Goal: Use online tool/utility: Use online tool/utility

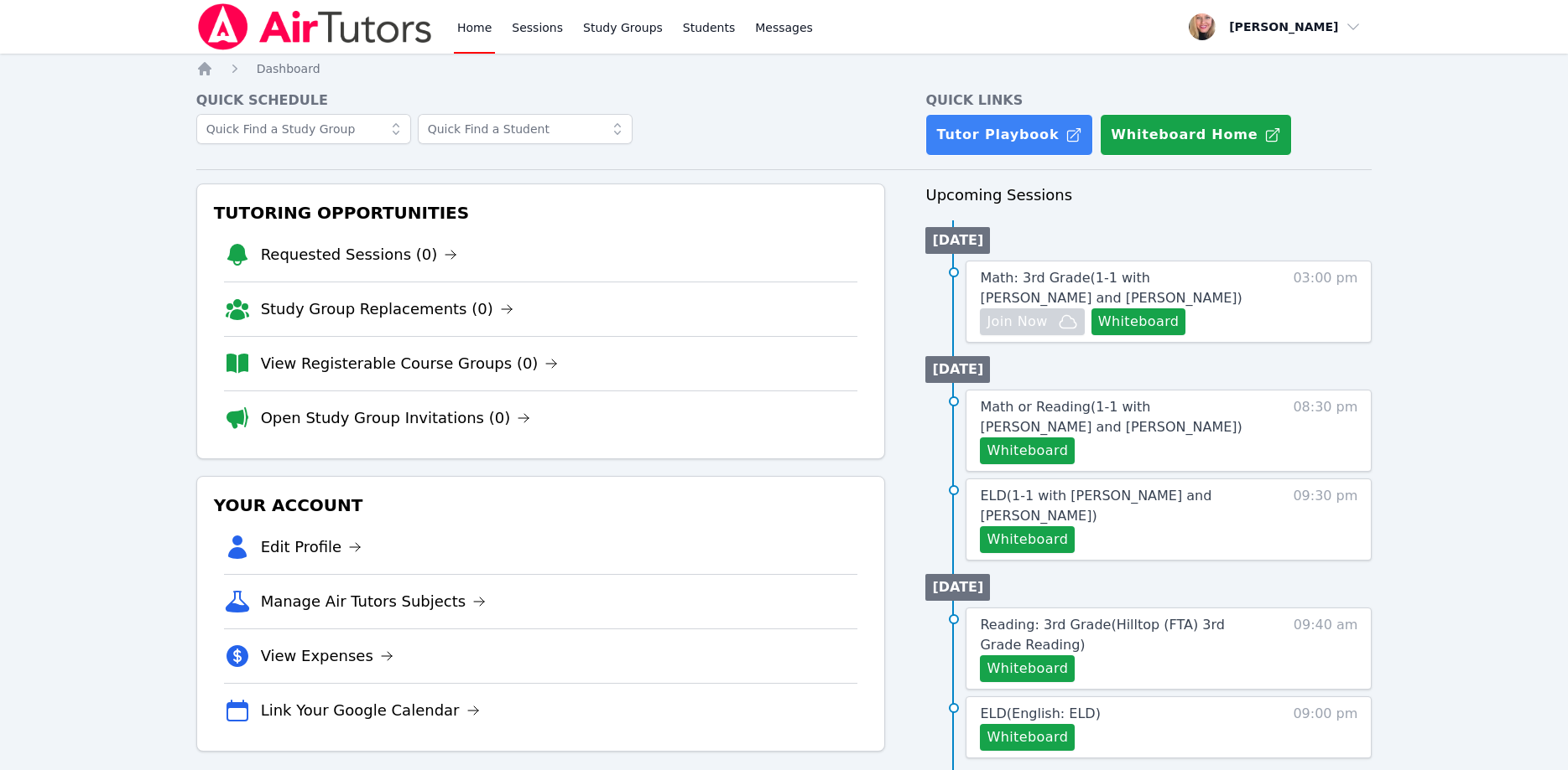
scroll to position [171, 0]
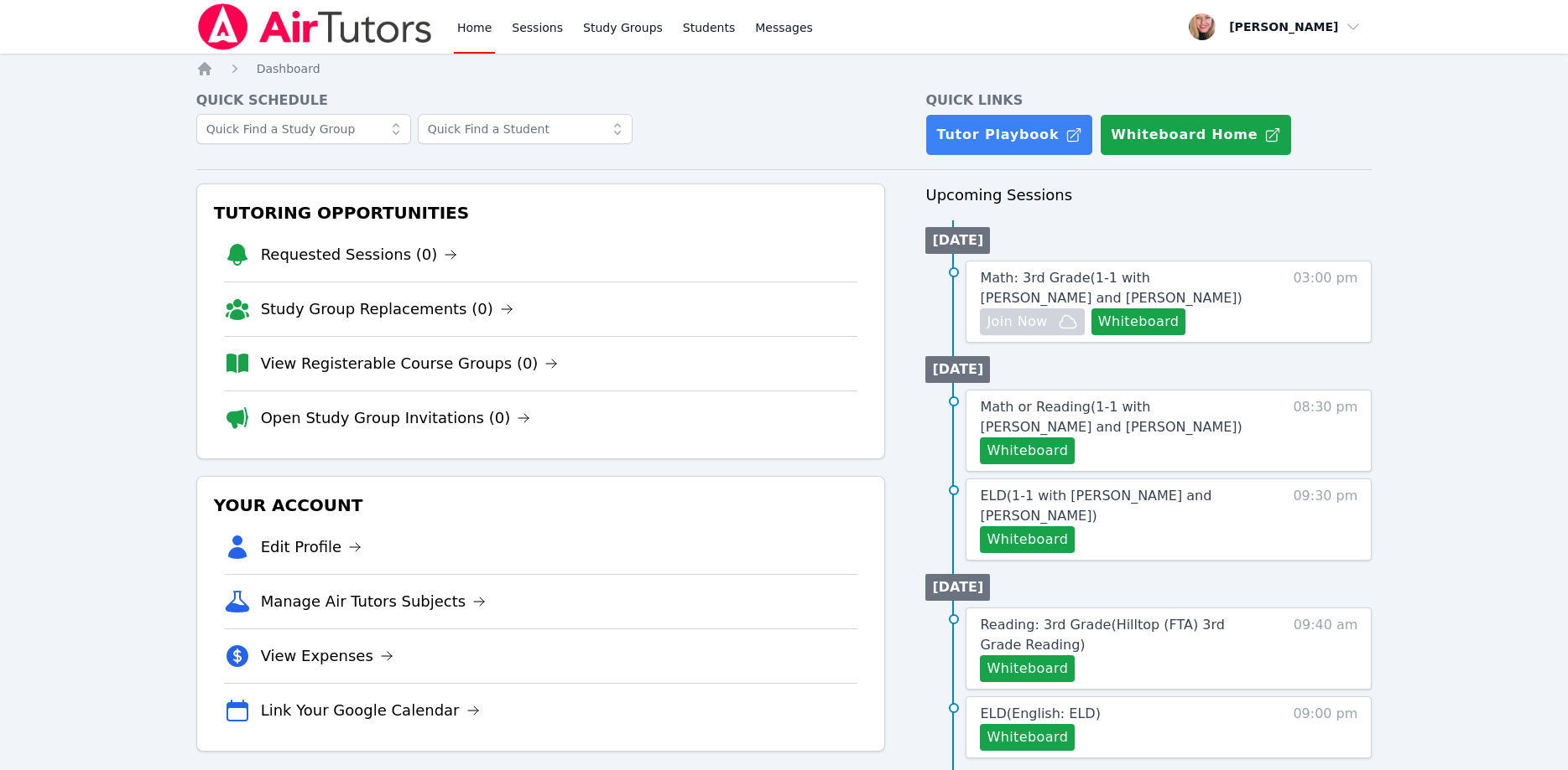
scroll to position [171, 0]
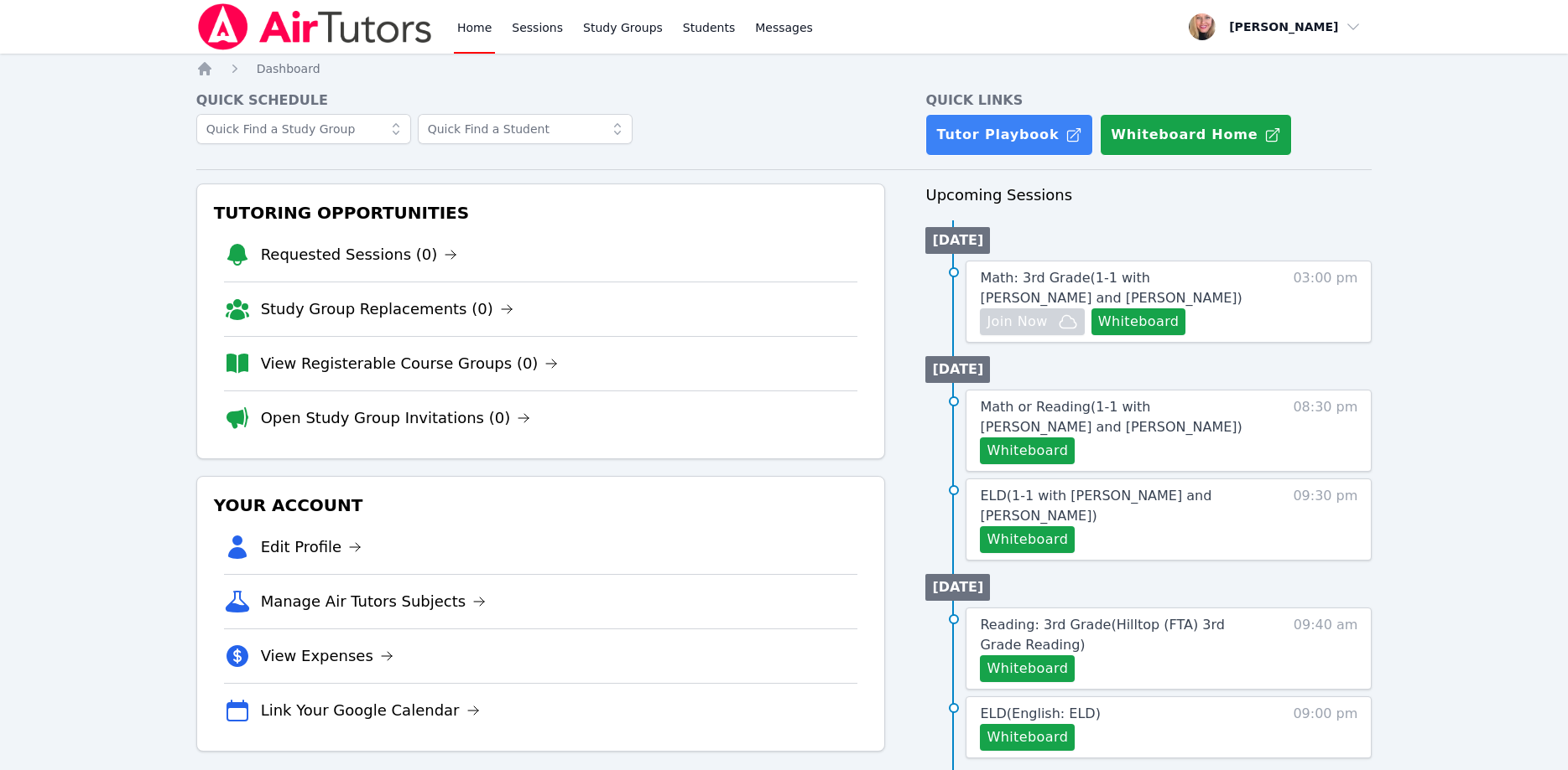
scroll to position [171, 0]
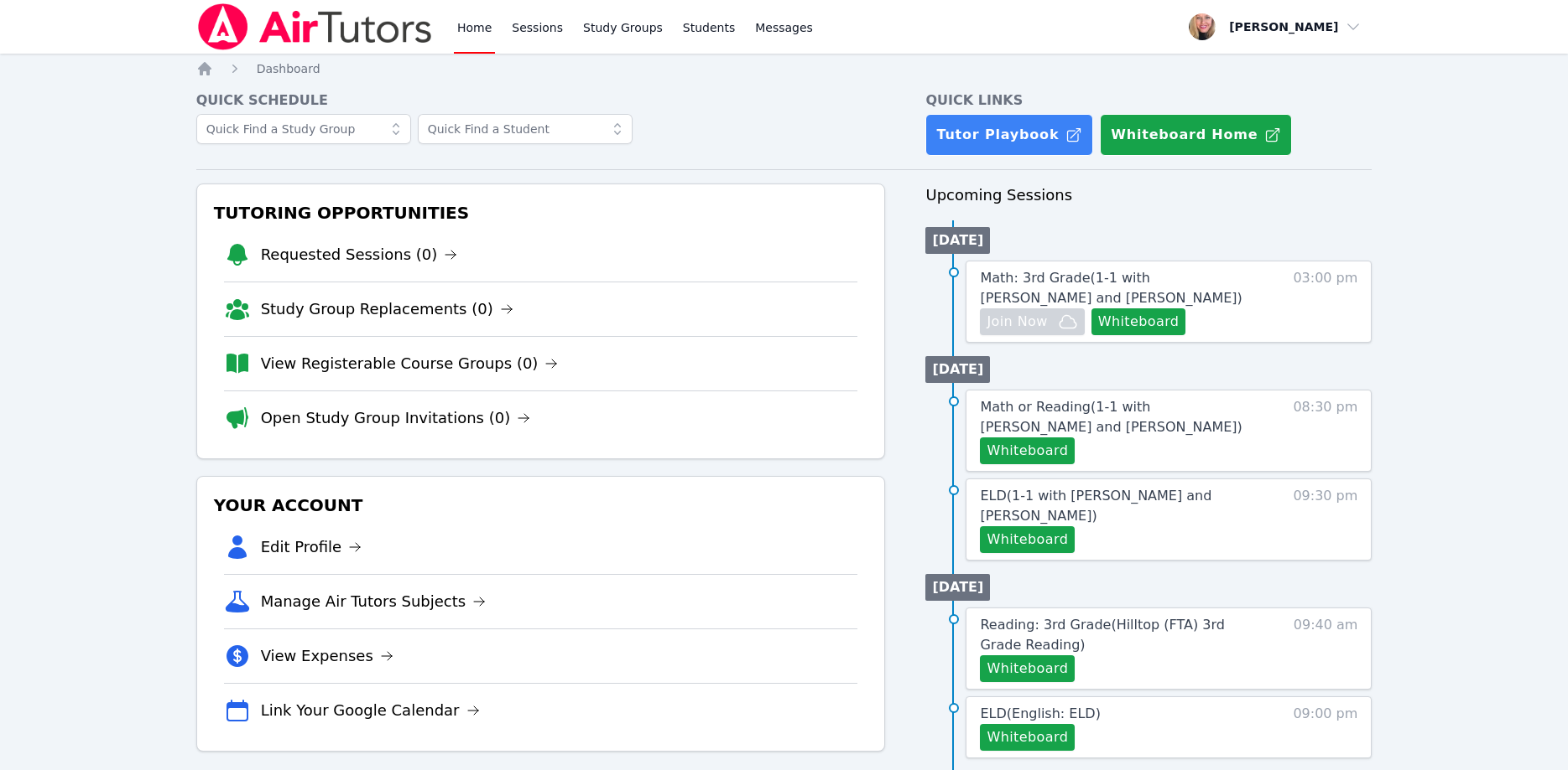
scroll to position [171, 0]
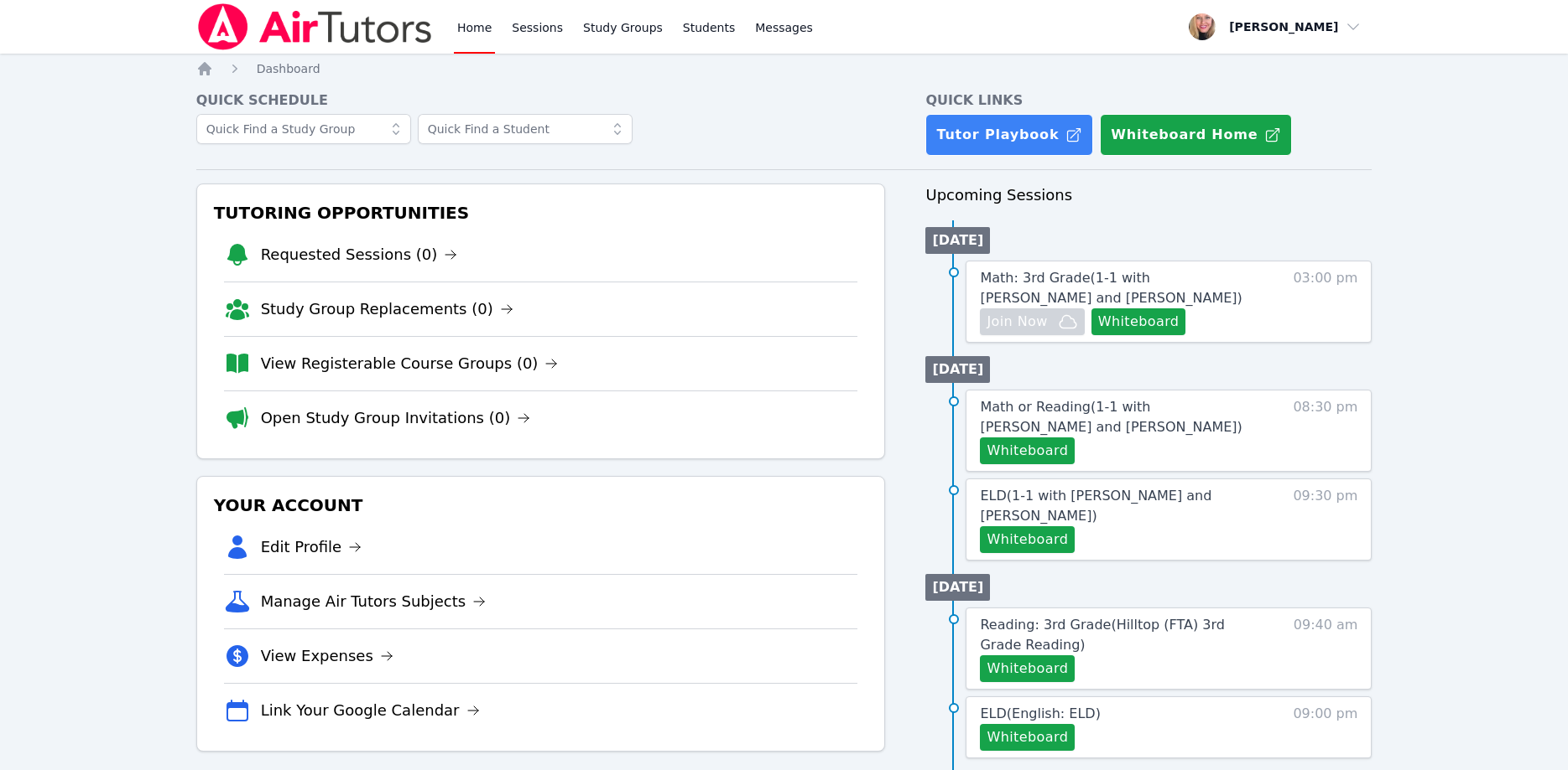
scroll to position [171, 0]
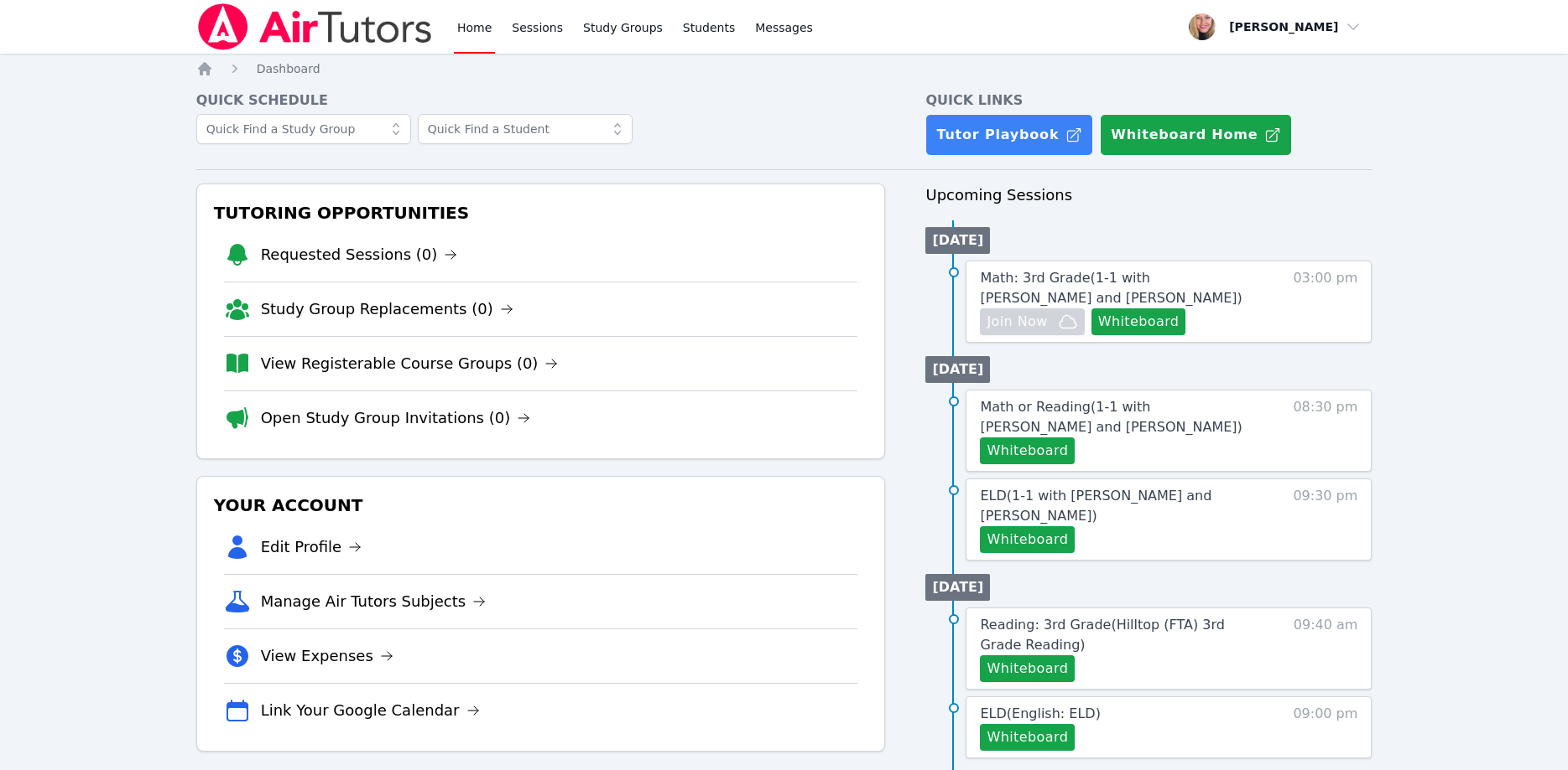
scroll to position [171, 0]
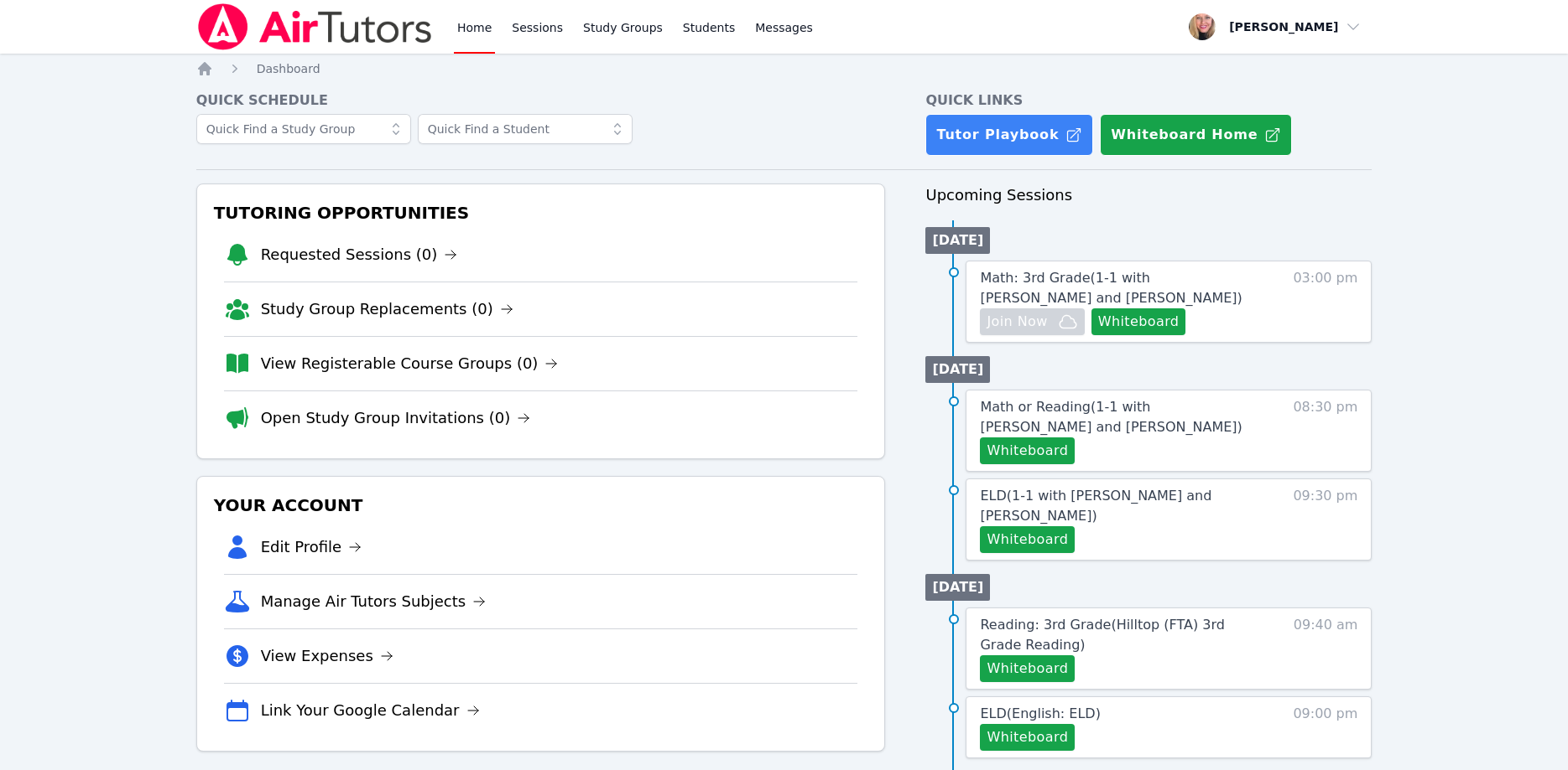
scroll to position [171, 0]
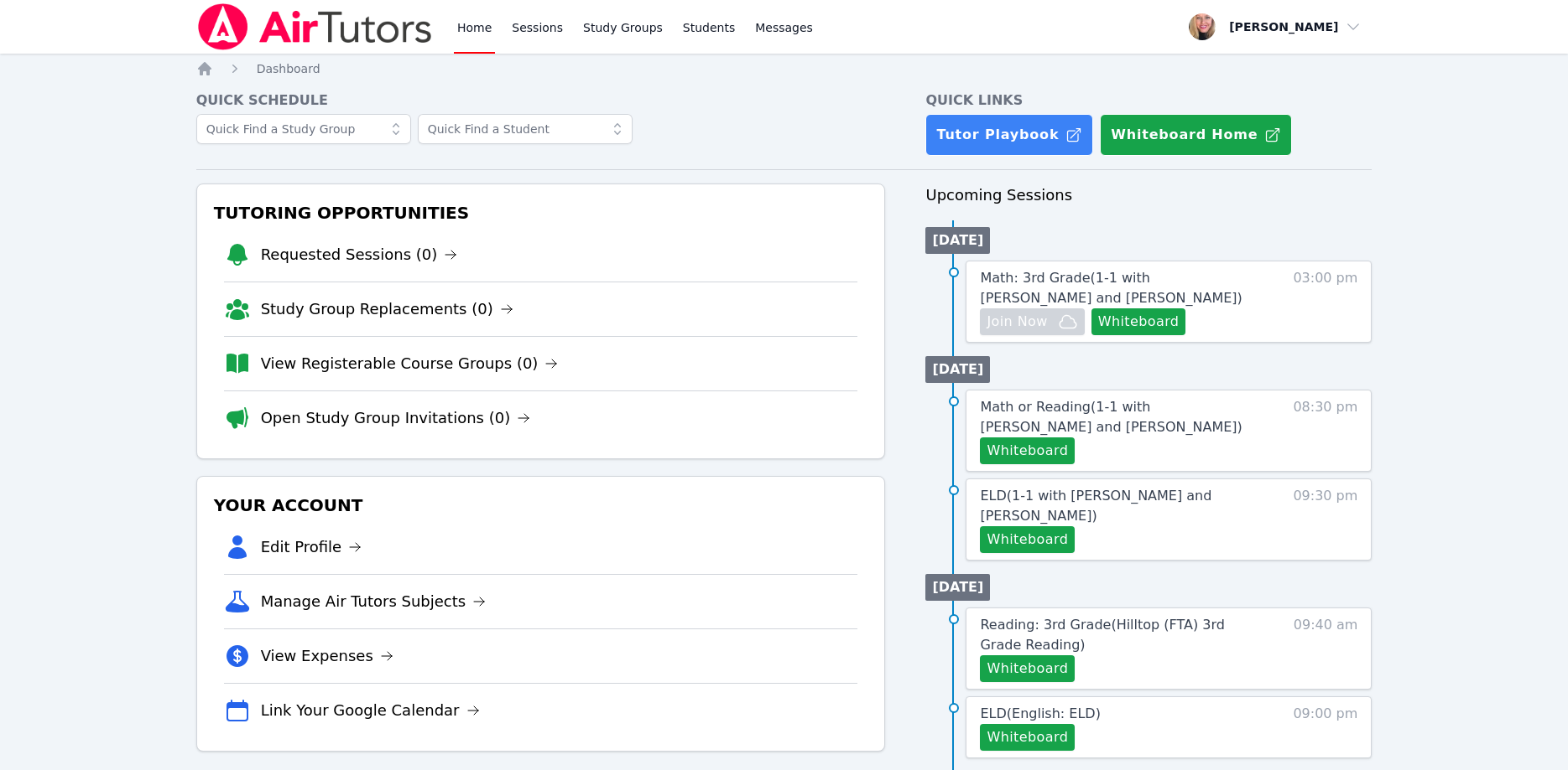
scroll to position [171, 0]
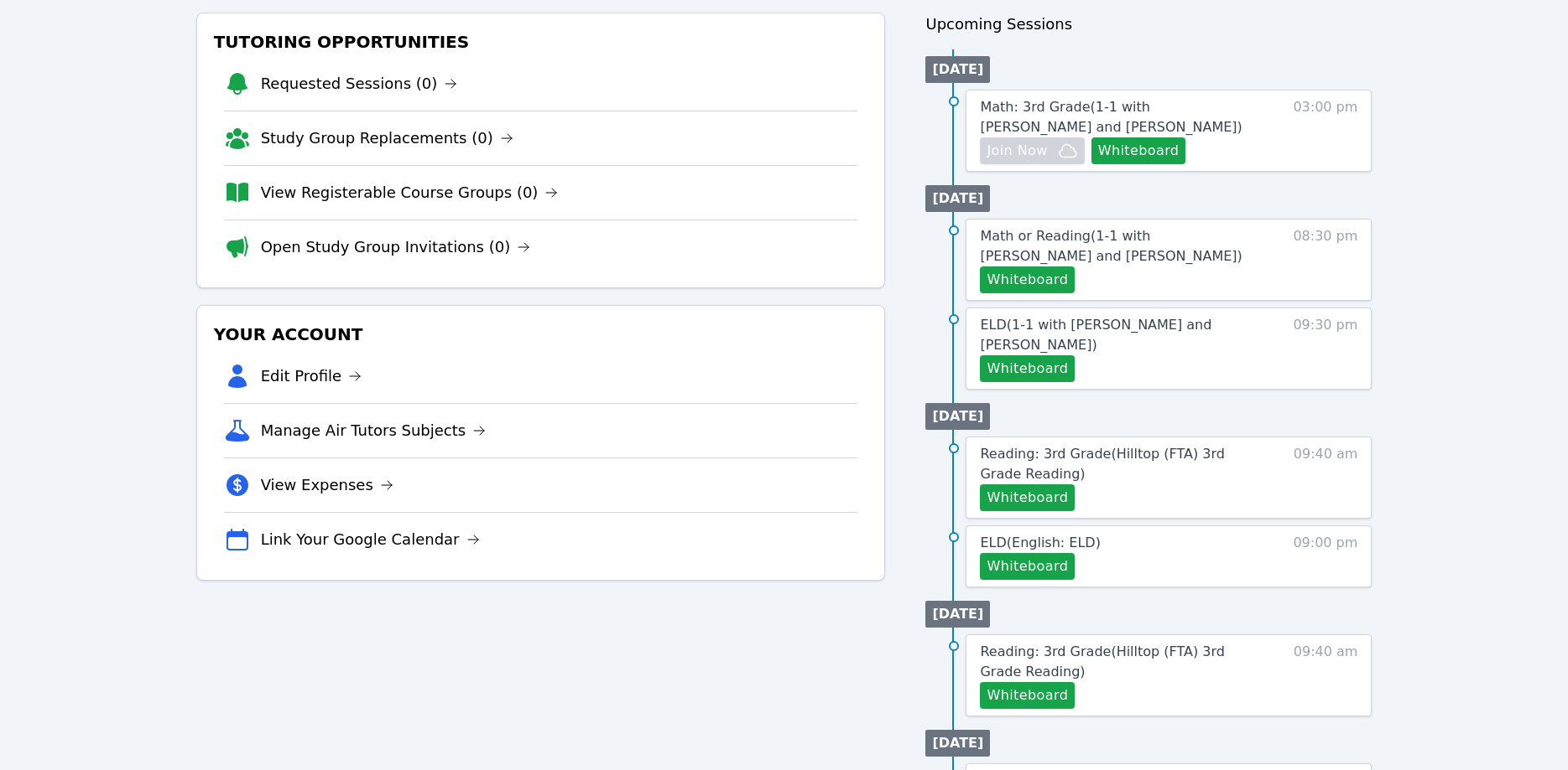
scroll to position [171, 0]
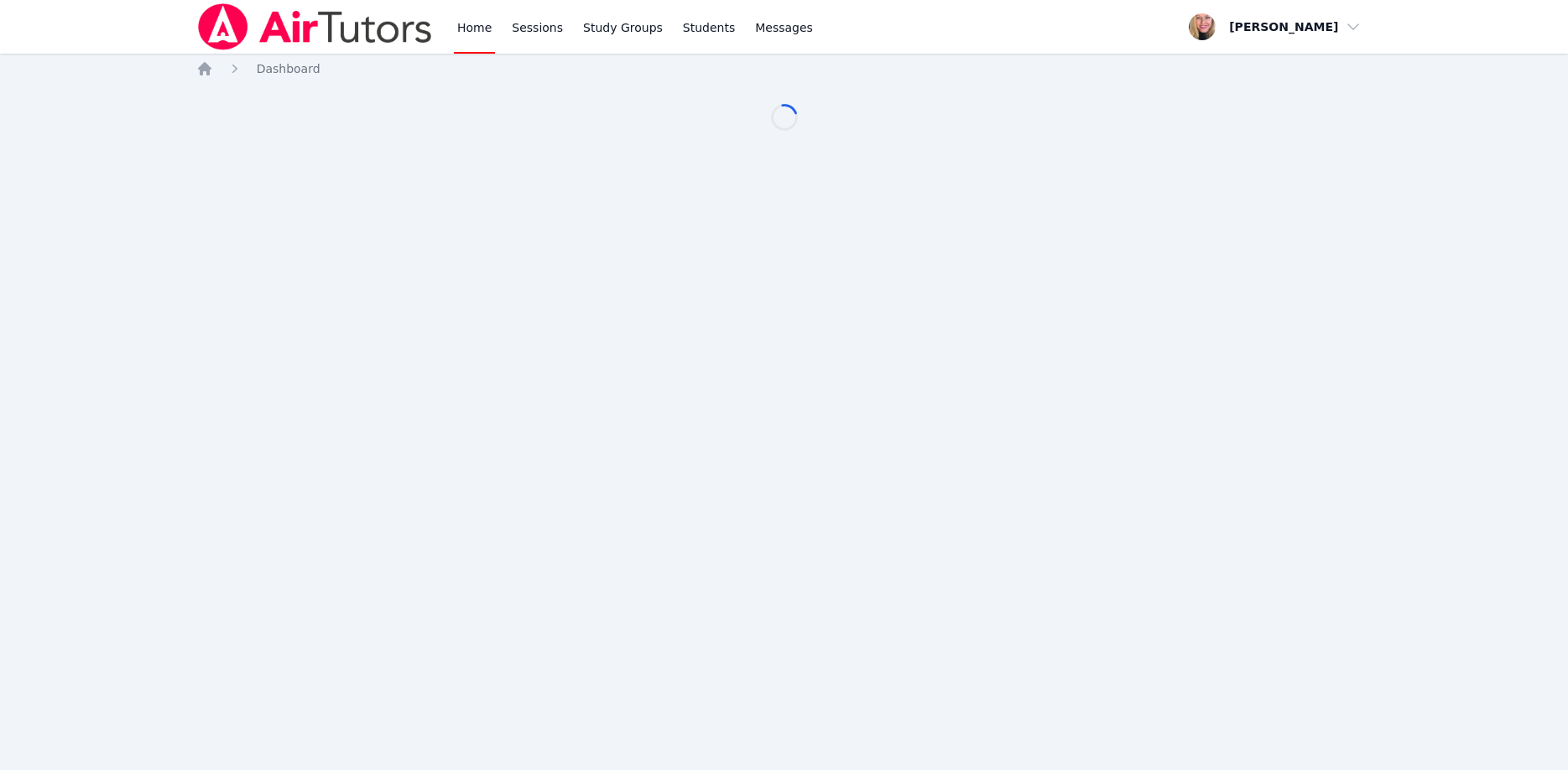
scroll to position [171, 0]
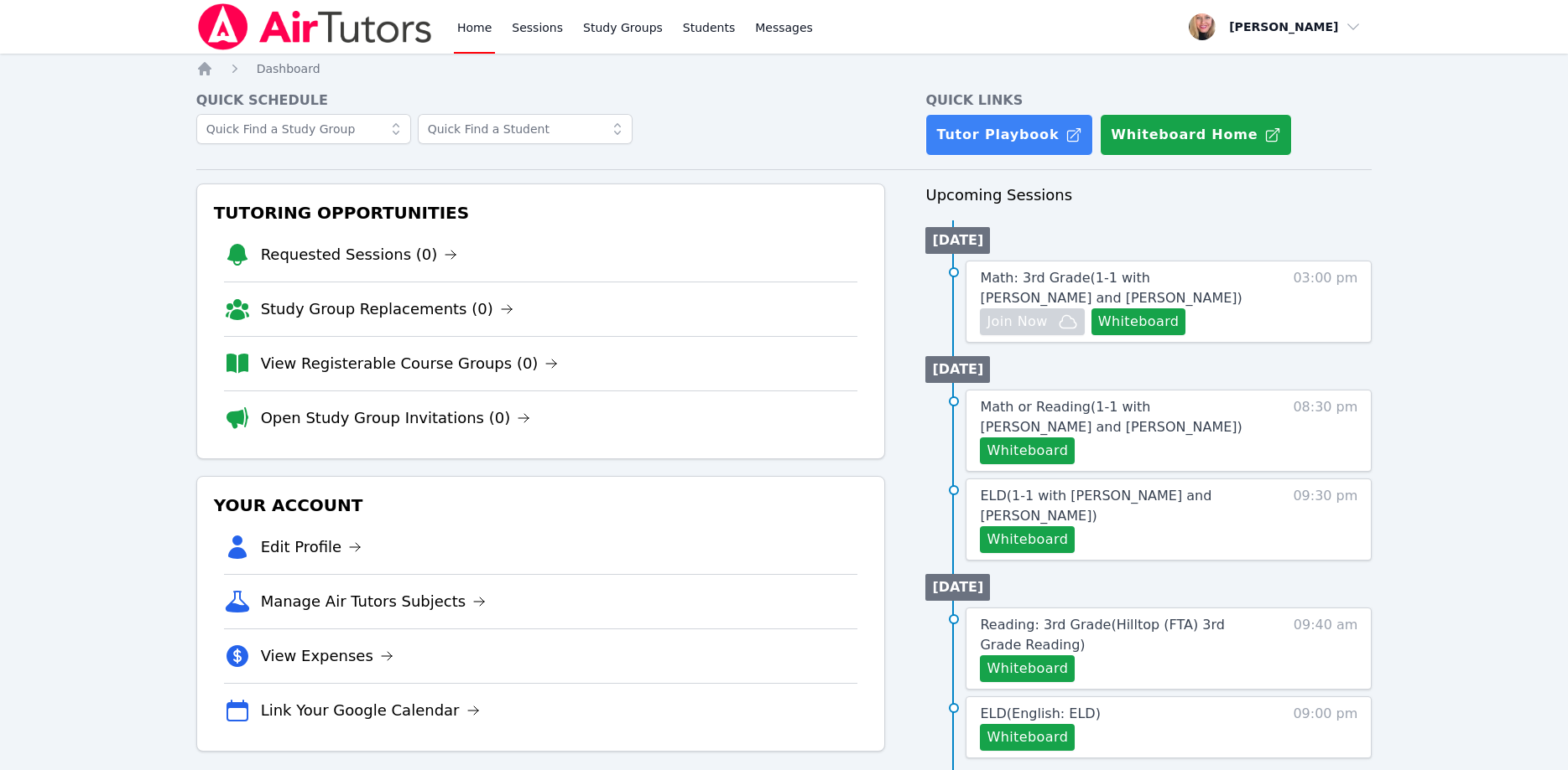
scroll to position [598, 0]
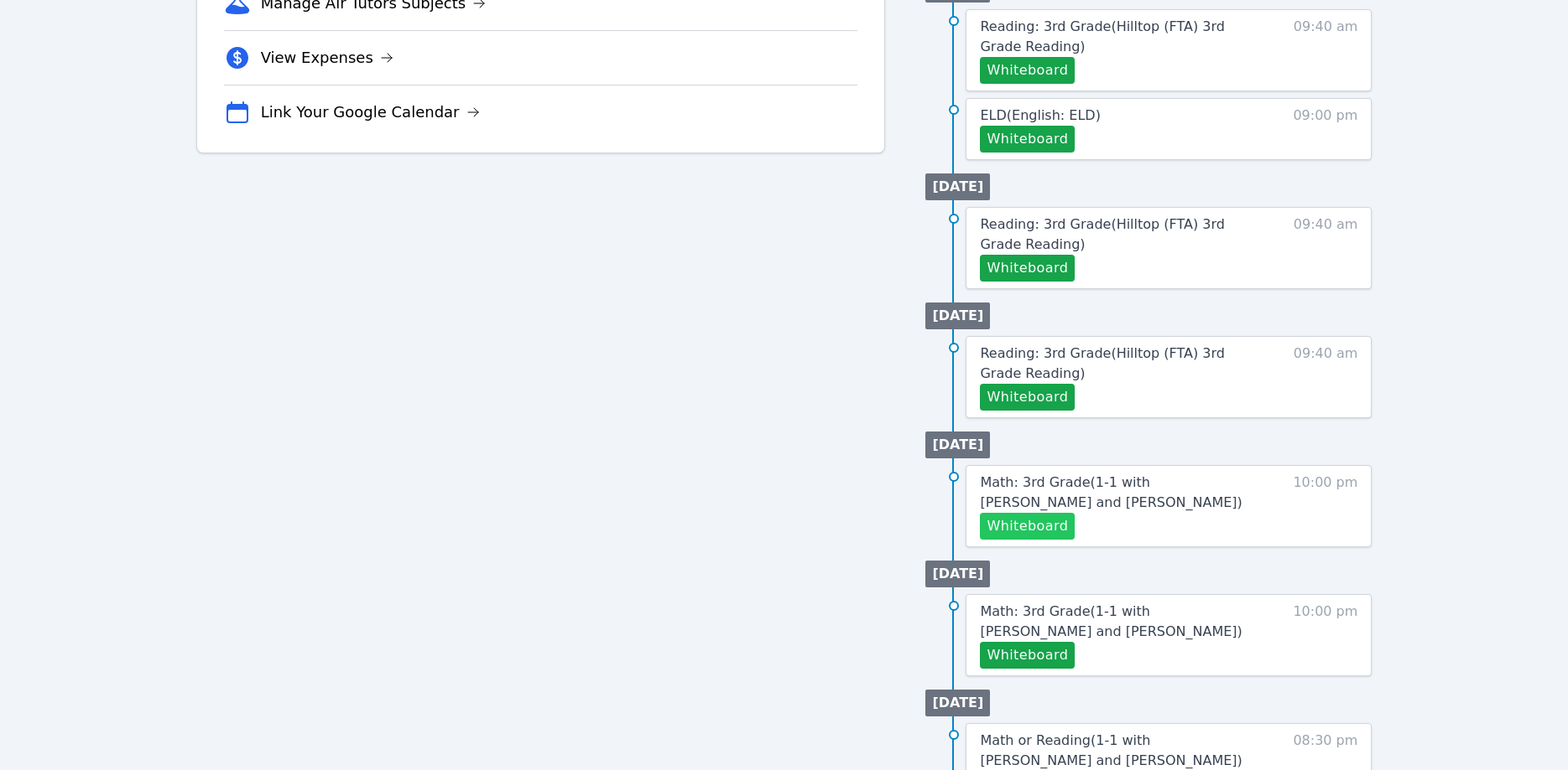
click at [1036, 513] on button "Whiteboard" at bounding box center [1028, 527] width 95 height 27
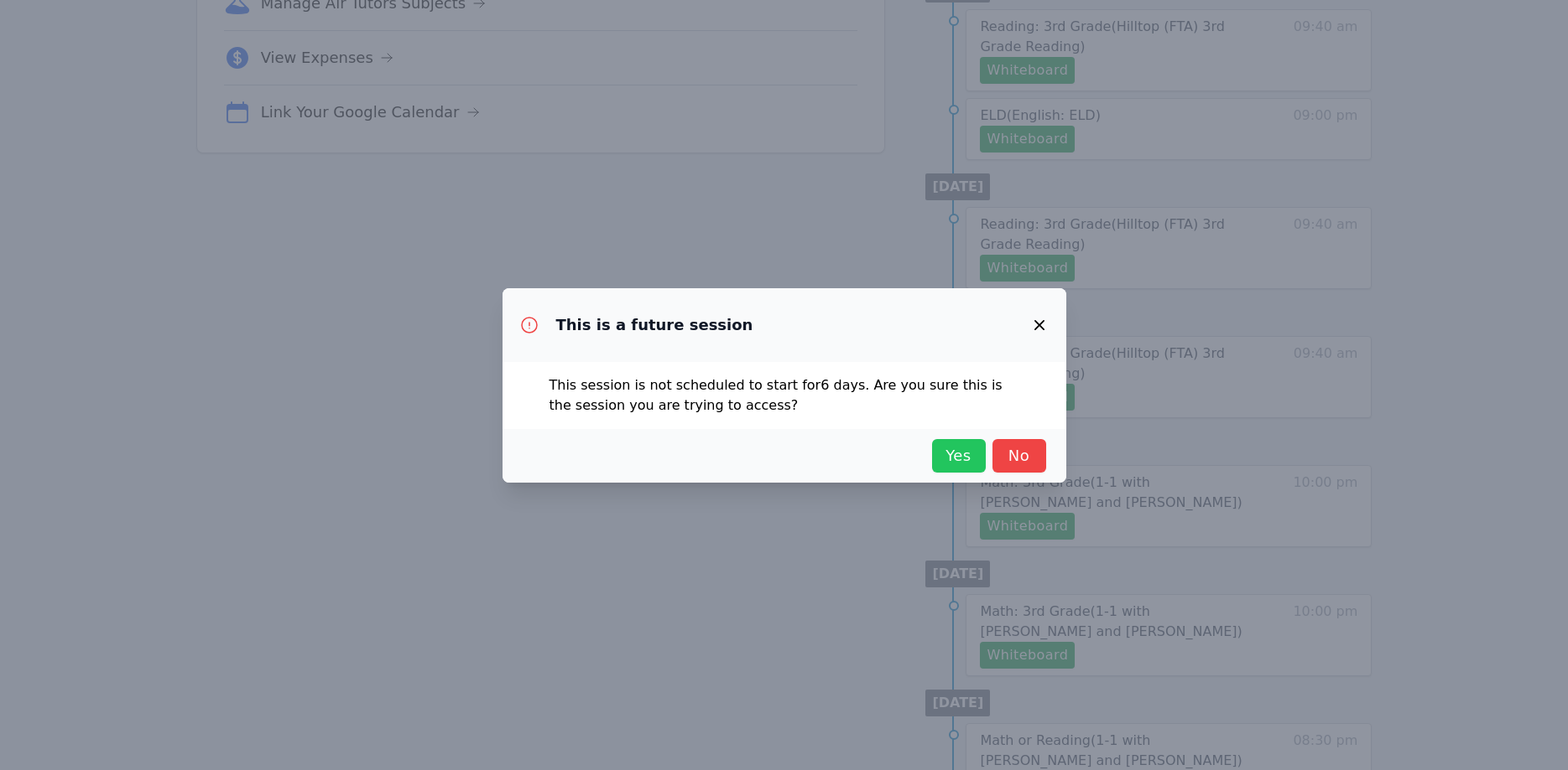
click at [977, 468] on button "Yes" at bounding box center [958, 456] width 53 height 34
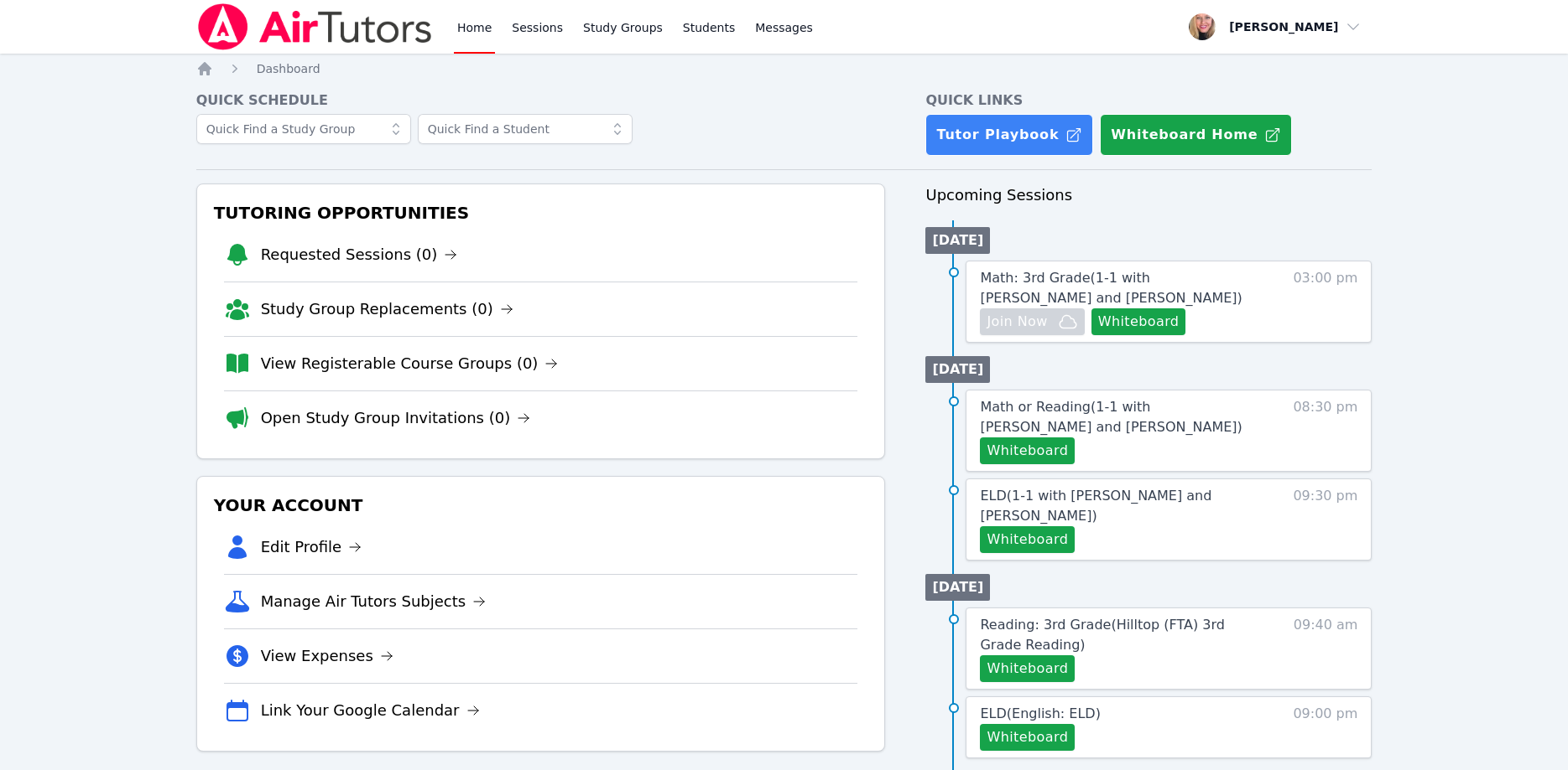
scroll to position [171, 0]
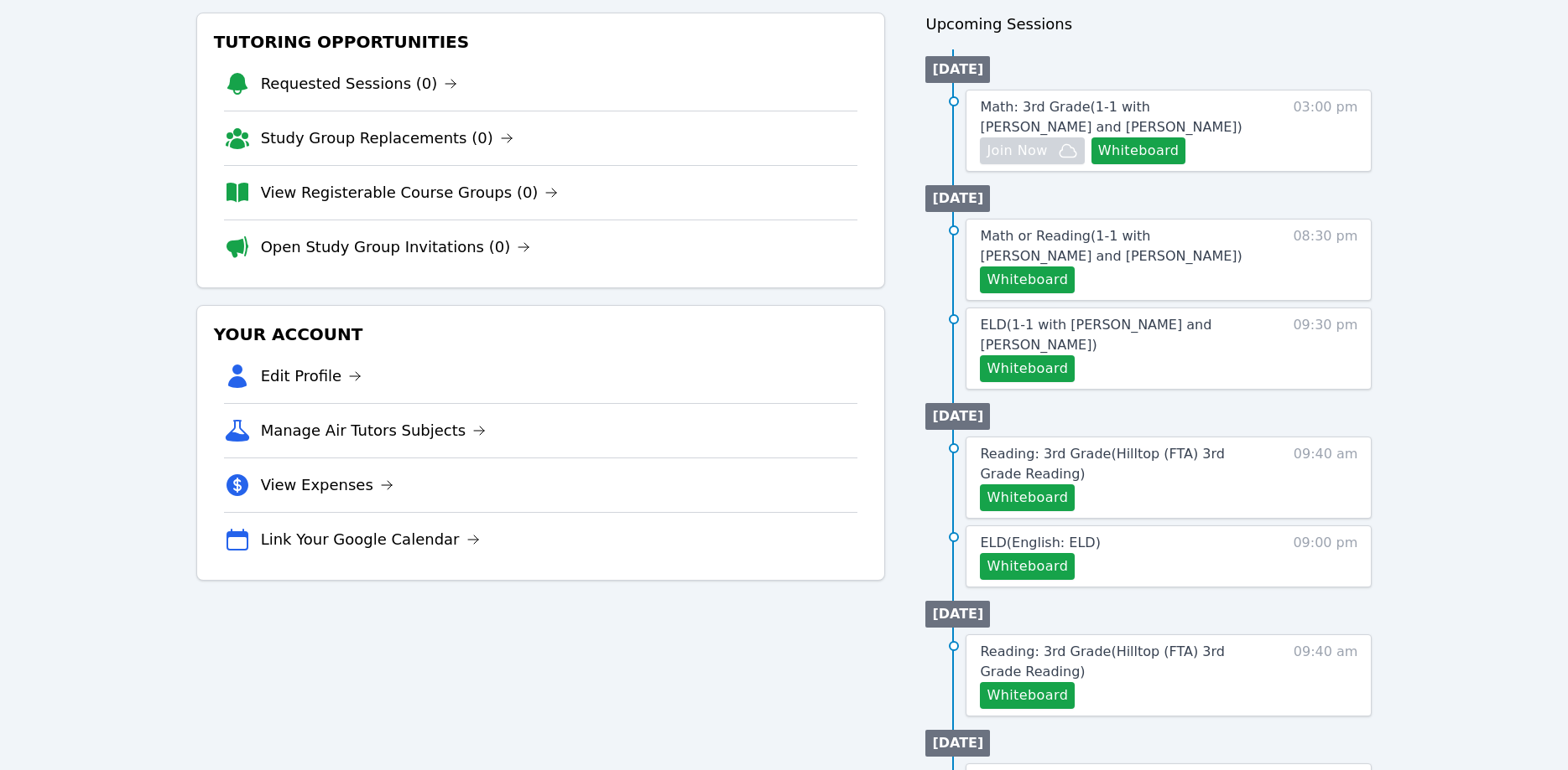
scroll to position [171, 0]
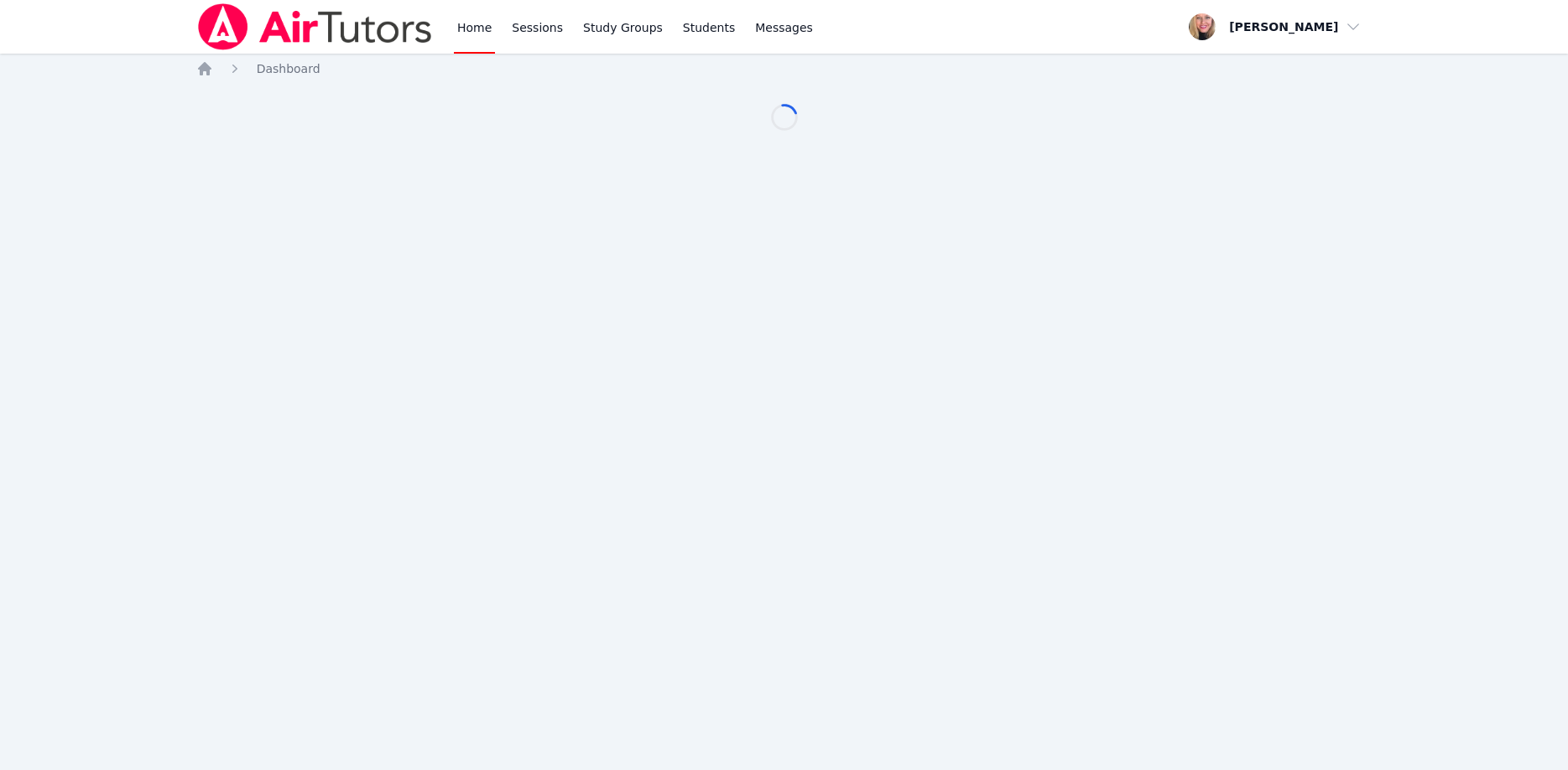
scroll to position [171, 0]
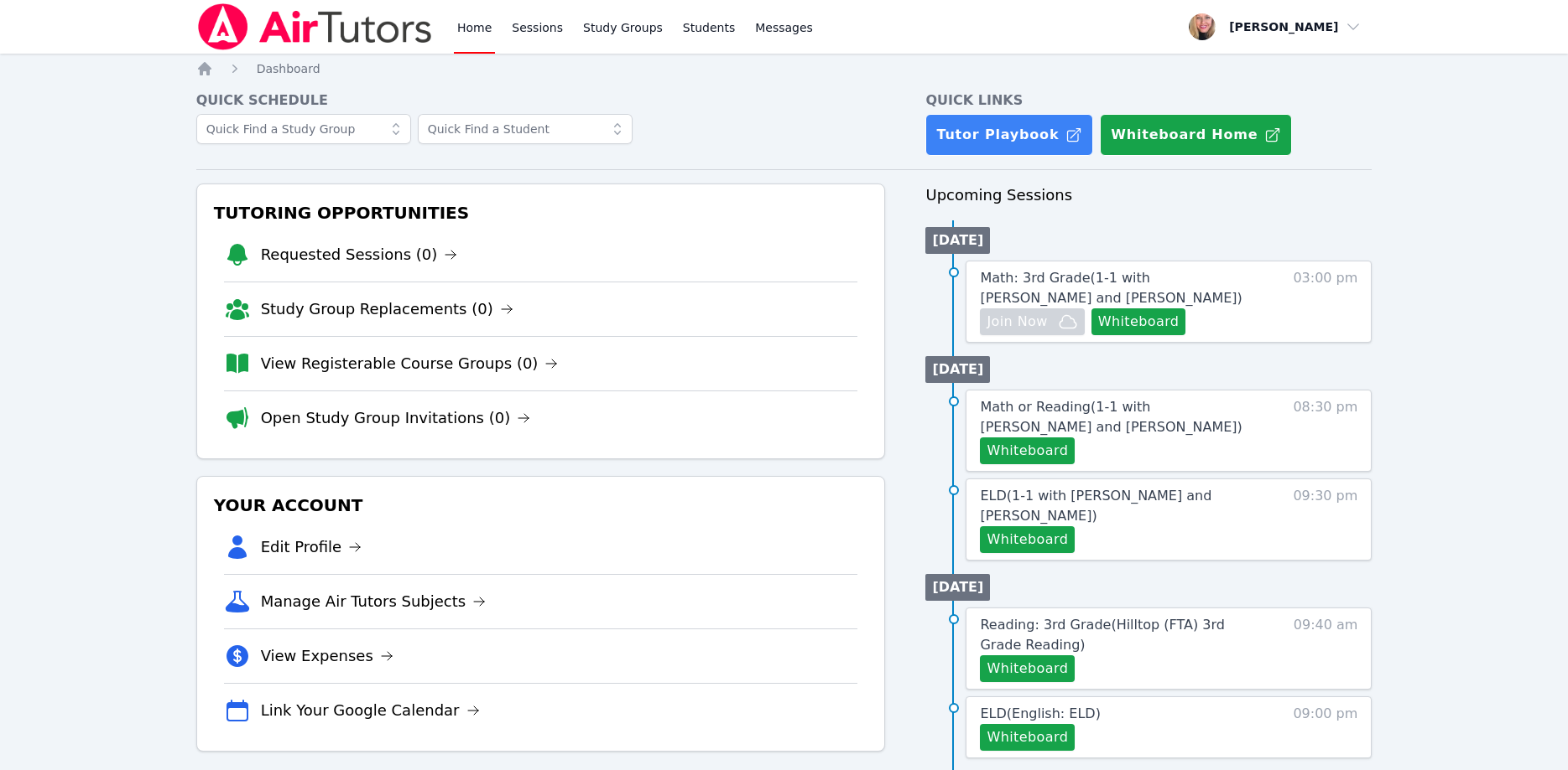
scroll to position [171, 0]
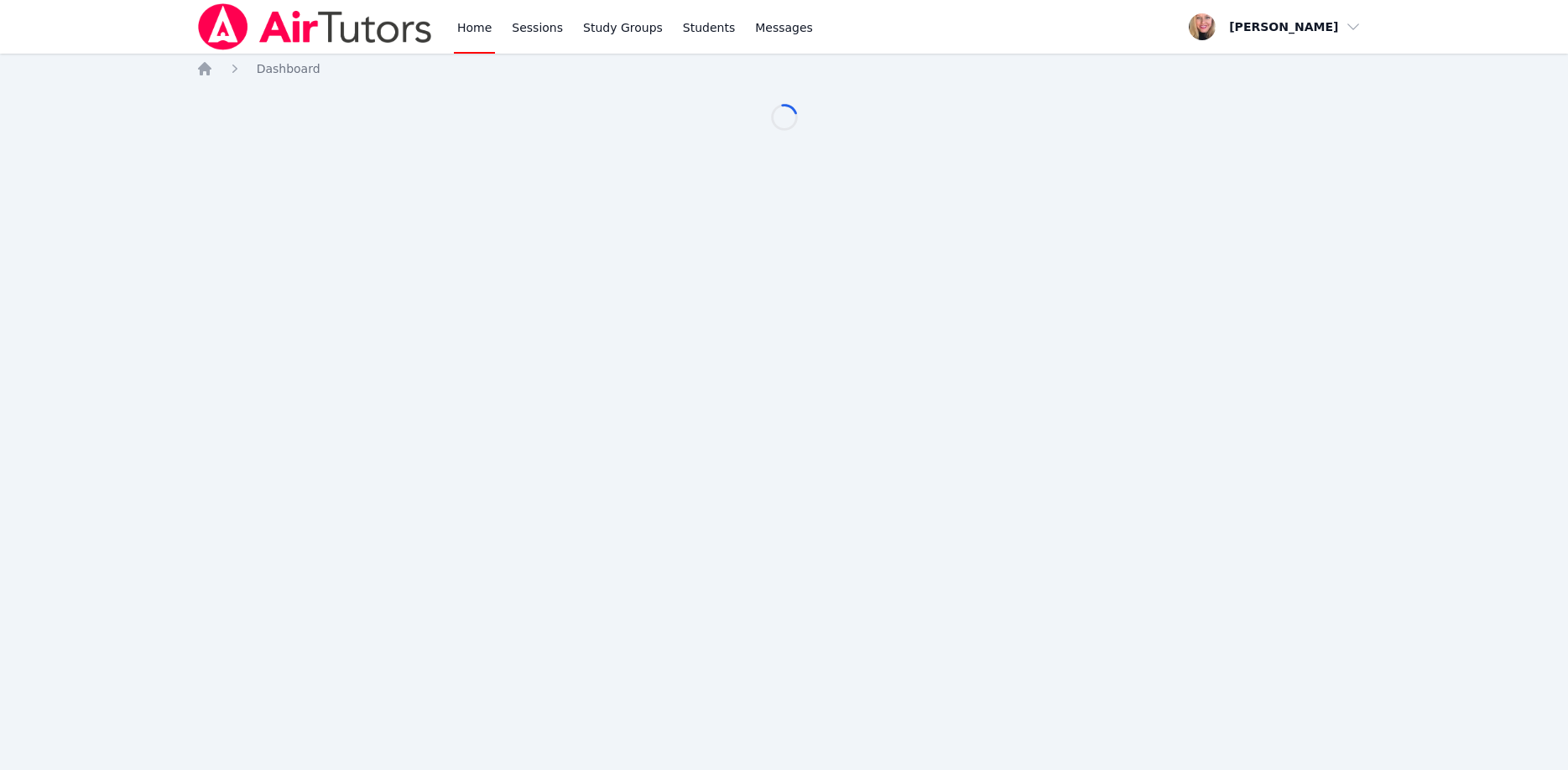
scroll to position [171, 0]
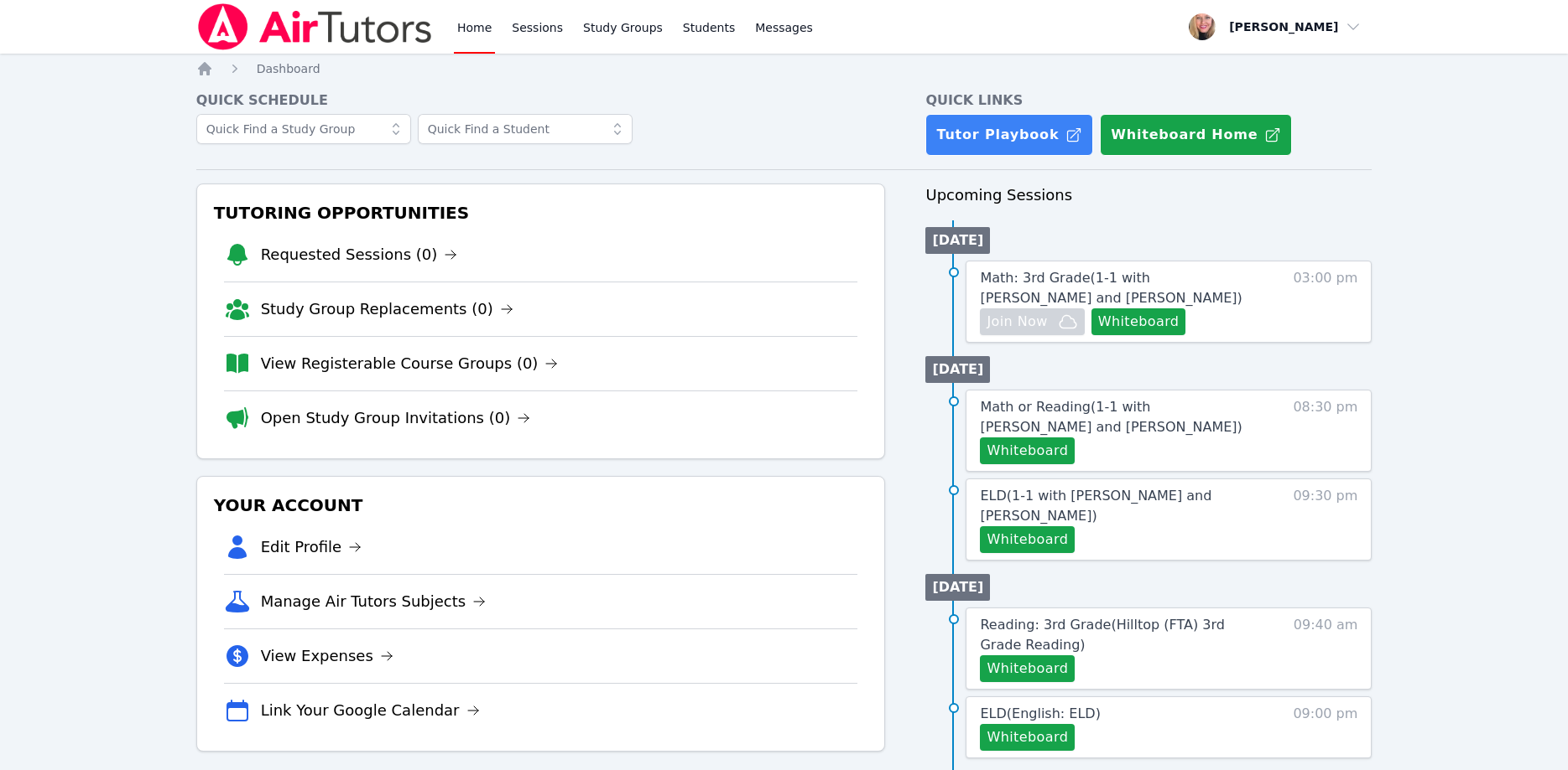
scroll to position [171, 0]
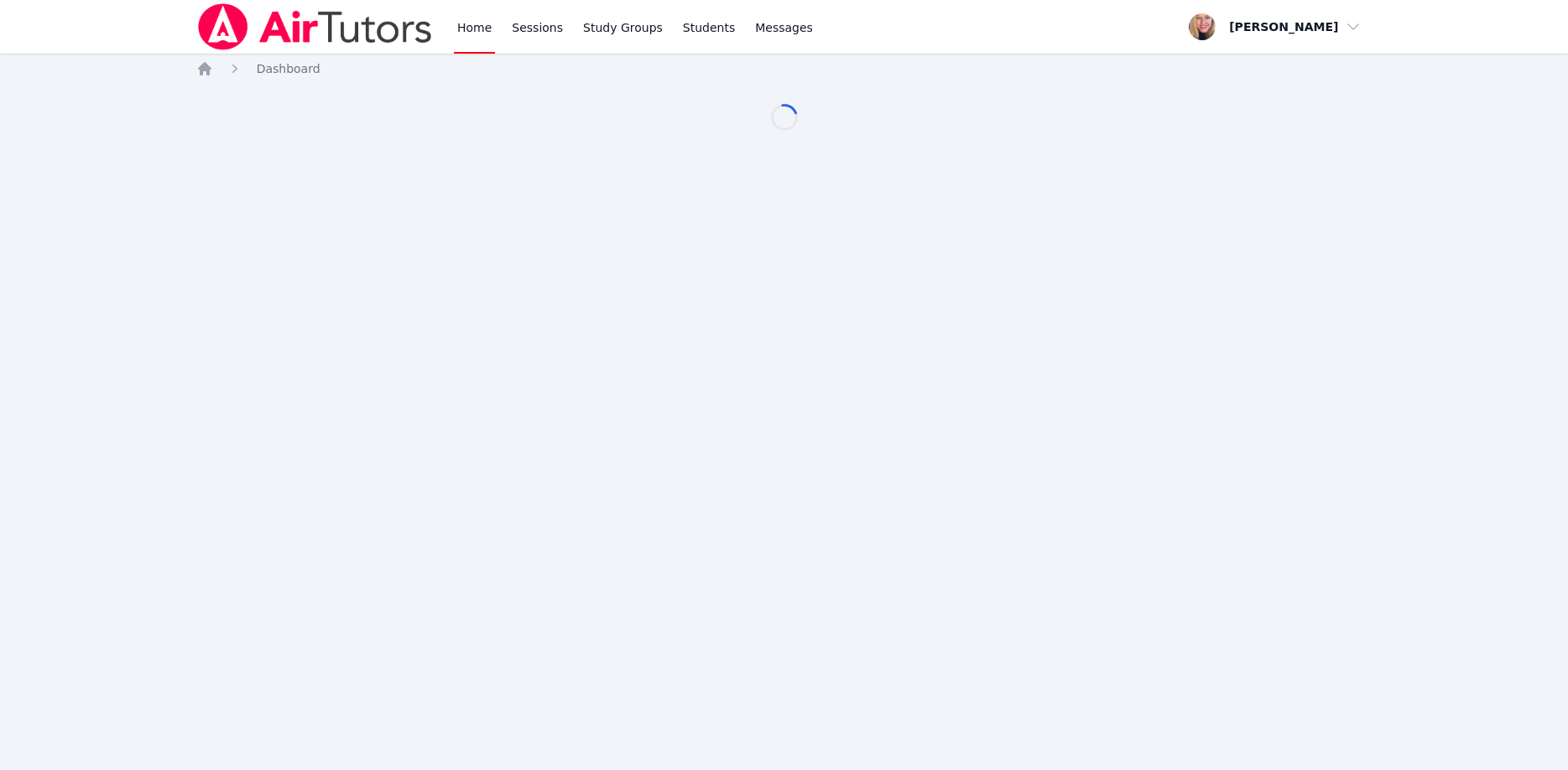
scroll to position [171, 0]
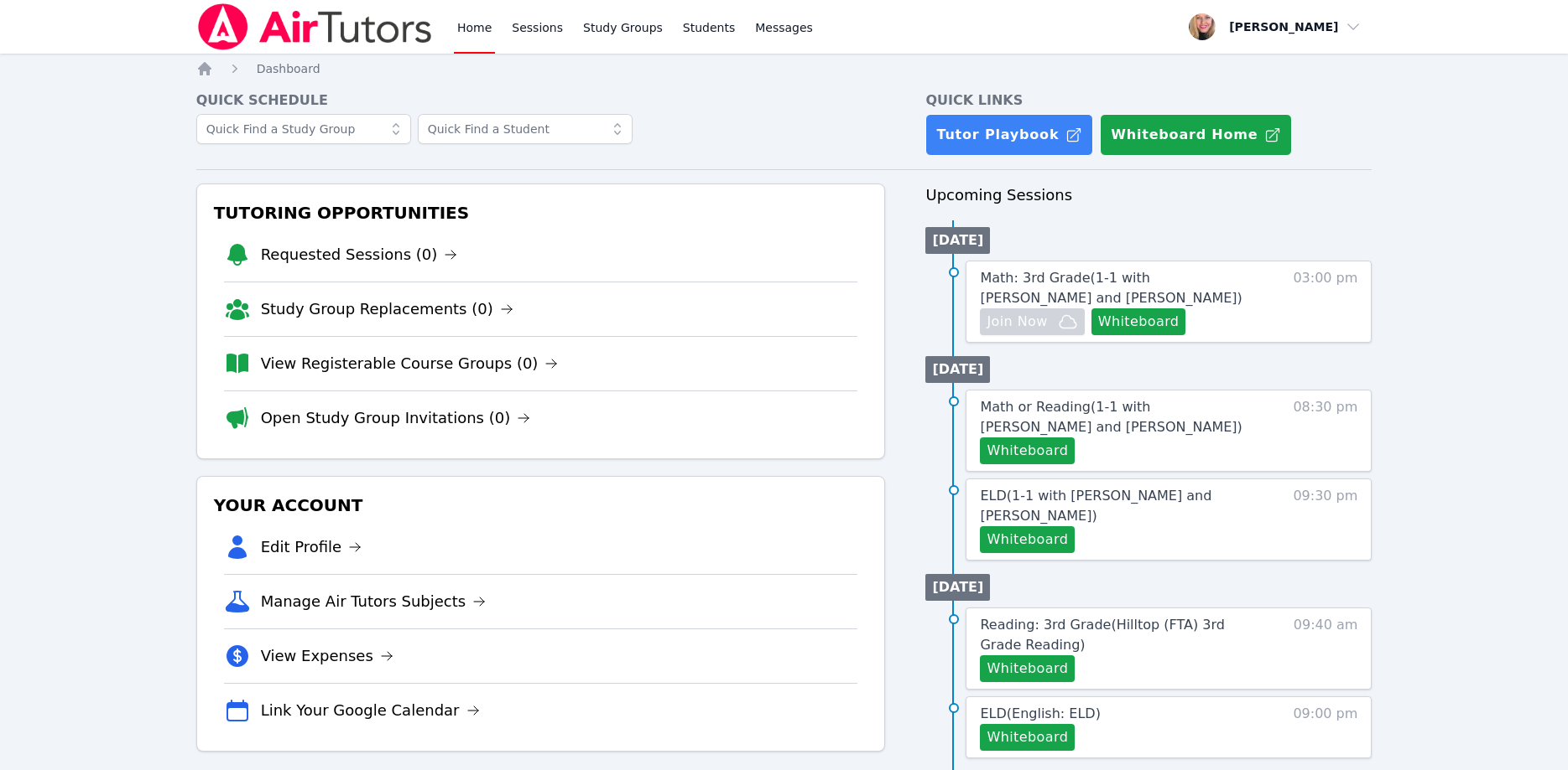
scroll to position [171, 0]
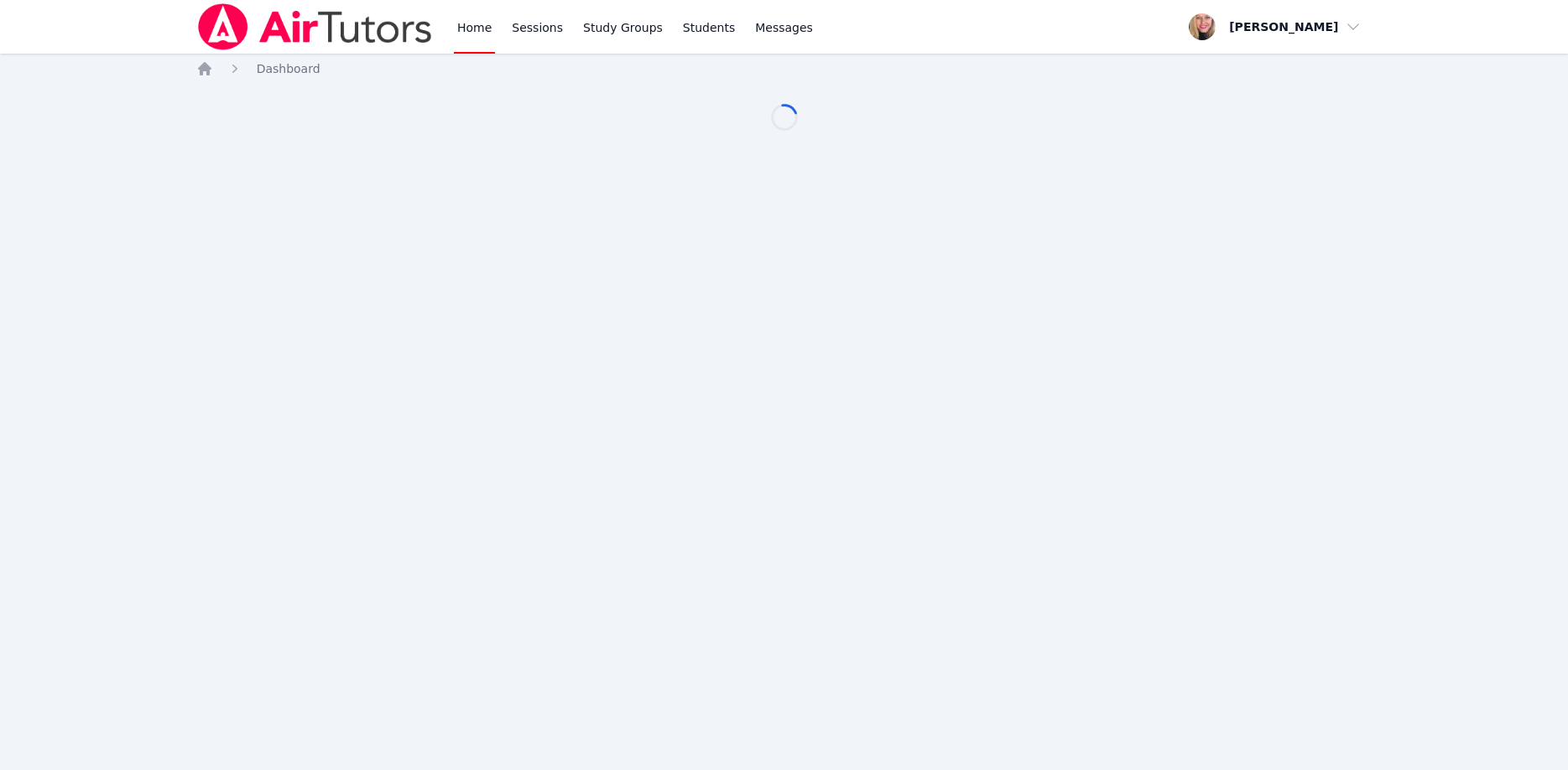
scroll to position [171, 0]
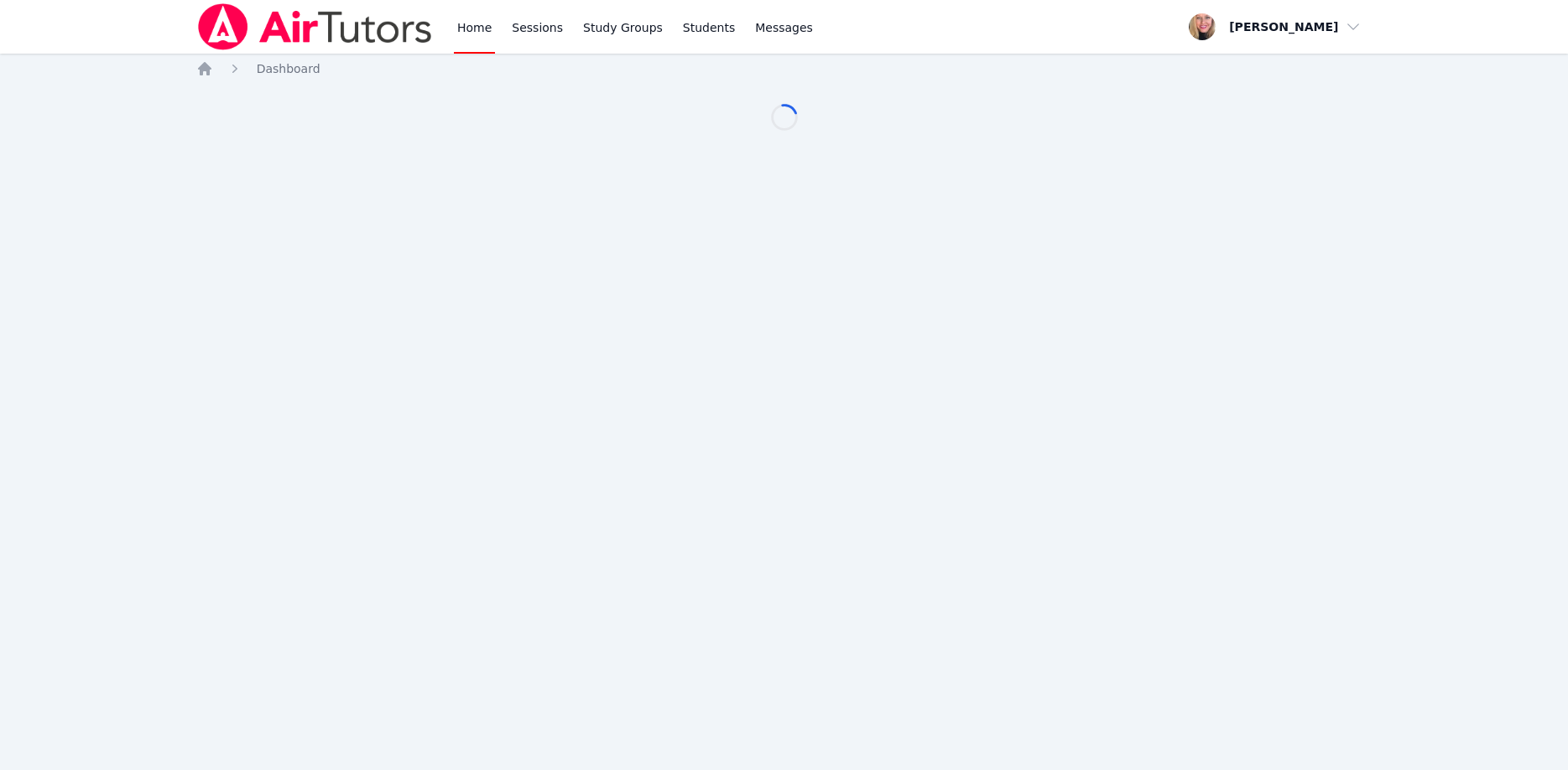
scroll to position [171, 0]
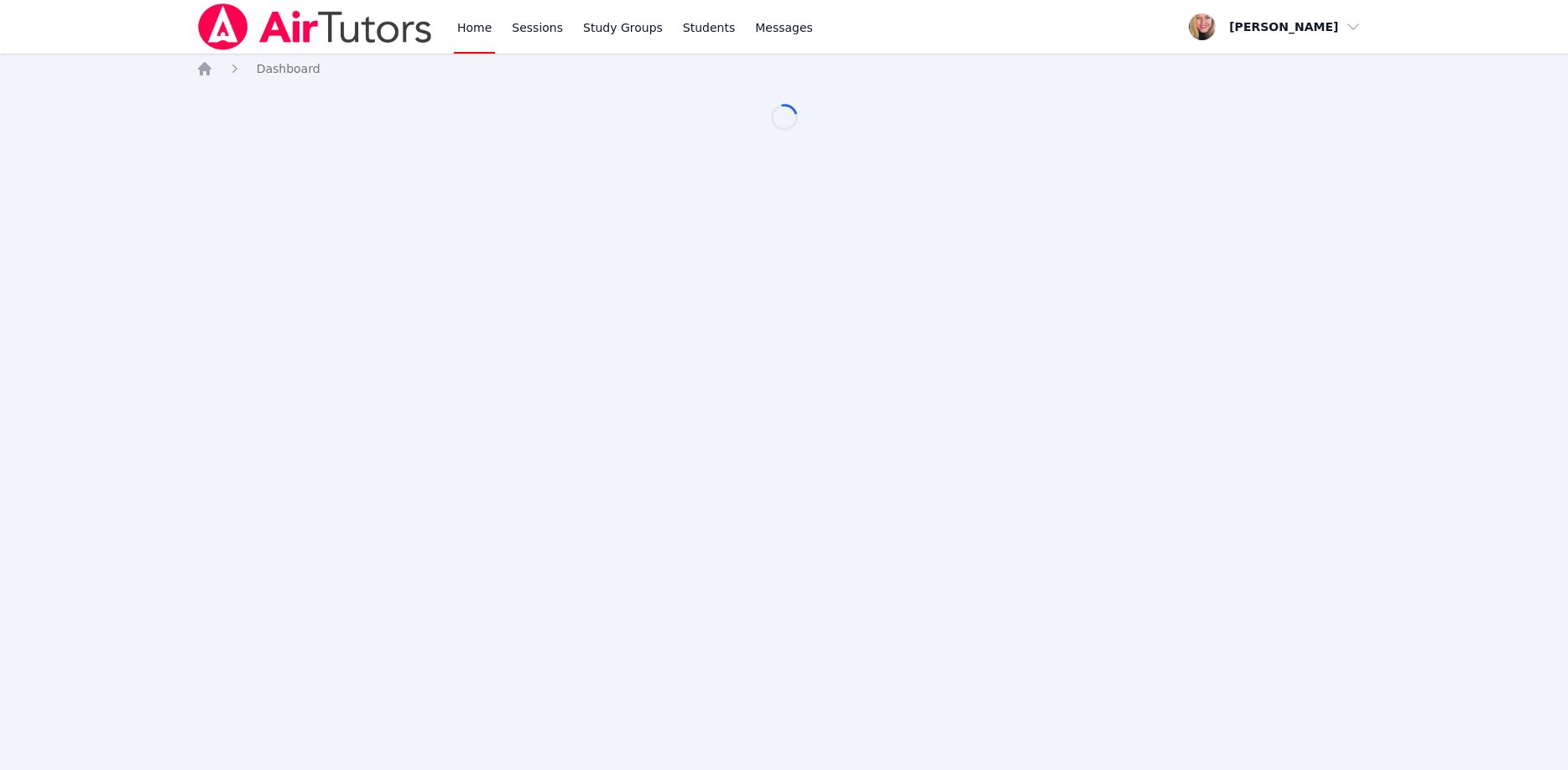
scroll to position [171, 0]
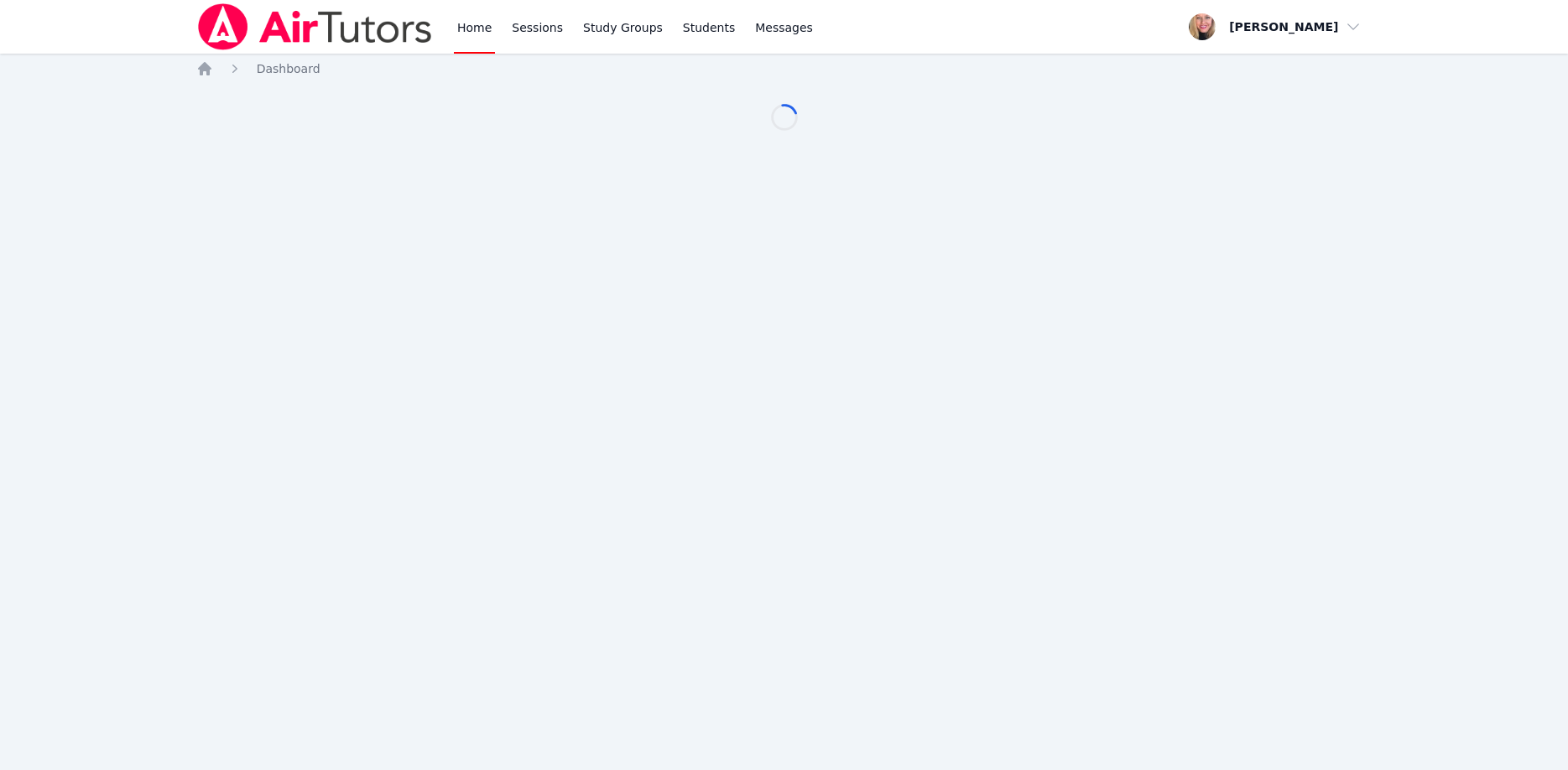
scroll to position [171, 0]
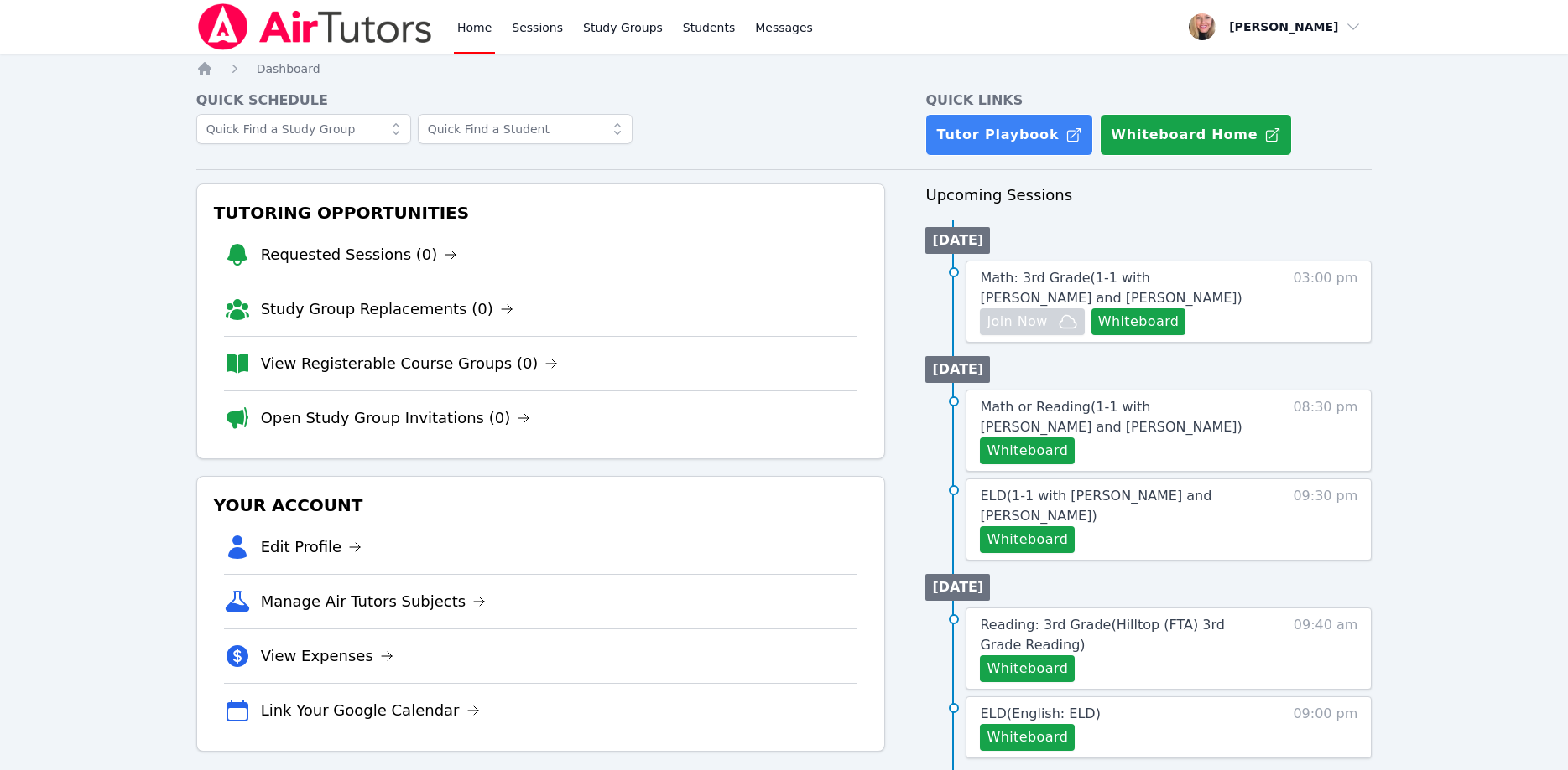
scroll to position [171, 0]
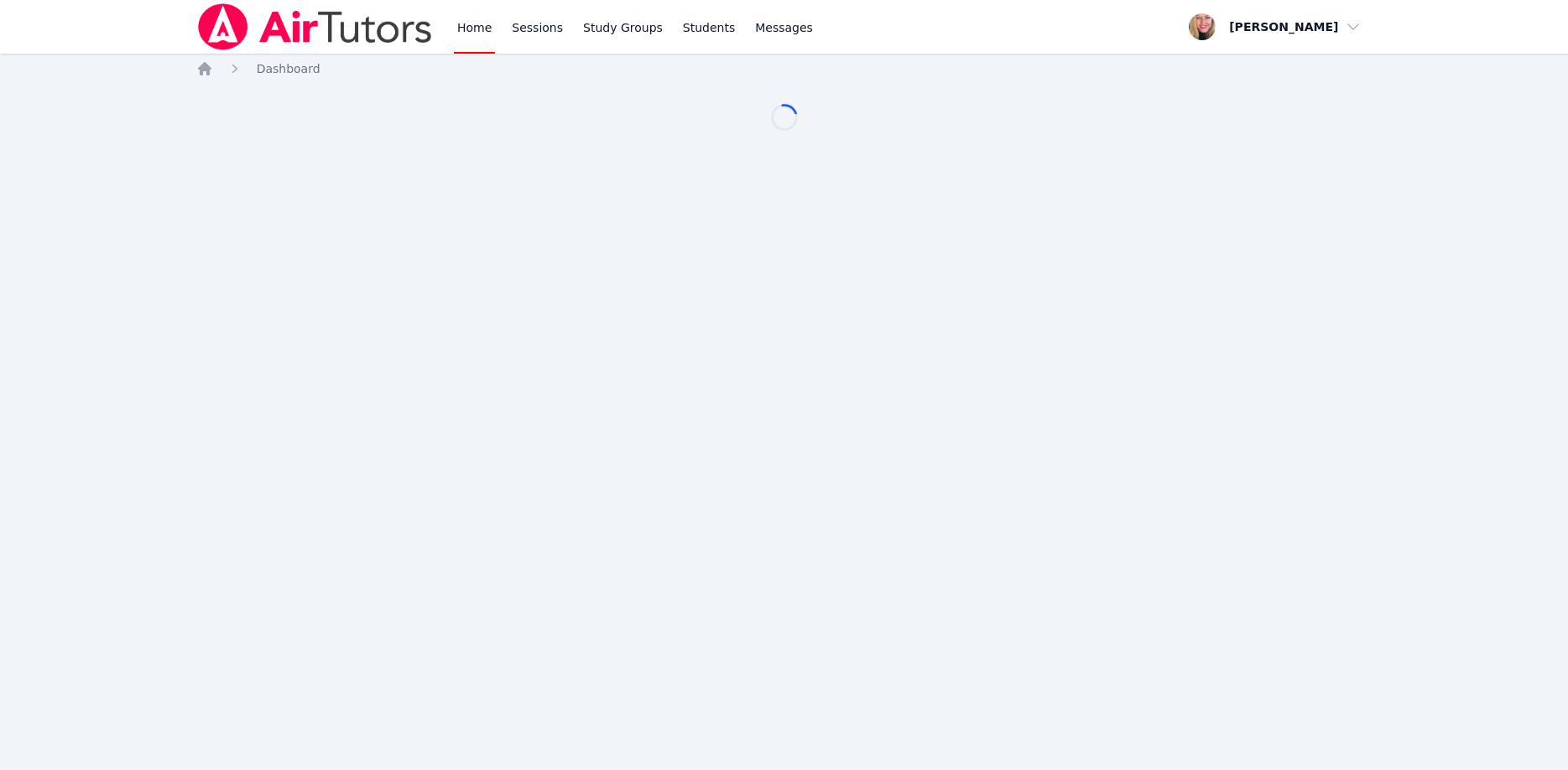
scroll to position [171, 0]
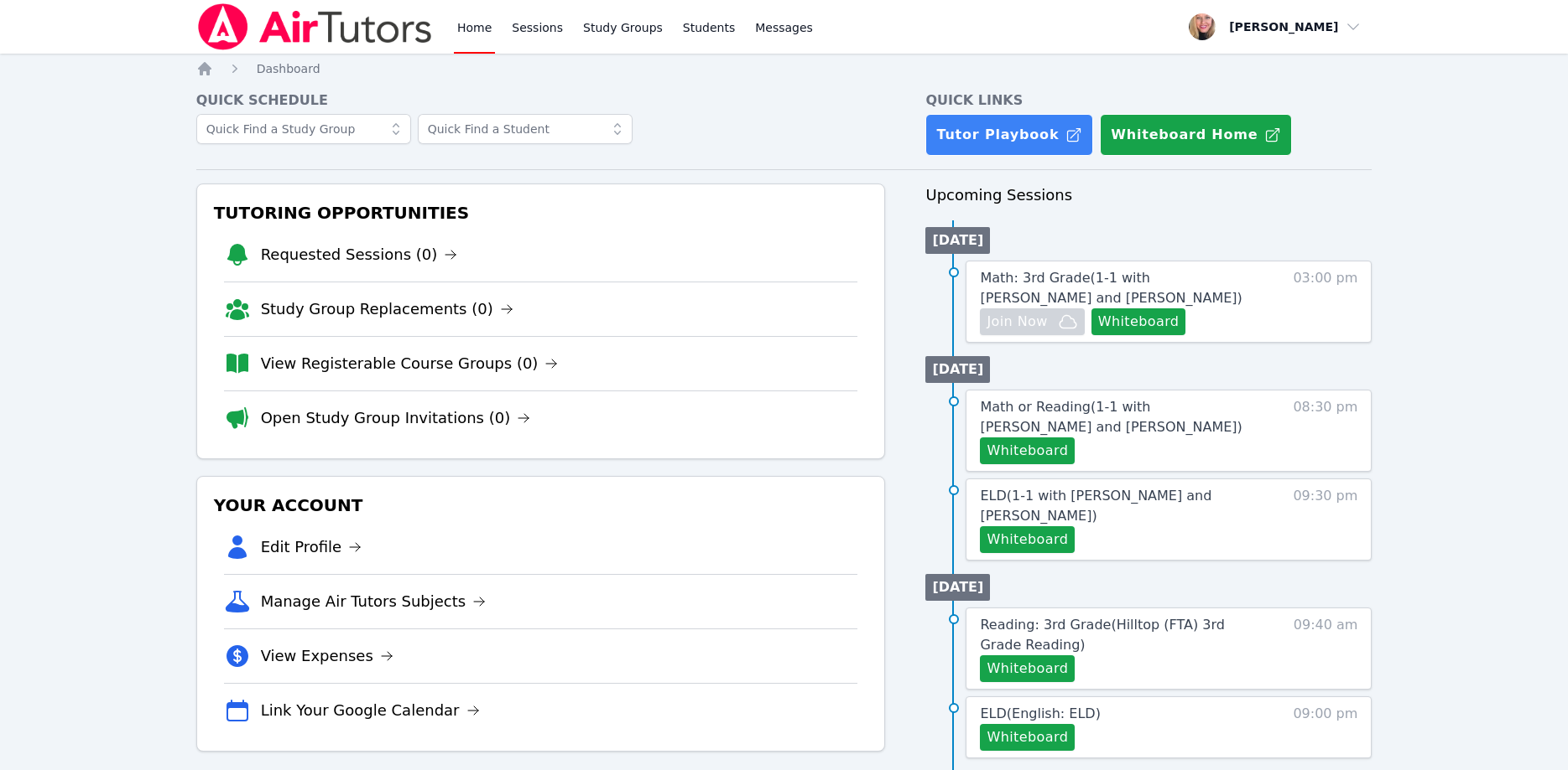
scroll to position [171, 0]
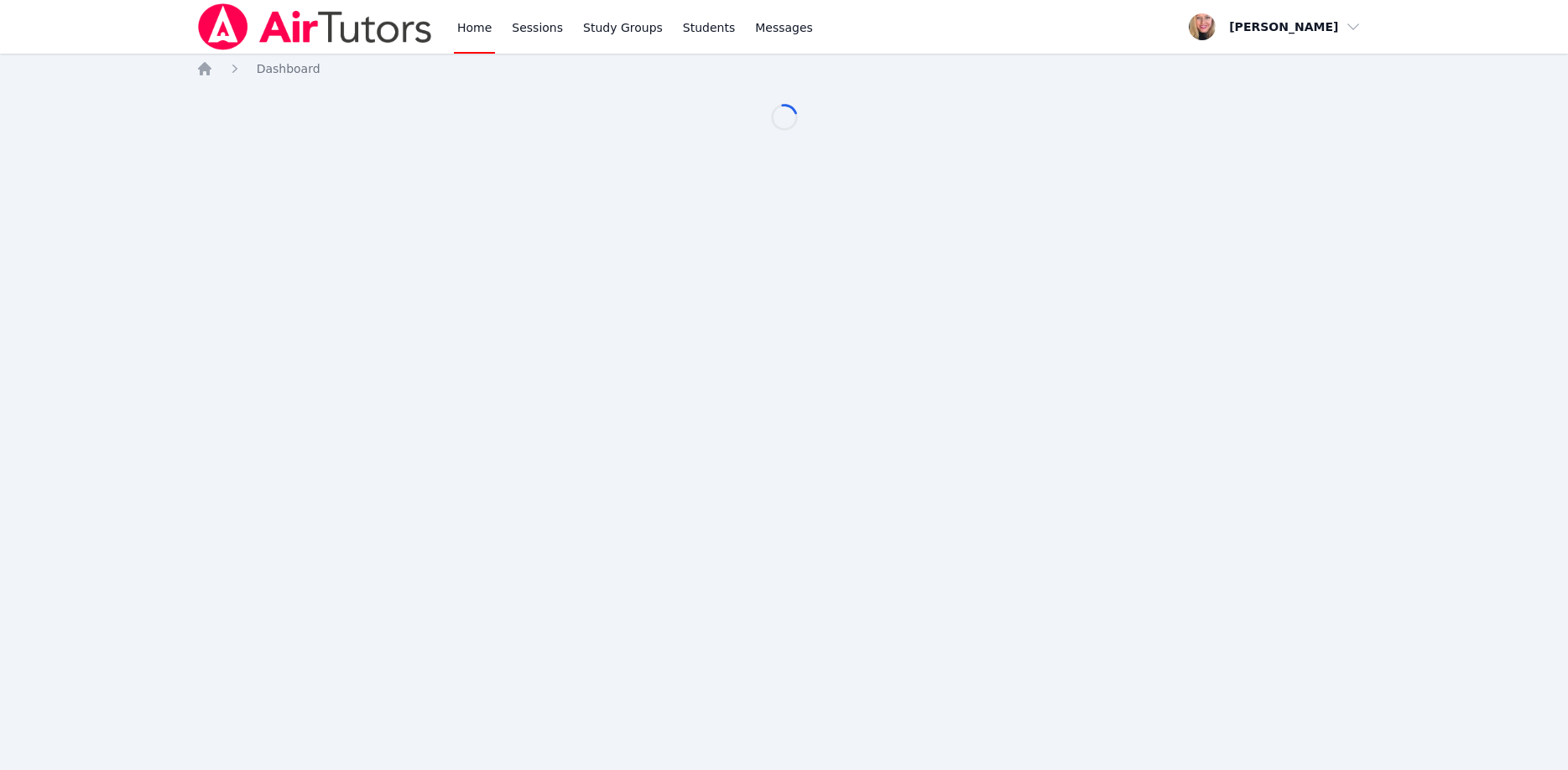
scroll to position [171, 0]
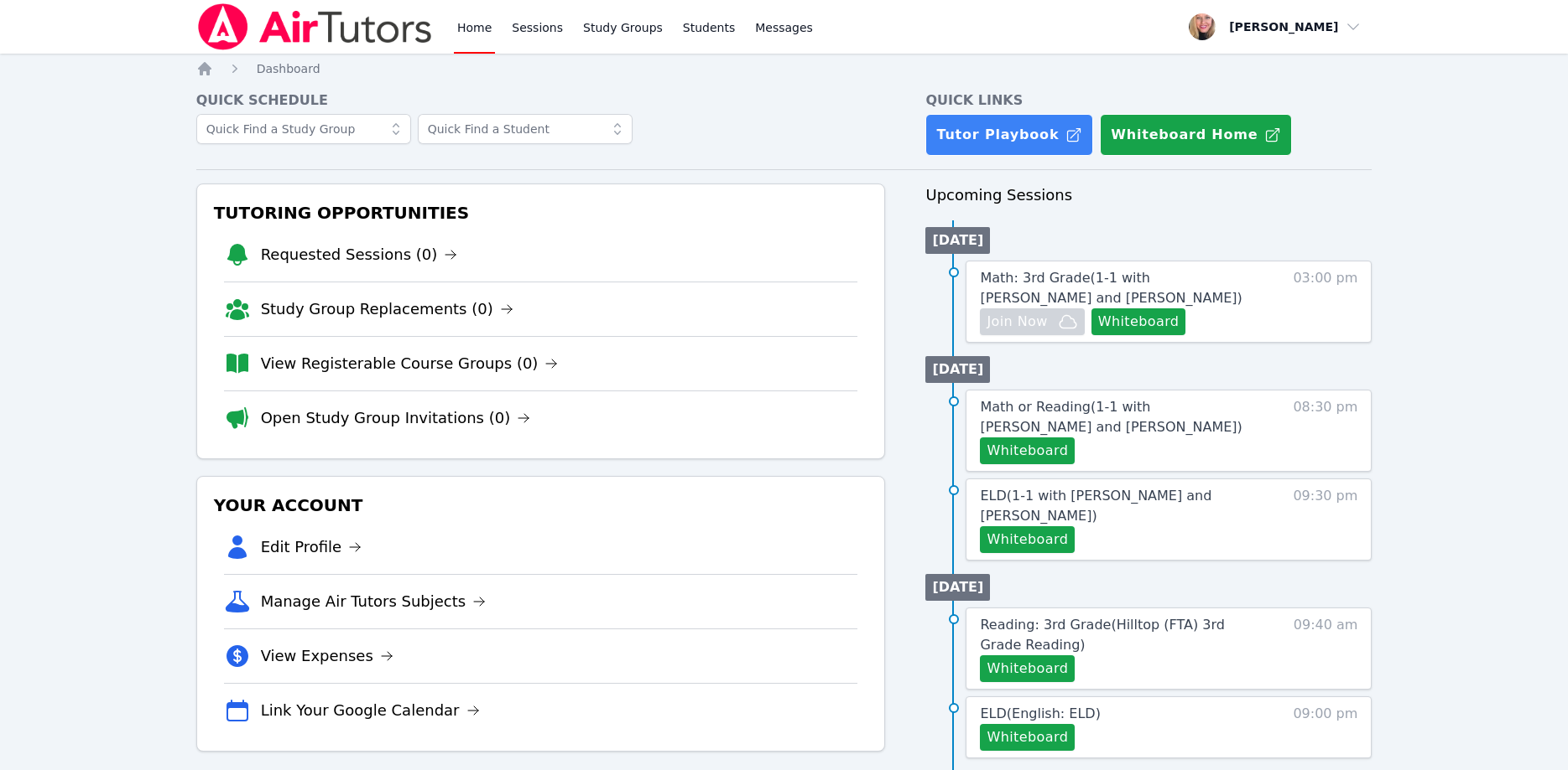
scroll to position [171, 0]
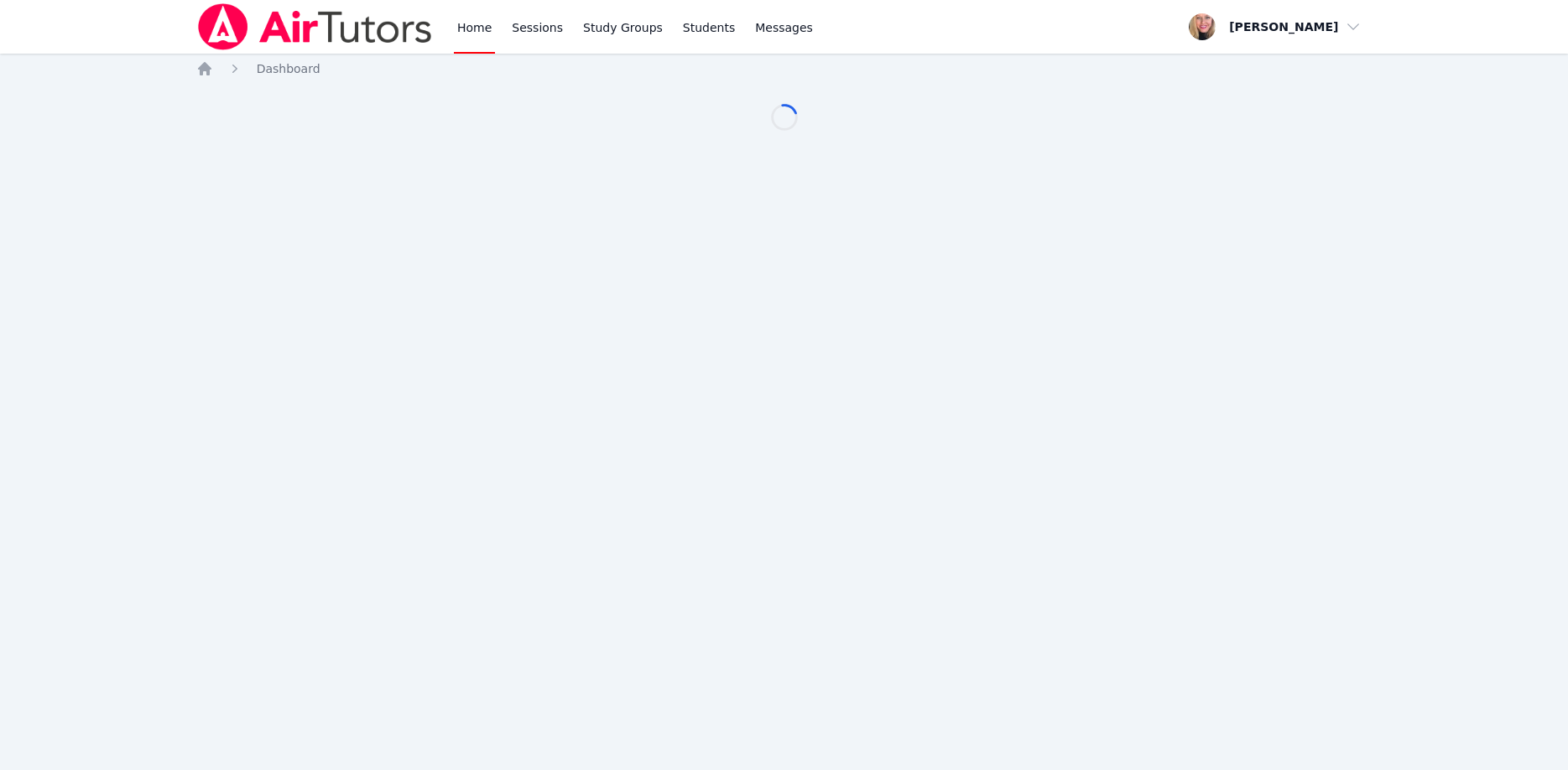
scroll to position [171, 0]
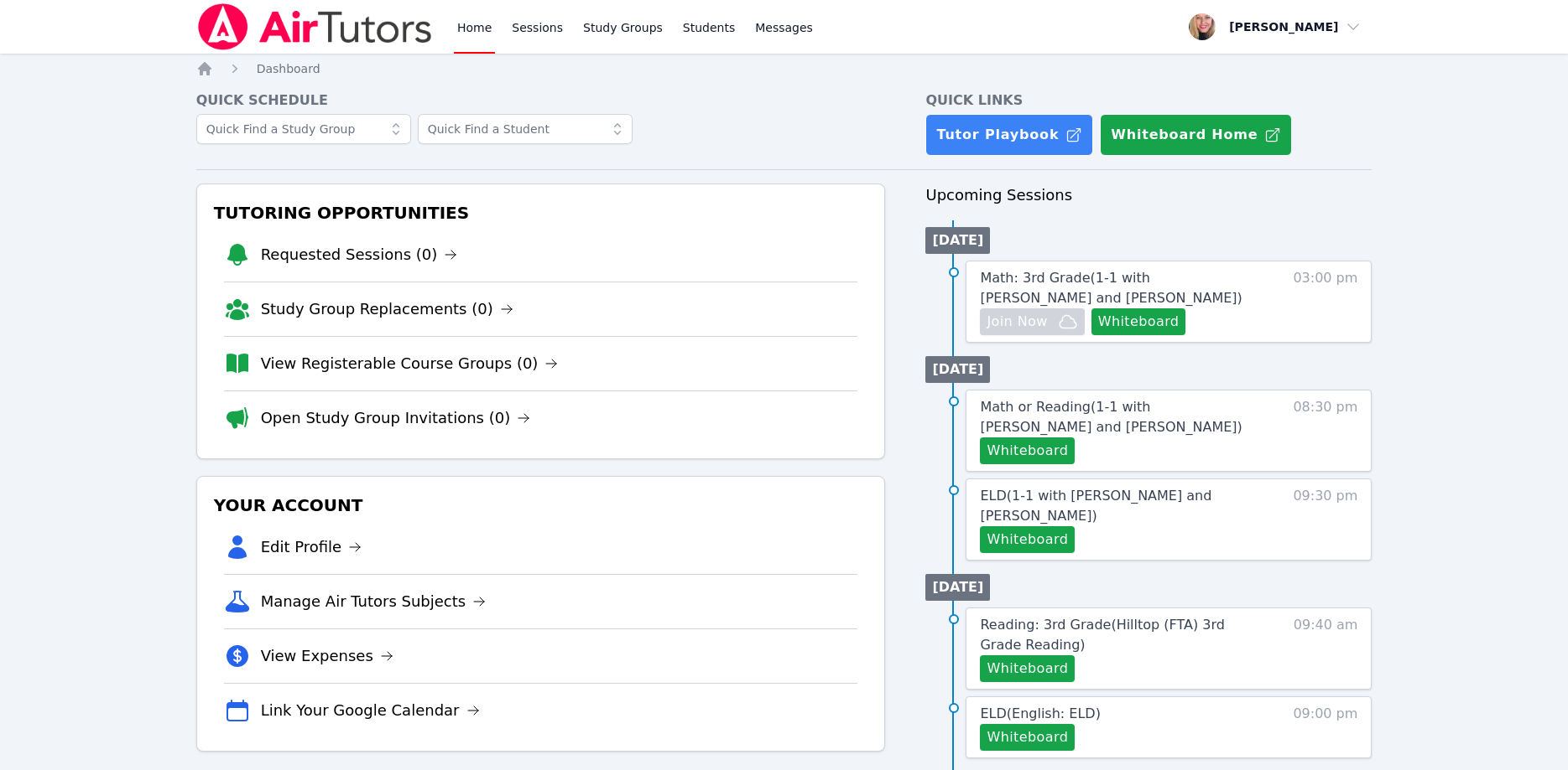
scroll to position [171, 0]
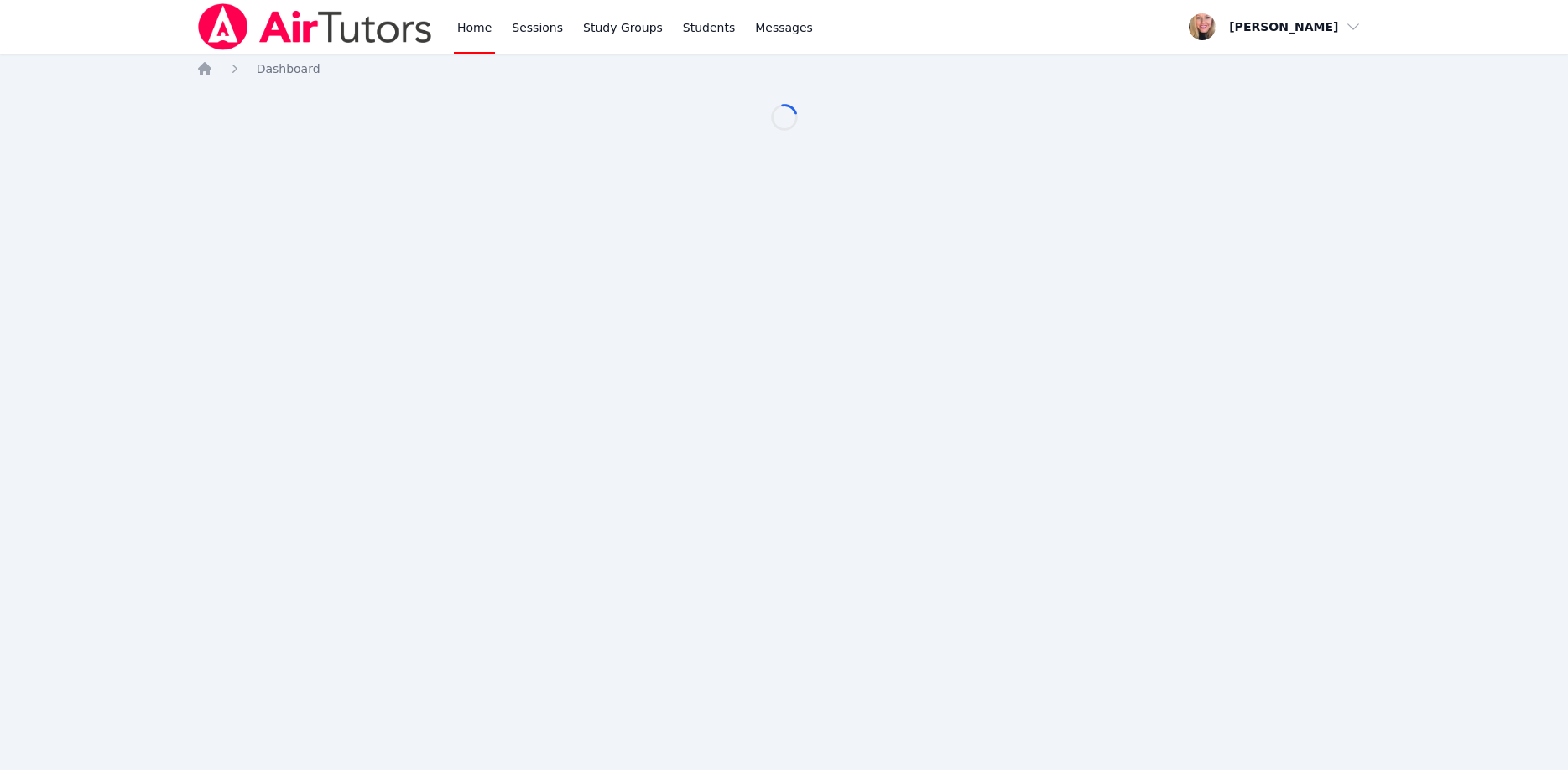
scroll to position [171, 0]
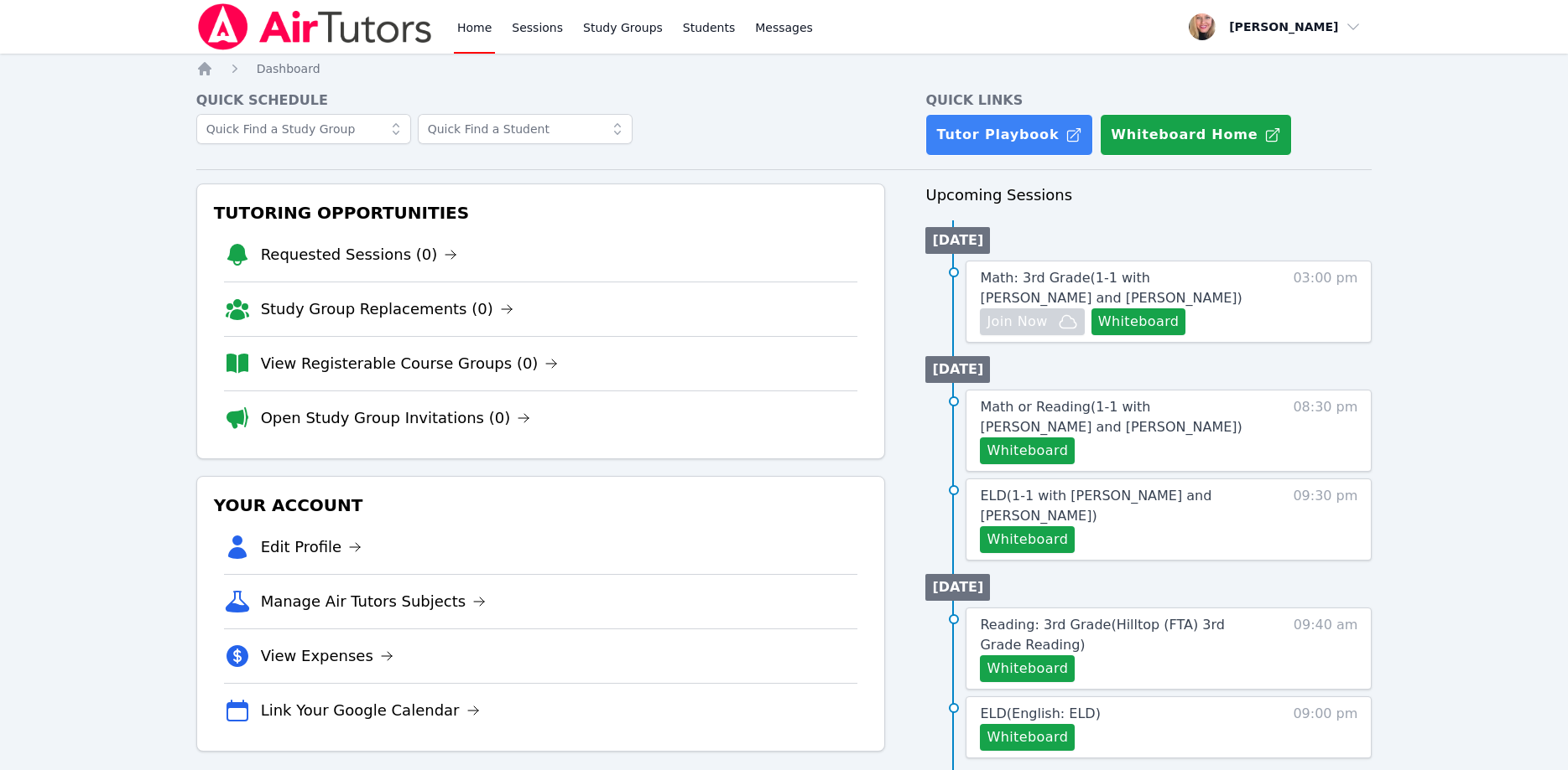
scroll to position [171, 0]
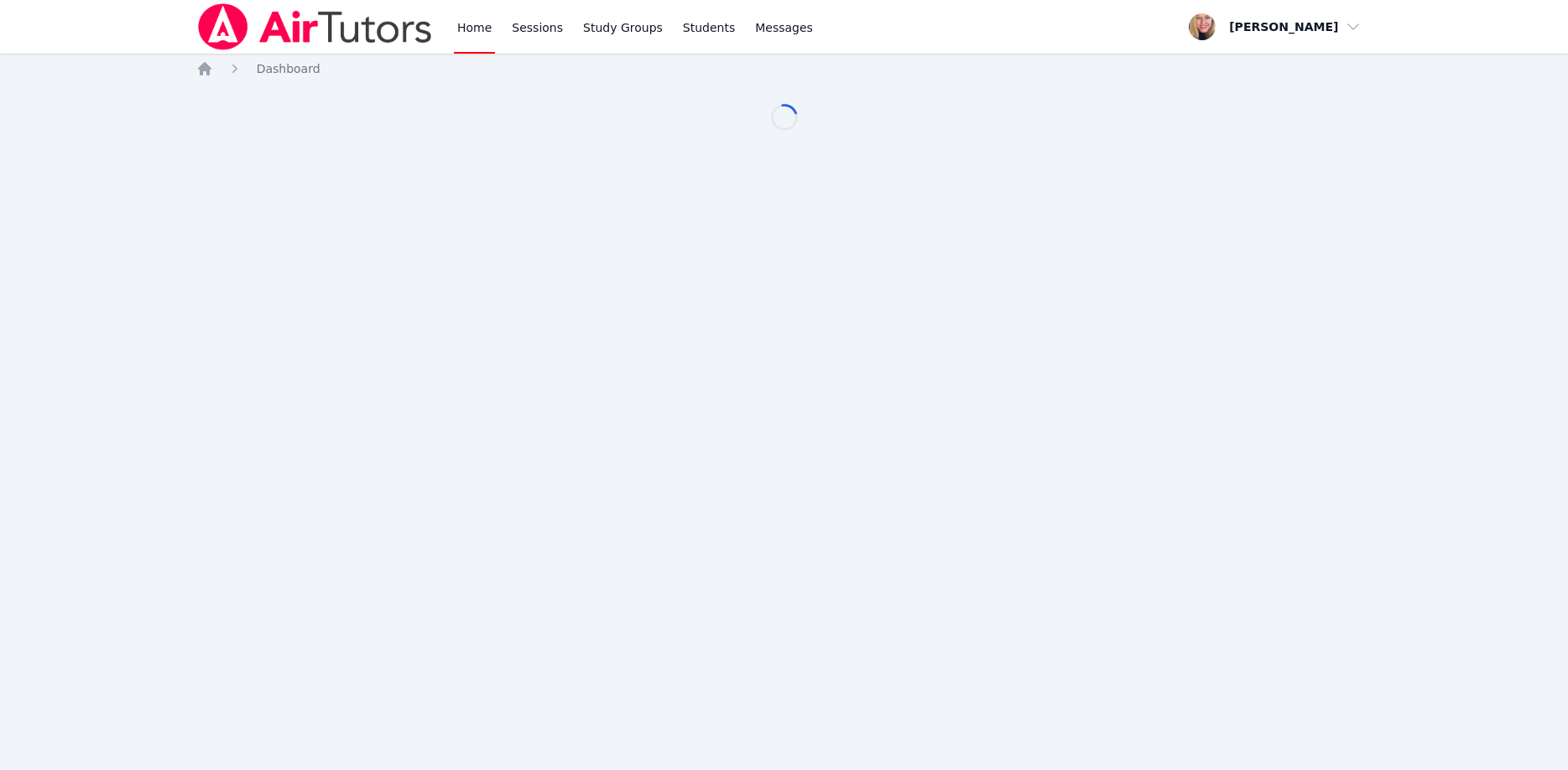
scroll to position [171, 0]
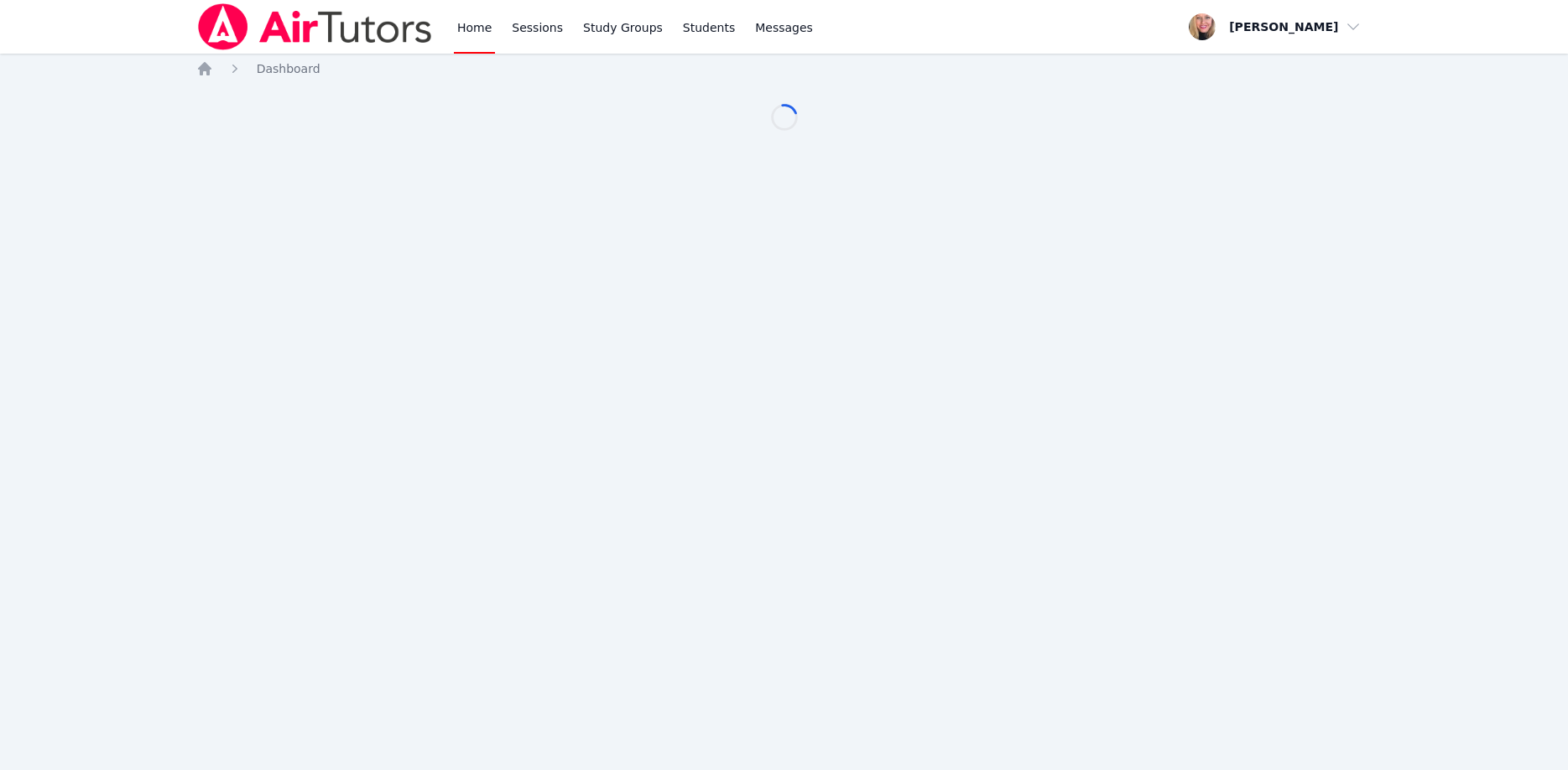
scroll to position [171, 0]
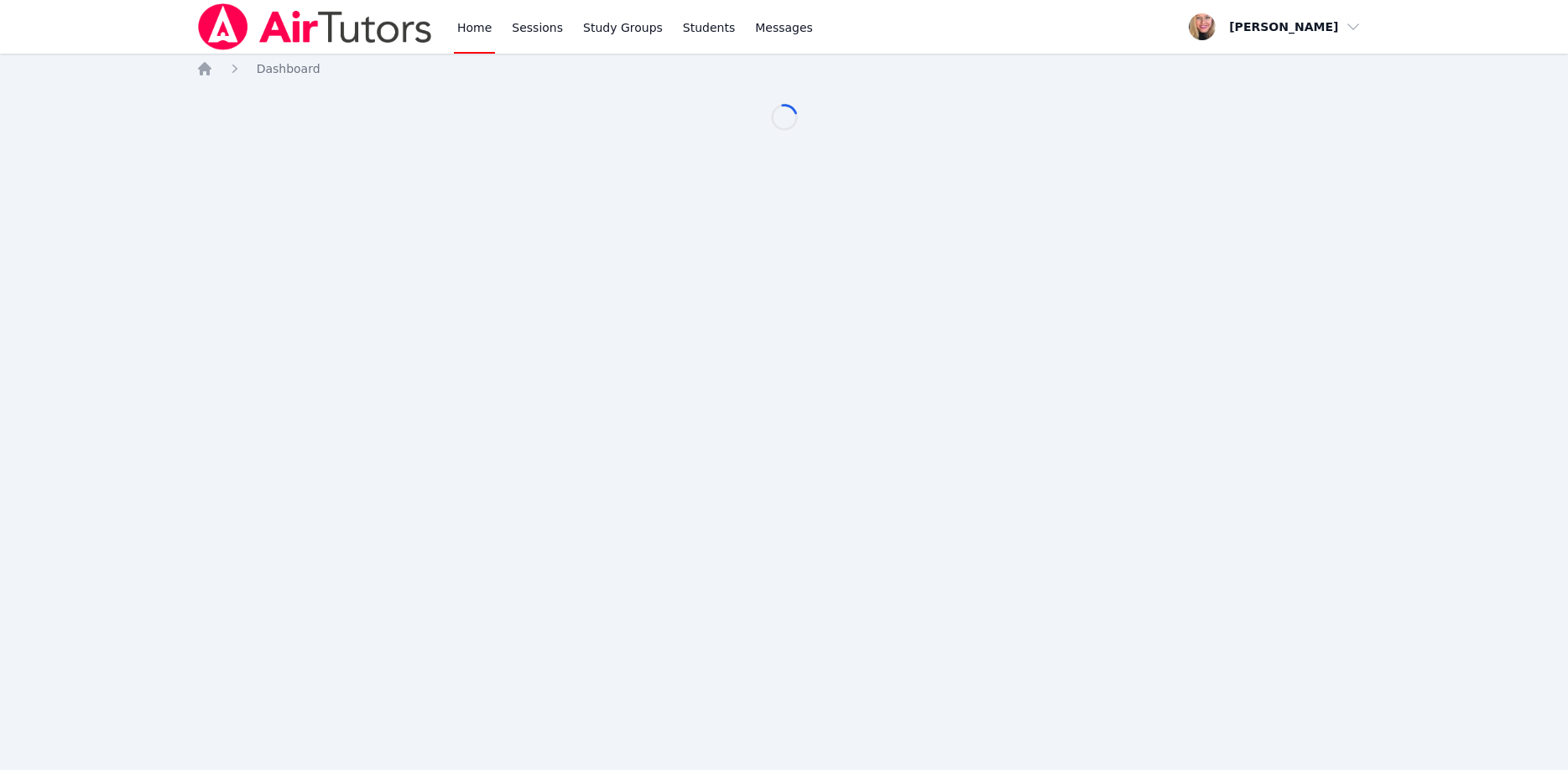
scroll to position [171, 0]
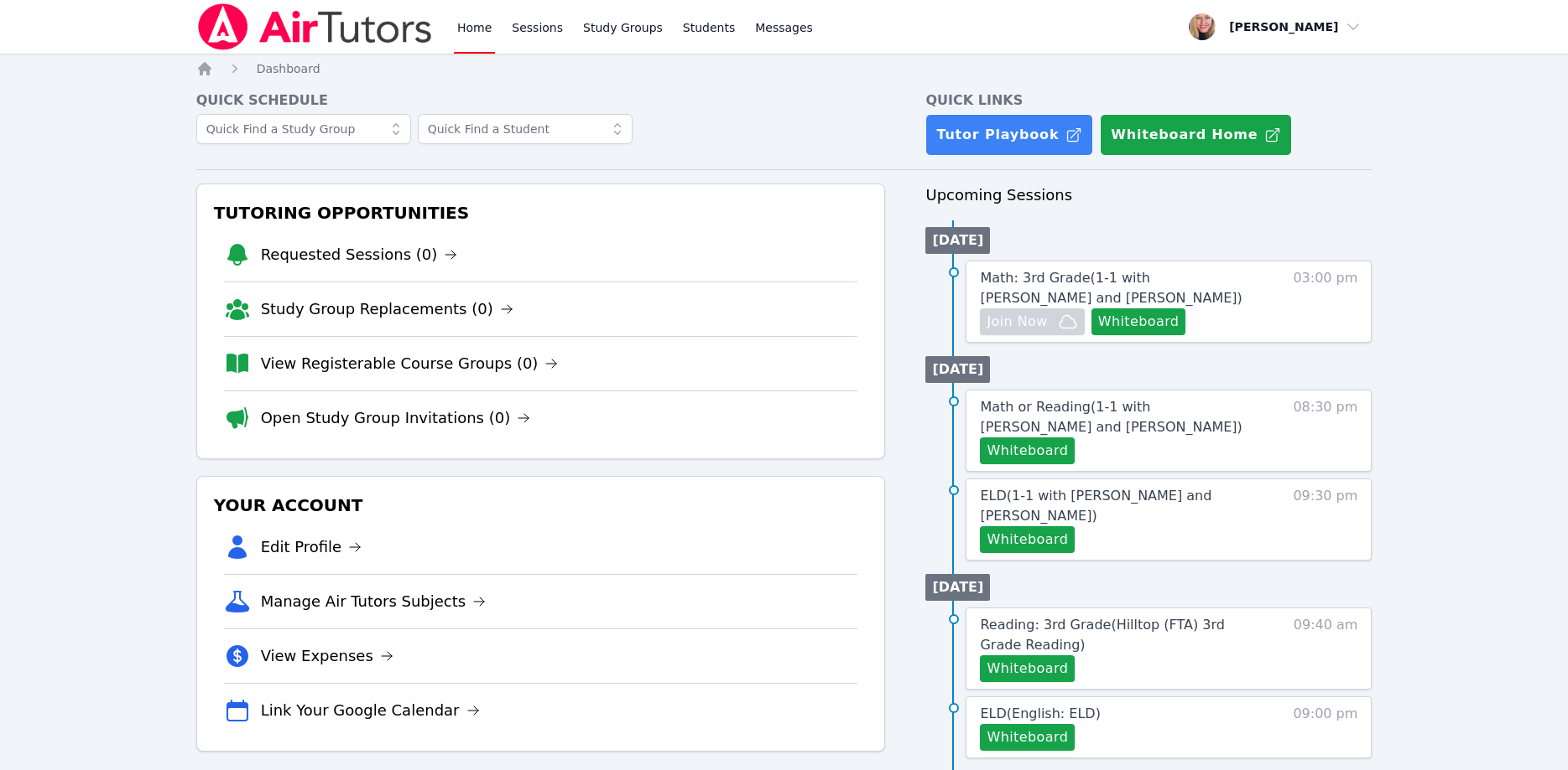
scroll to position [171, 0]
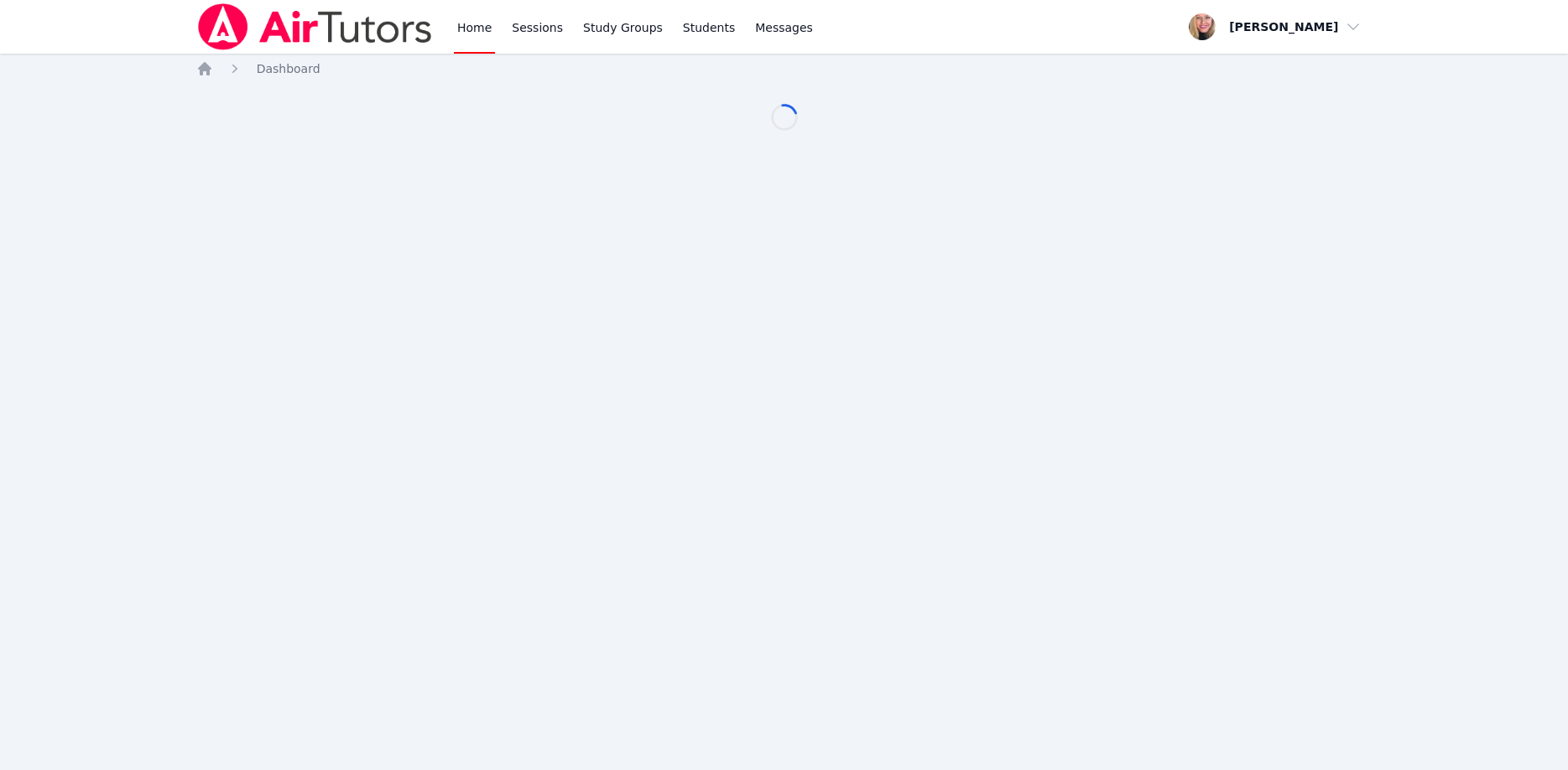
scroll to position [171, 0]
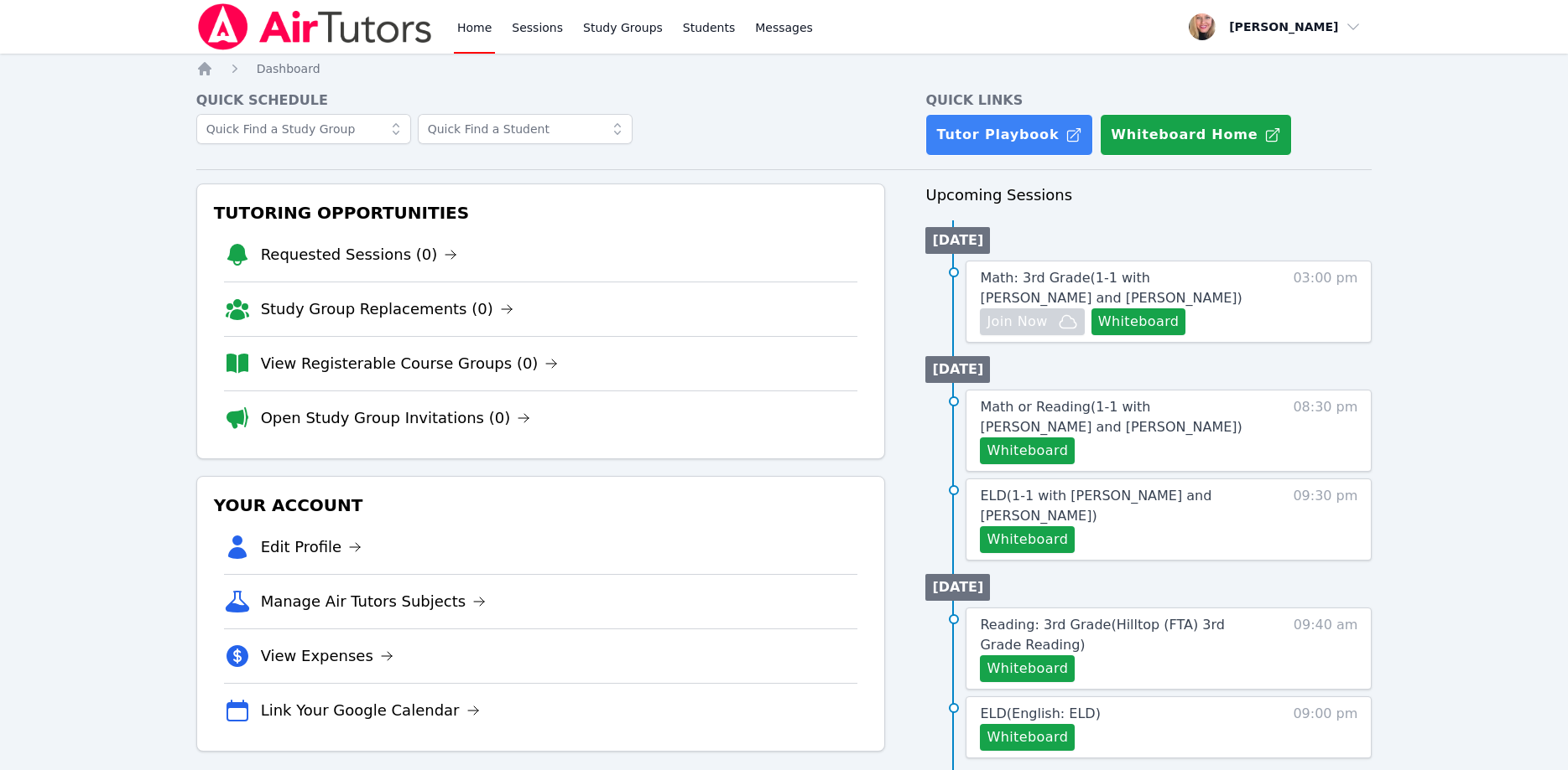
scroll to position [171, 0]
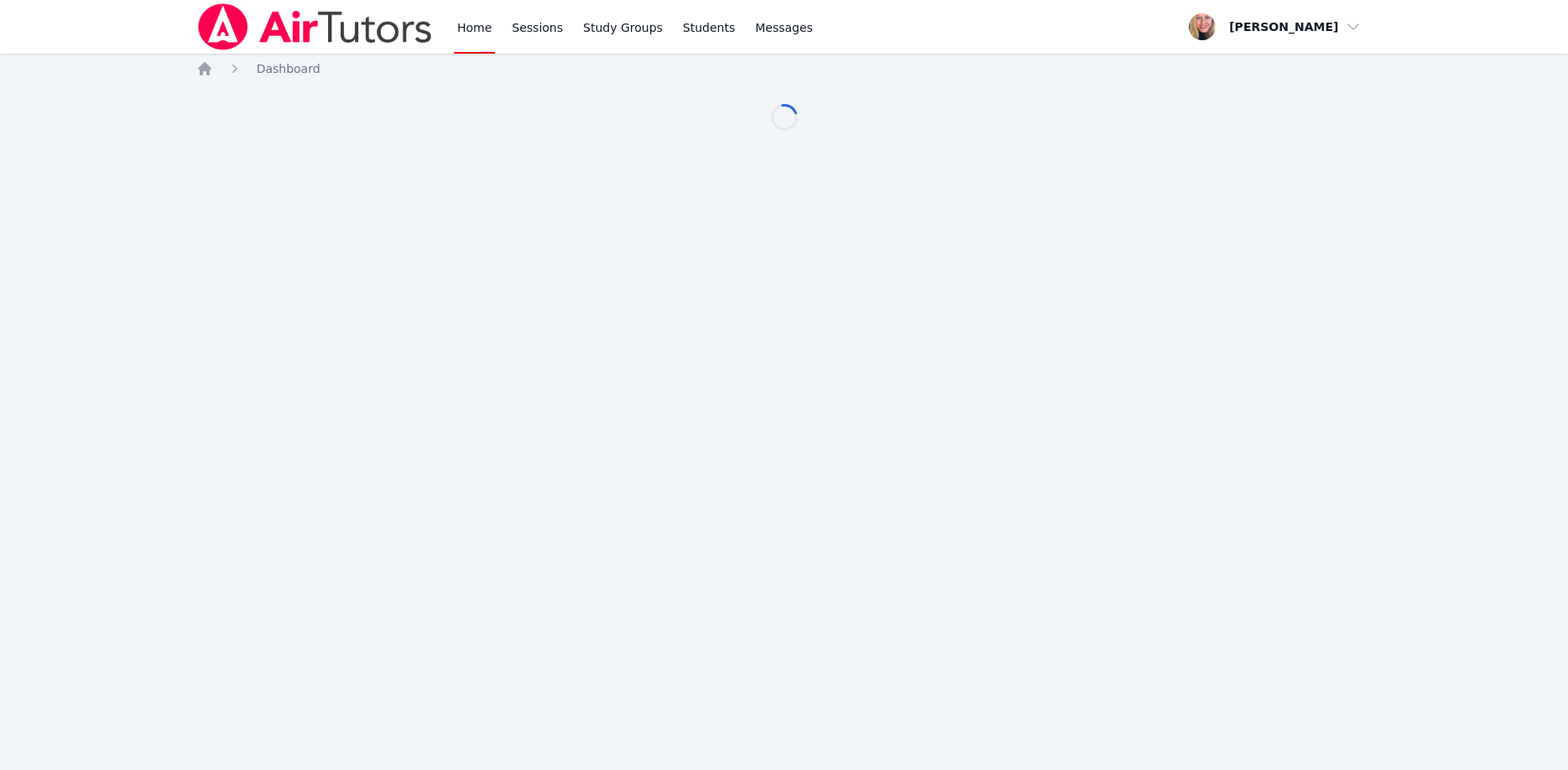
scroll to position [171, 0]
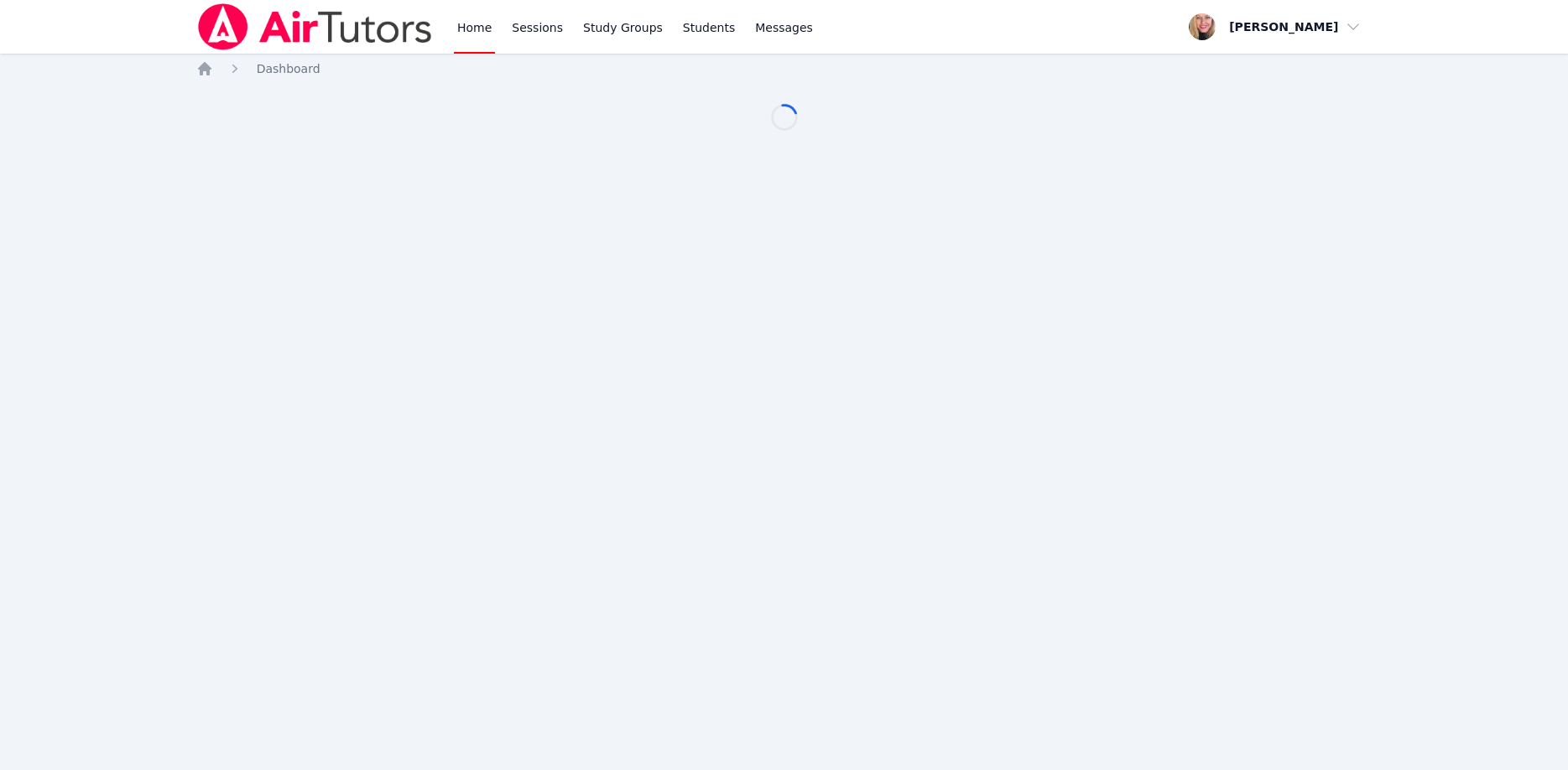
scroll to position [171, 0]
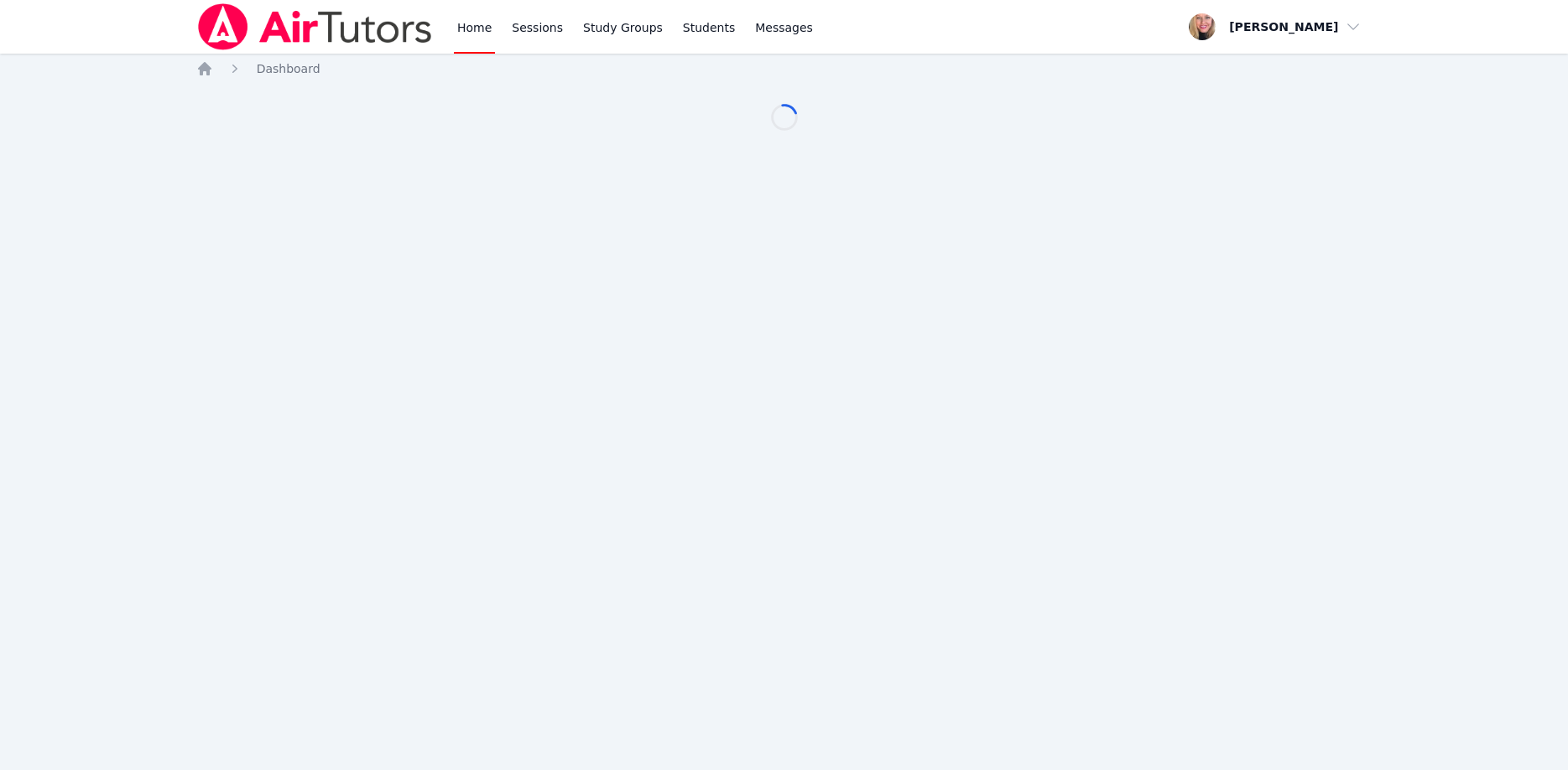
scroll to position [171, 0]
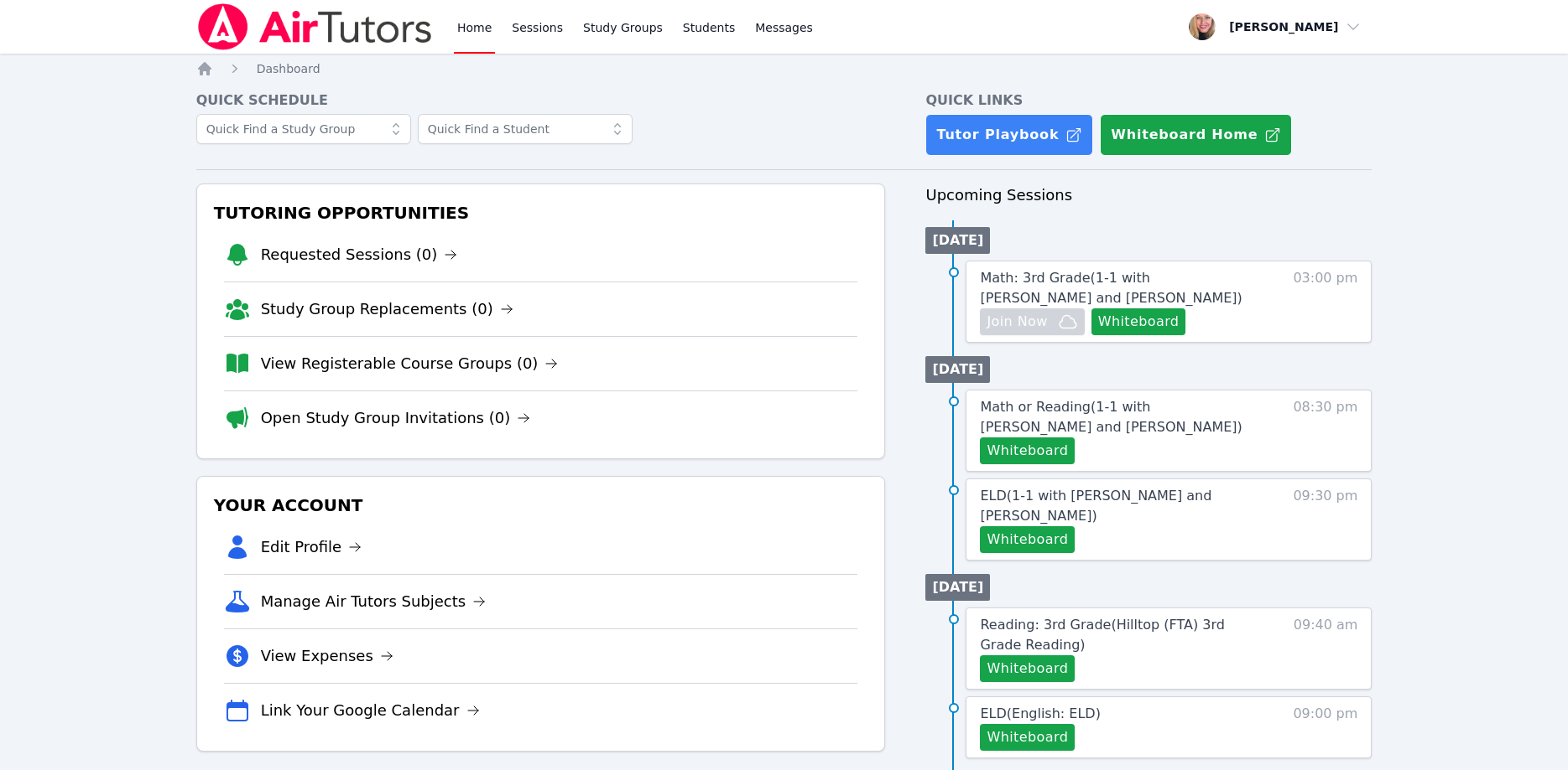
scroll to position [171, 0]
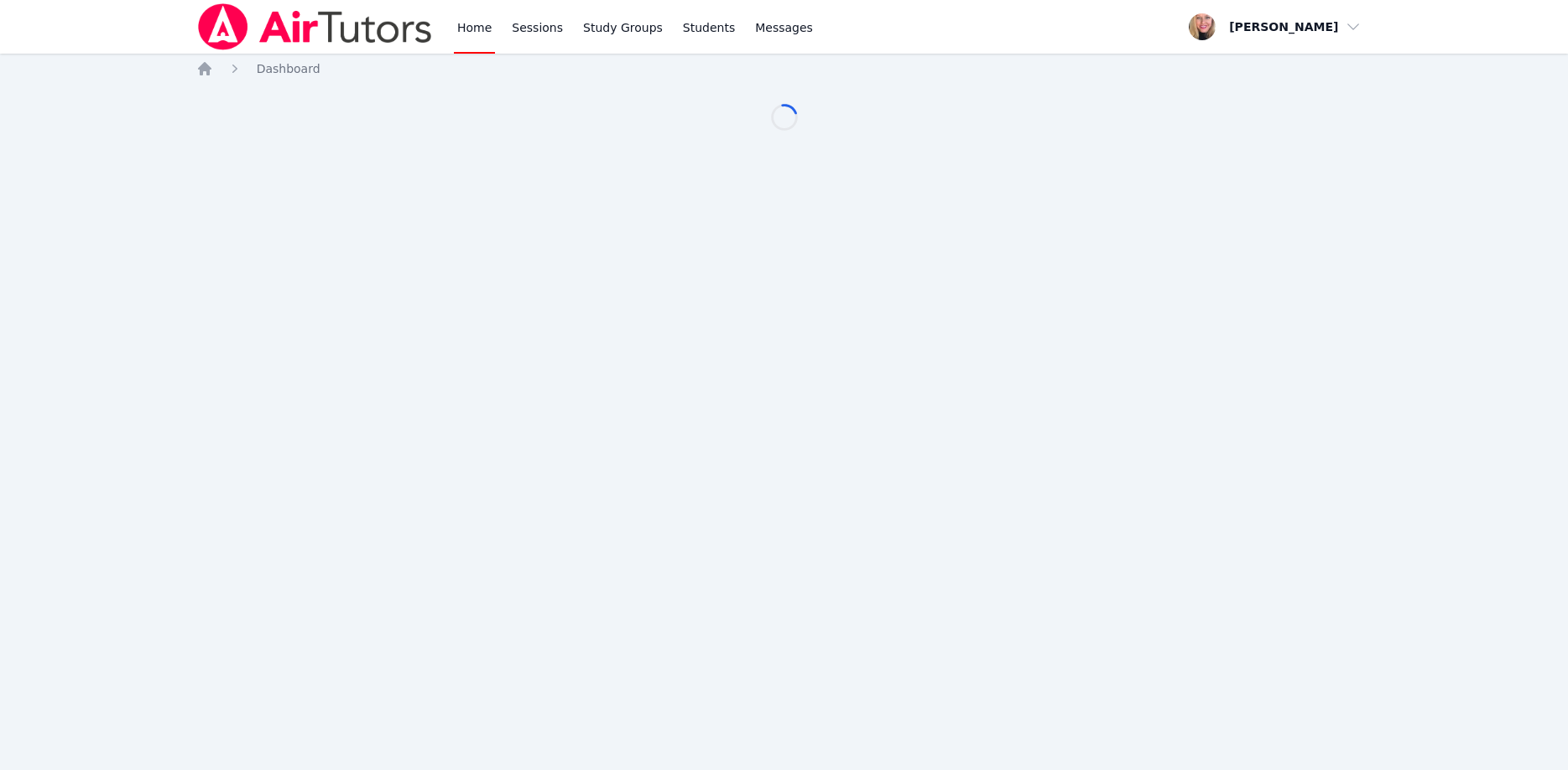
scroll to position [171, 0]
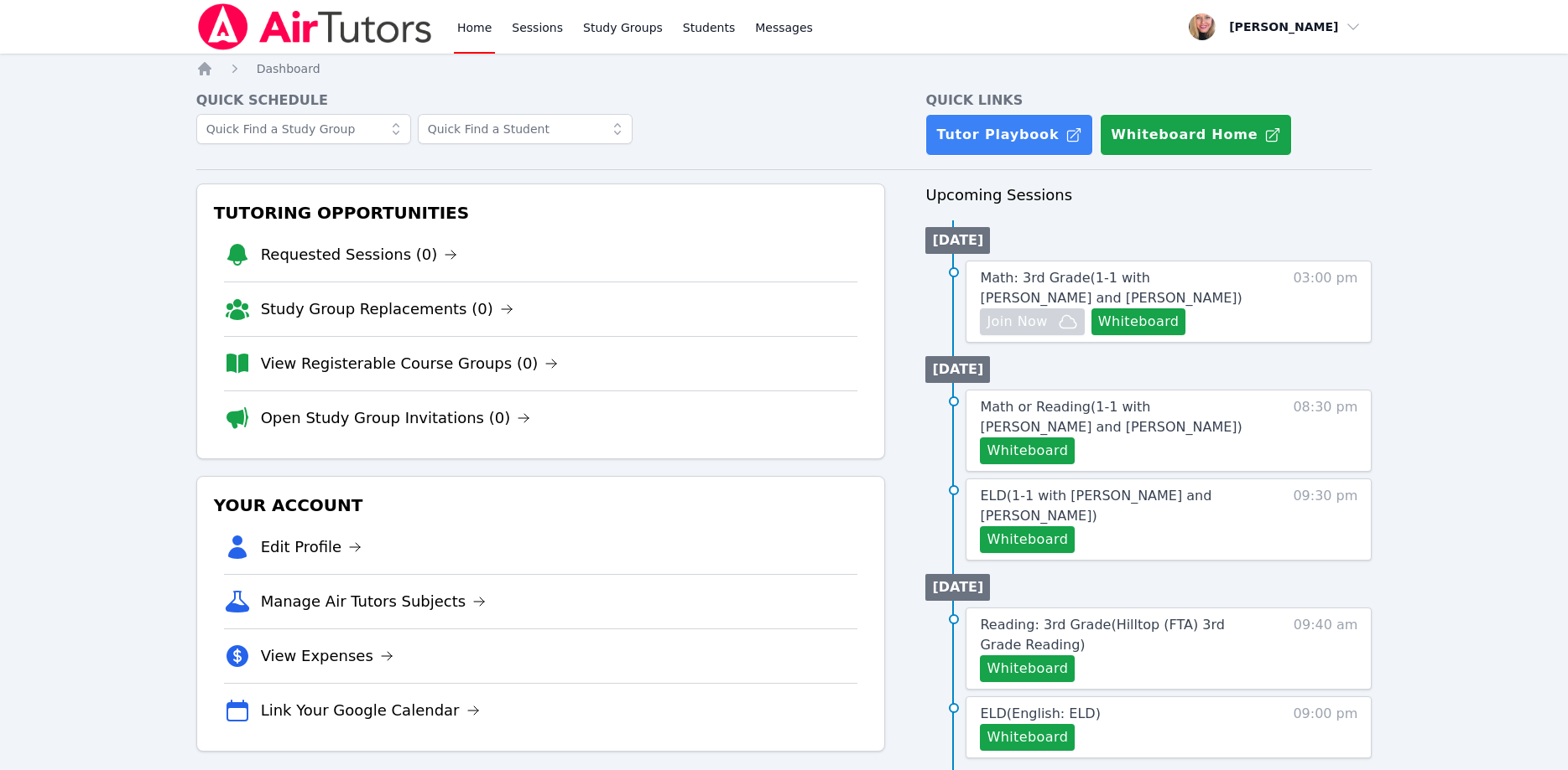
scroll to position [171, 0]
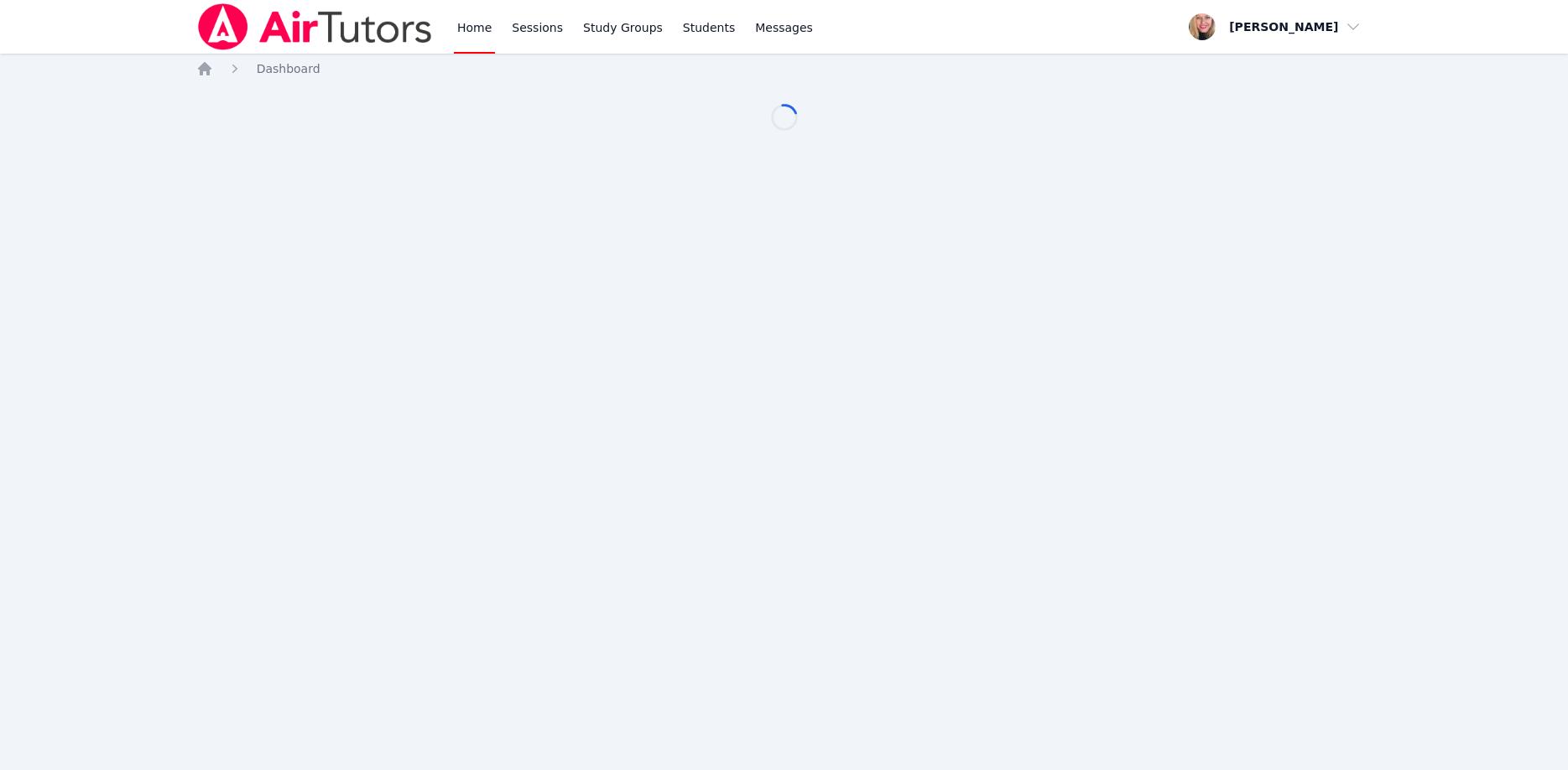
scroll to position [171, 0]
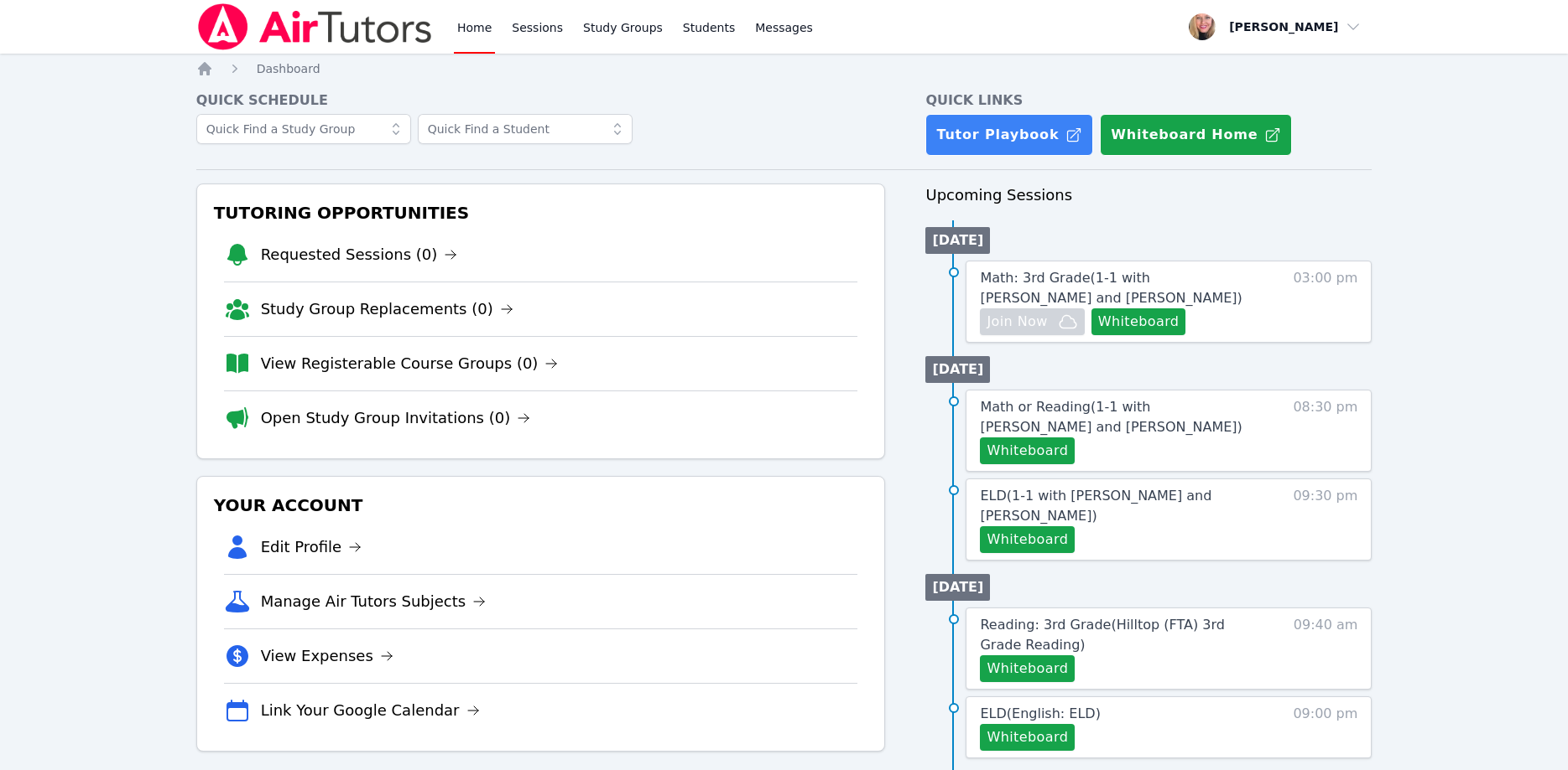
scroll to position [171, 0]
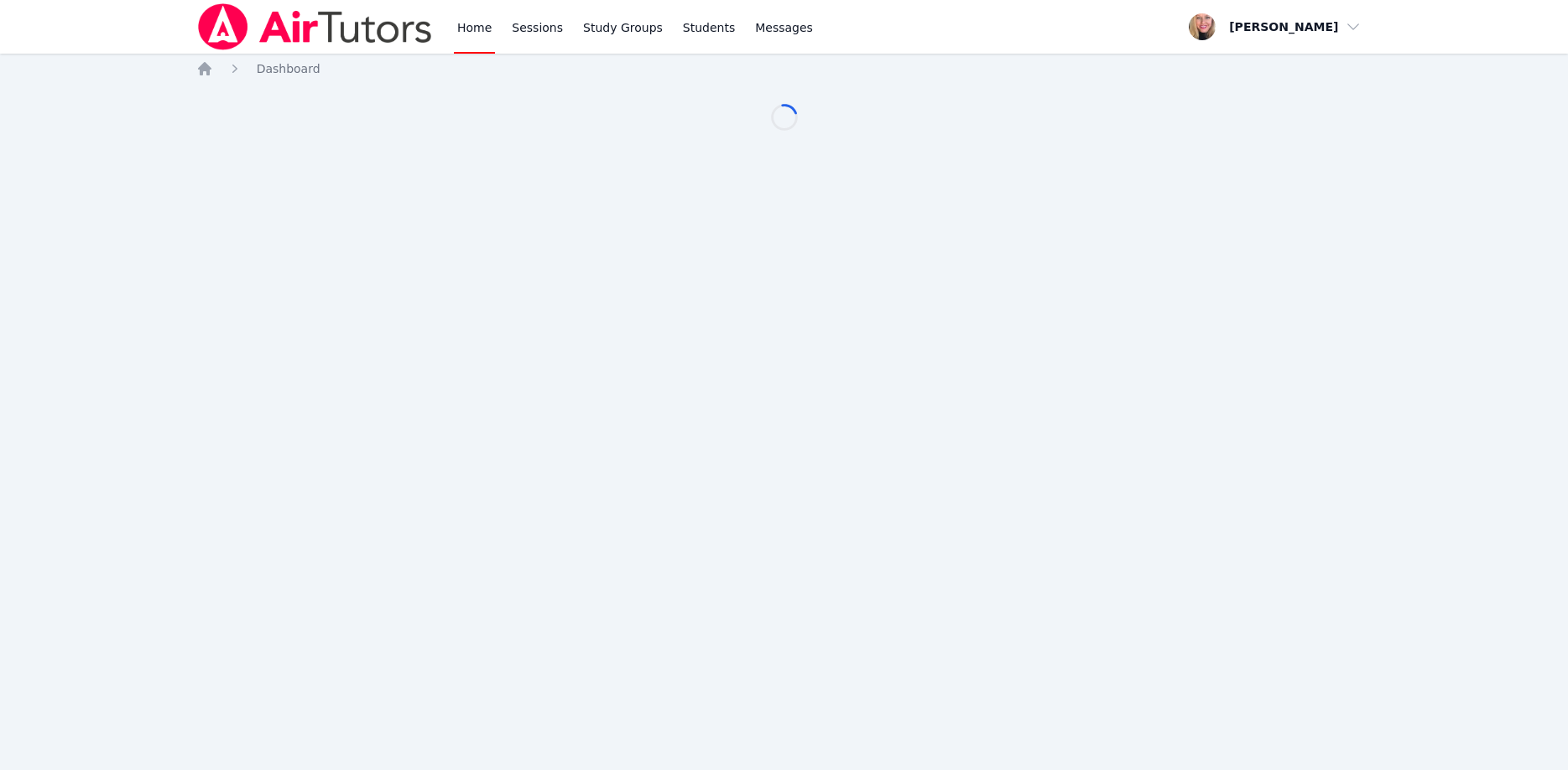
scroll to position [171, 0]
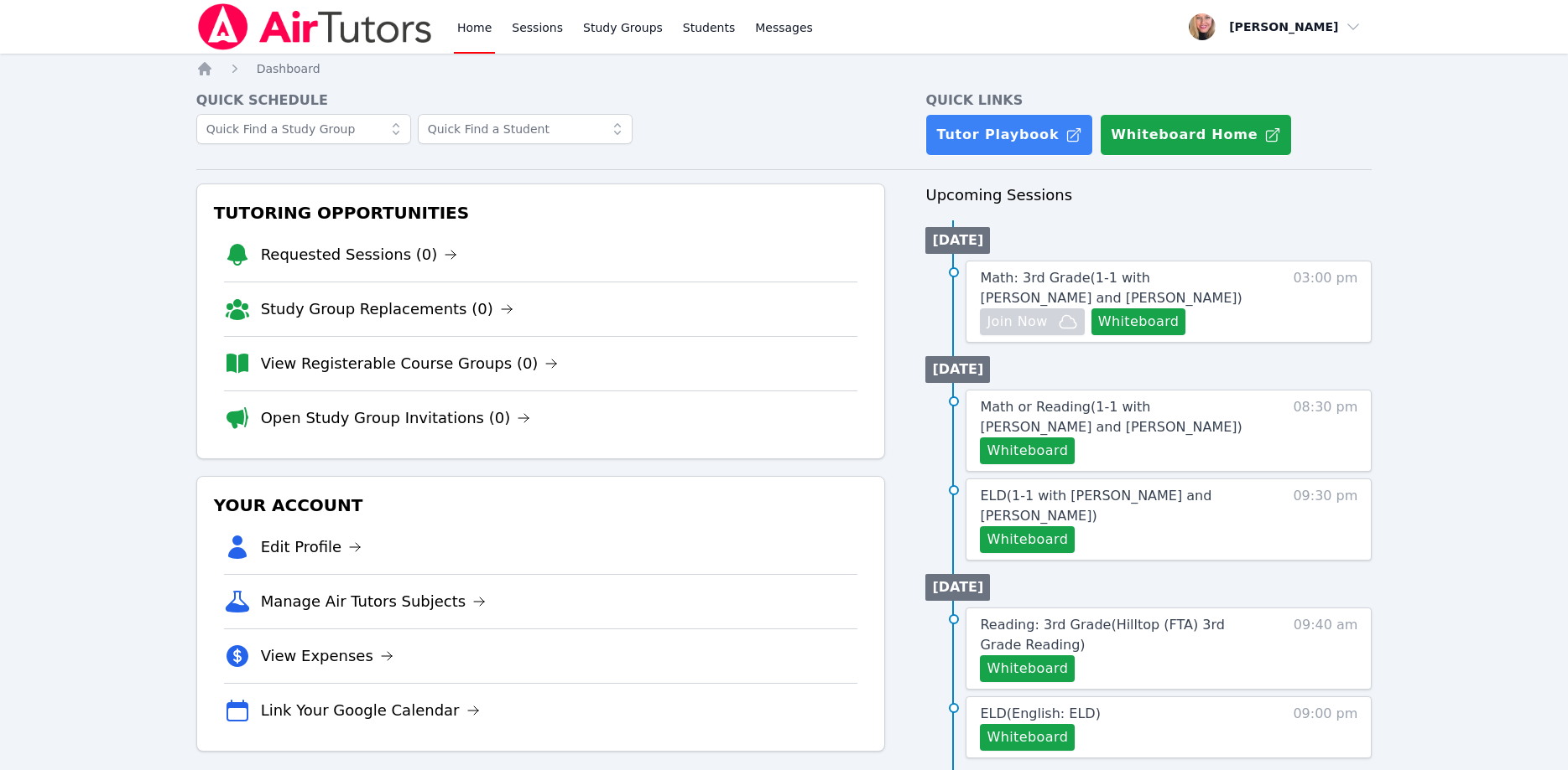
scroll to position [171, 0]
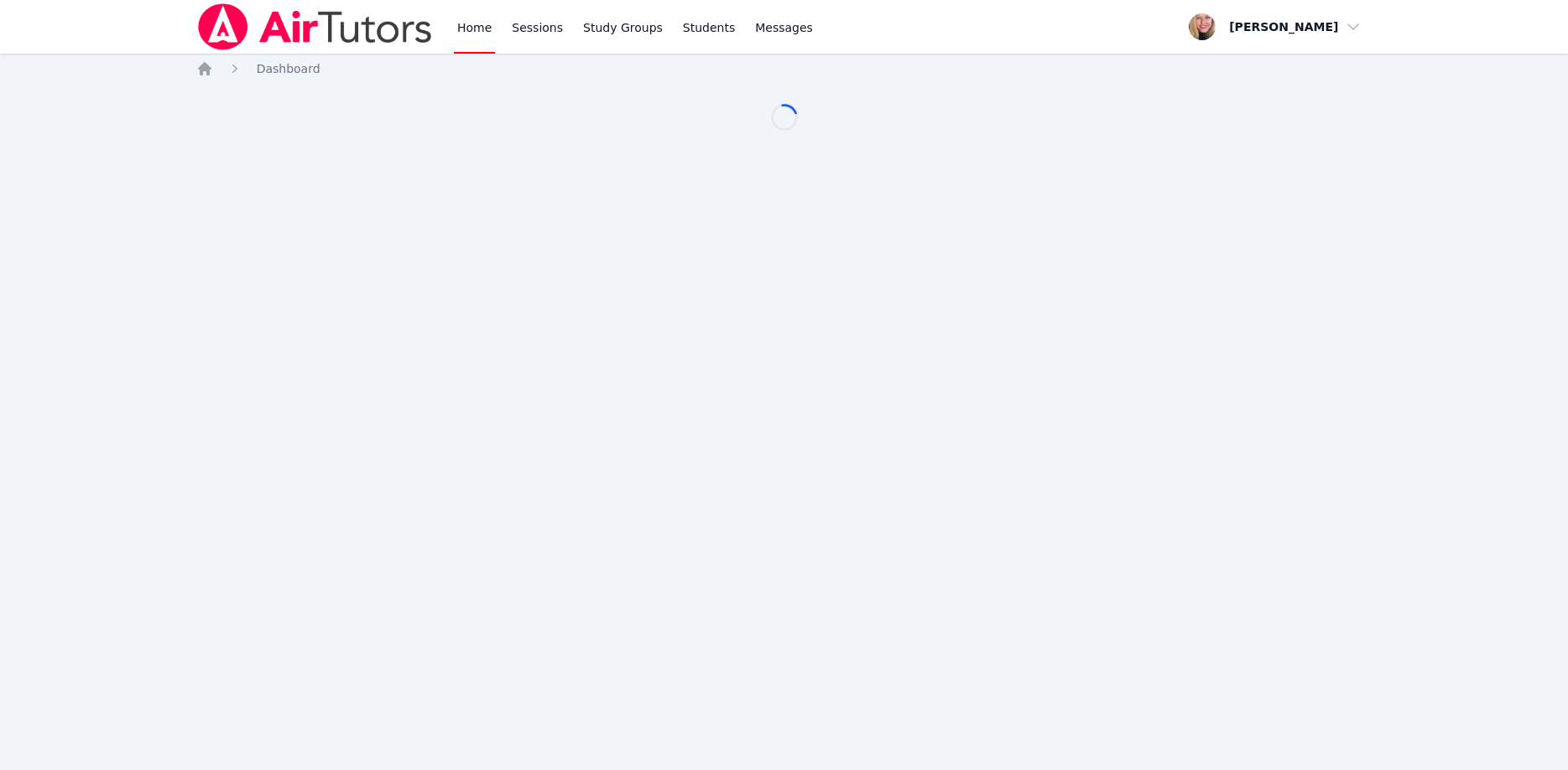
scroll to position [171, 0]
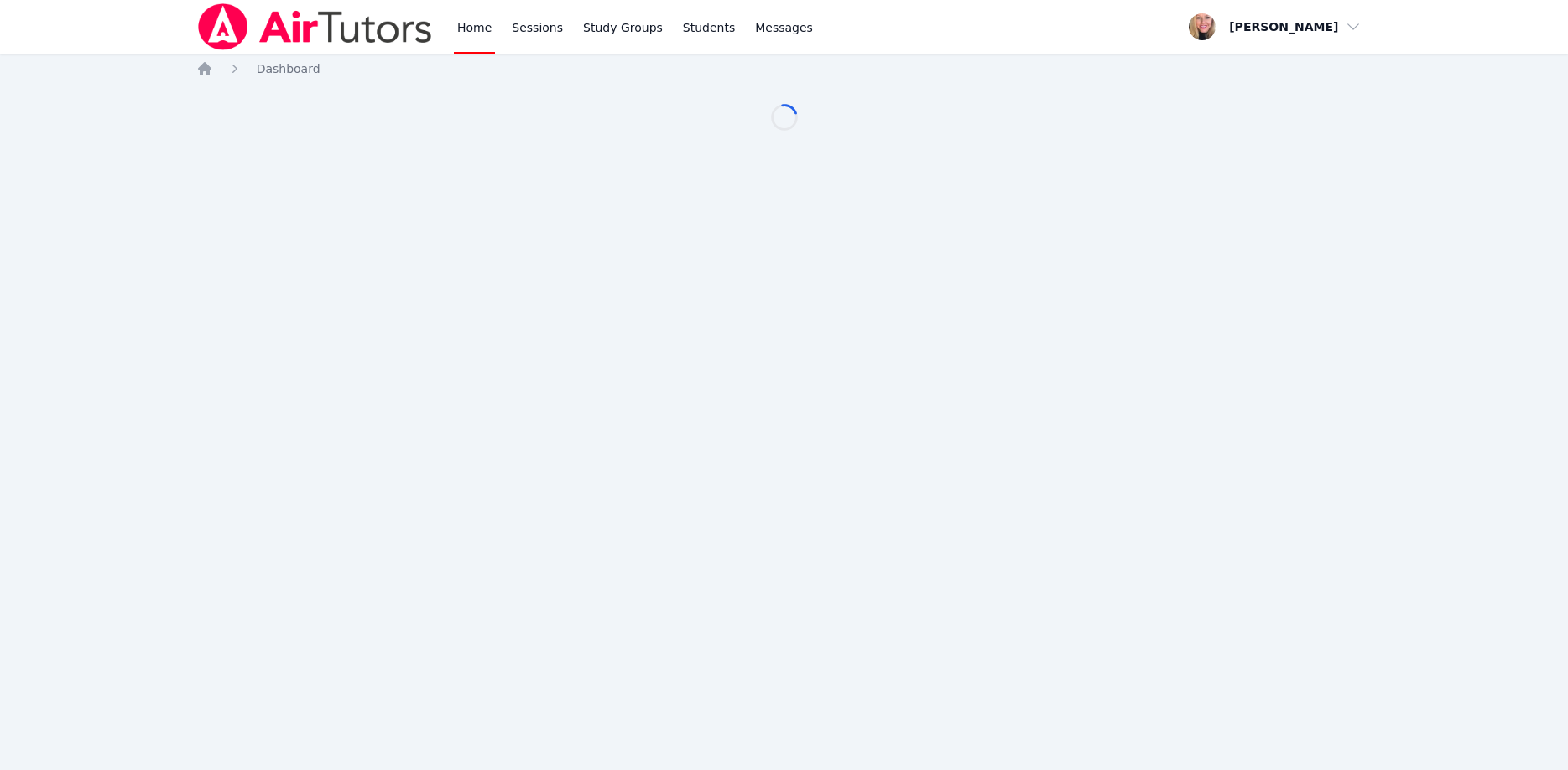
scroll to position [171, 0]
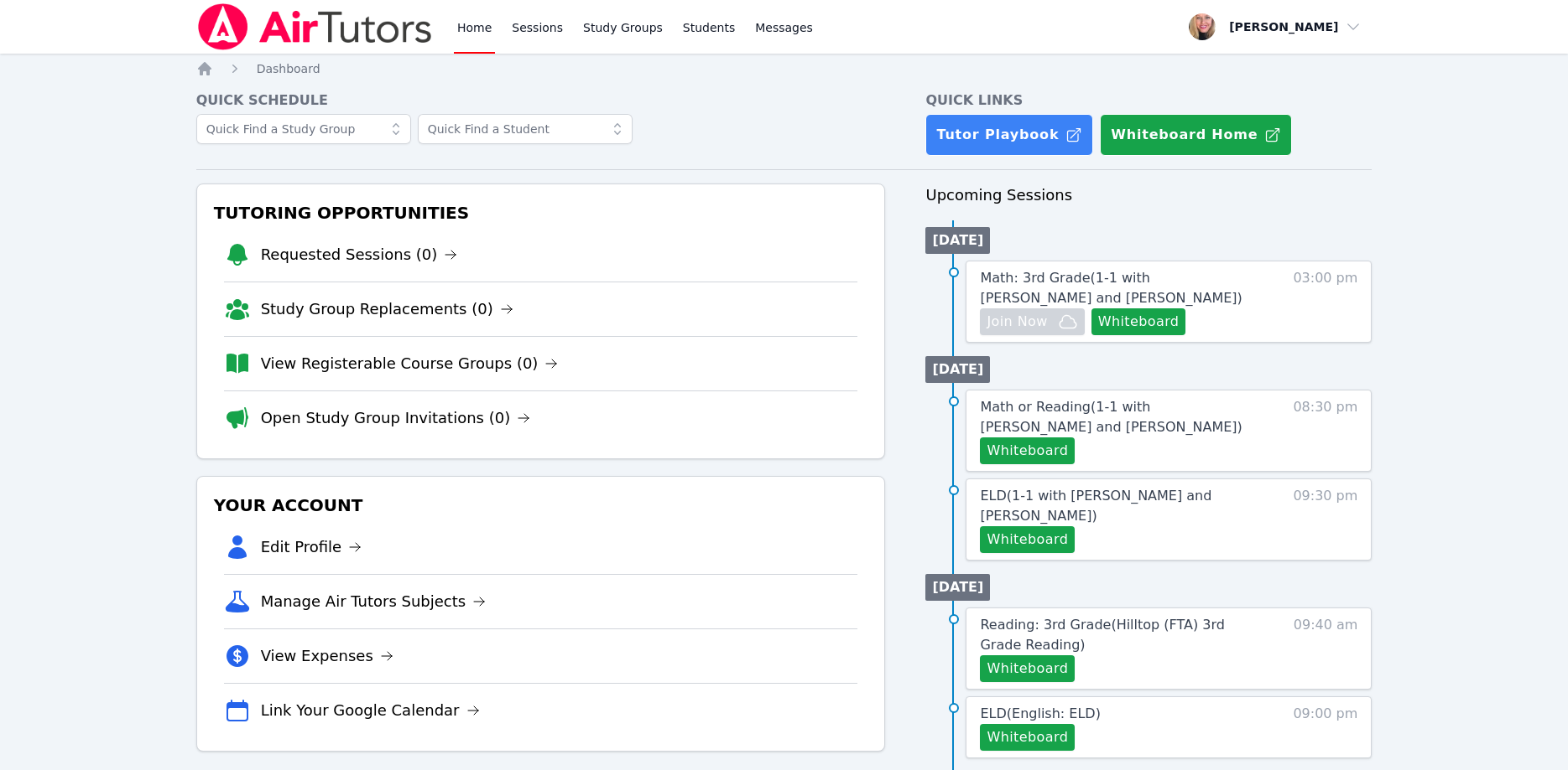
scroll to position [171, 0]
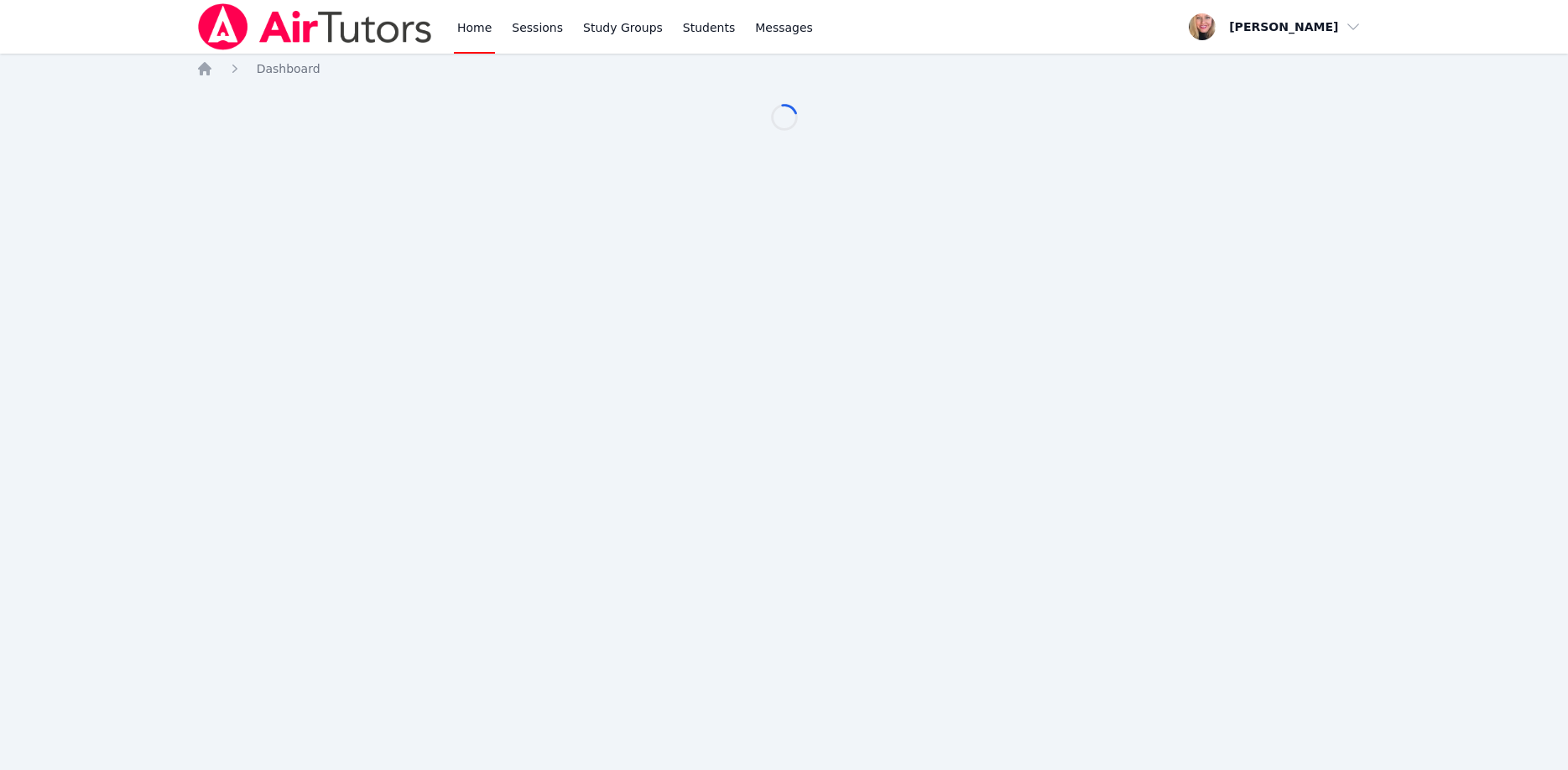
scroll to position [171, 0]
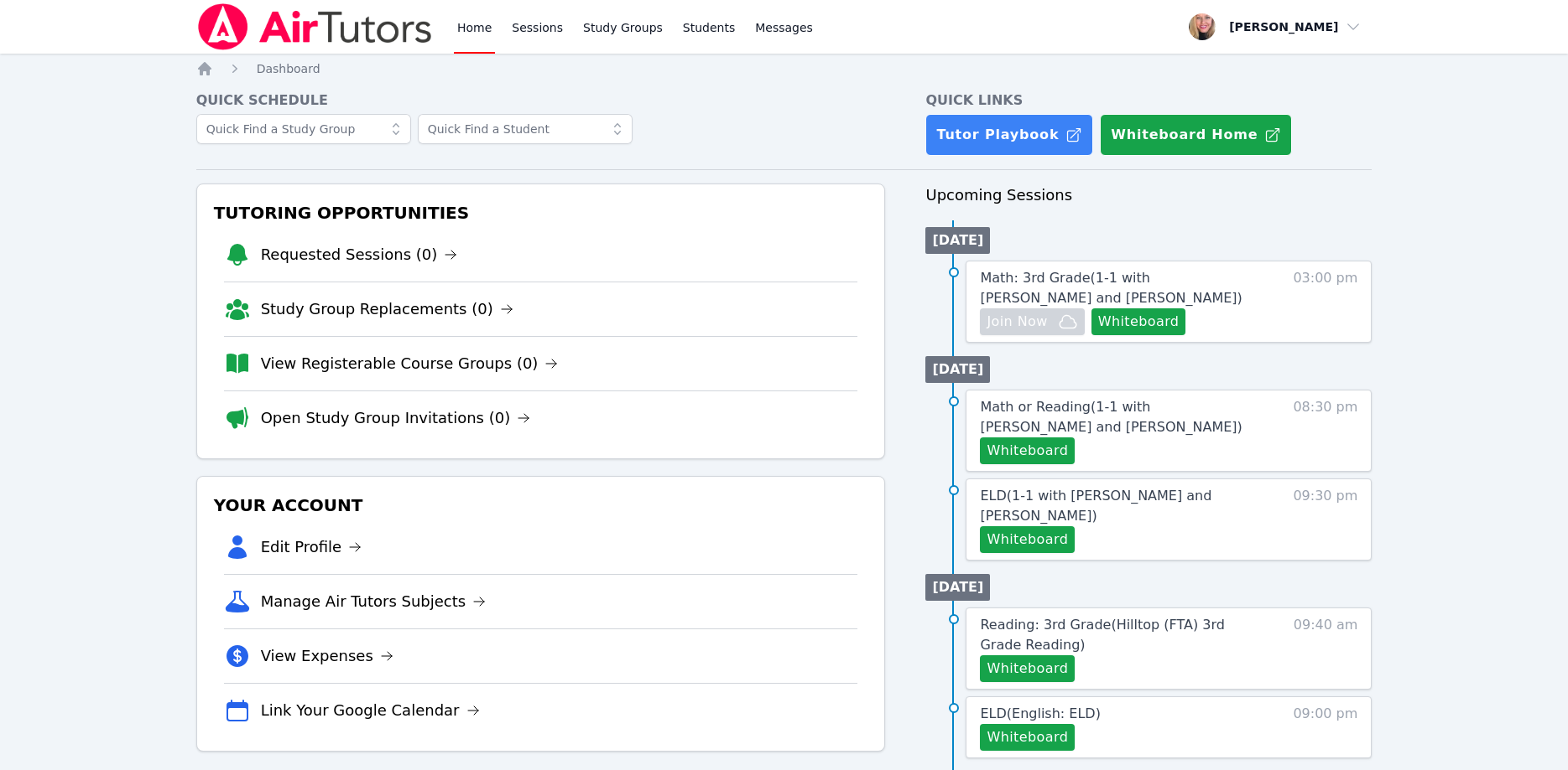
scroll to position [171, 0]
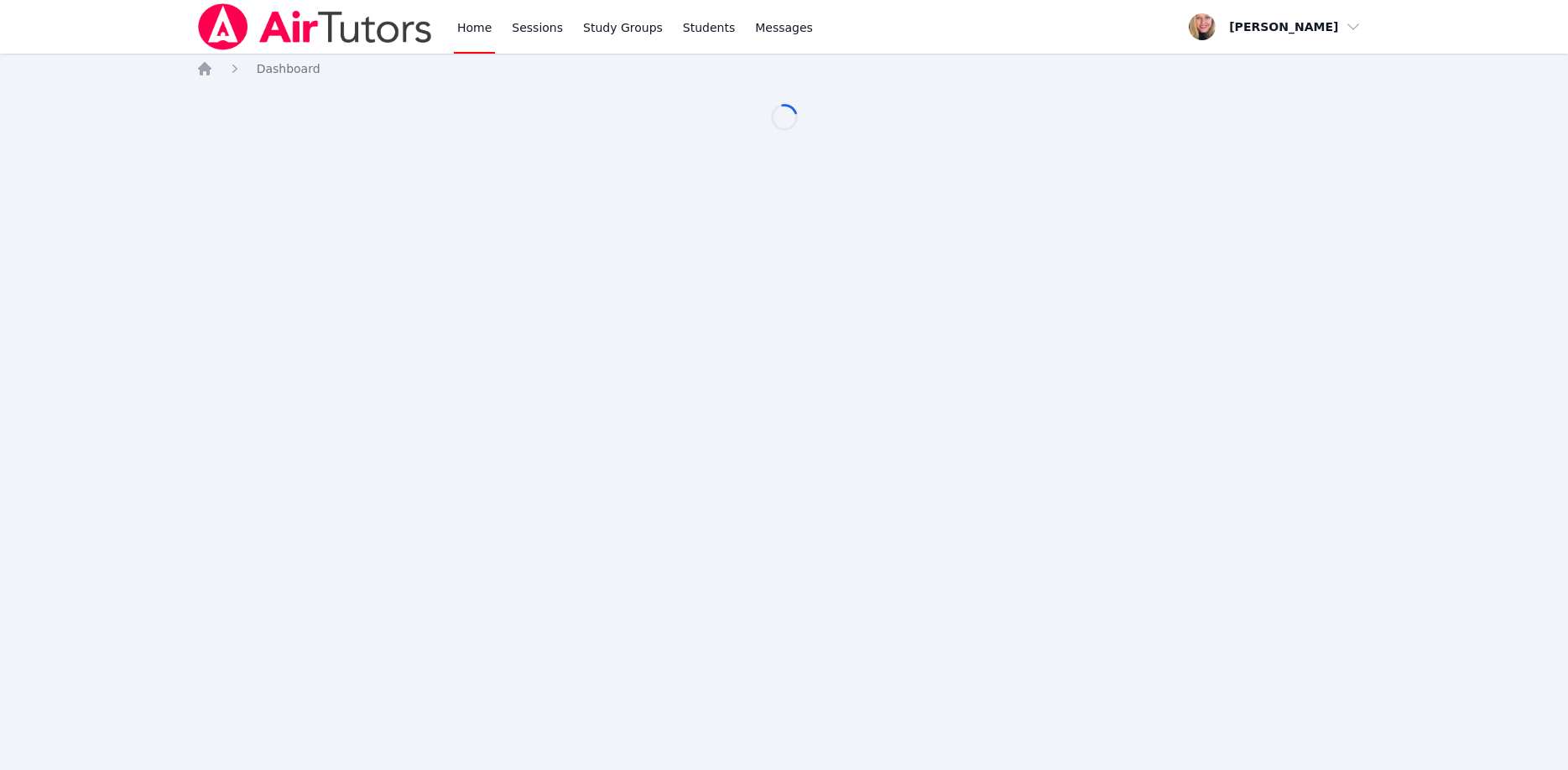
scroll to position [171, 0]
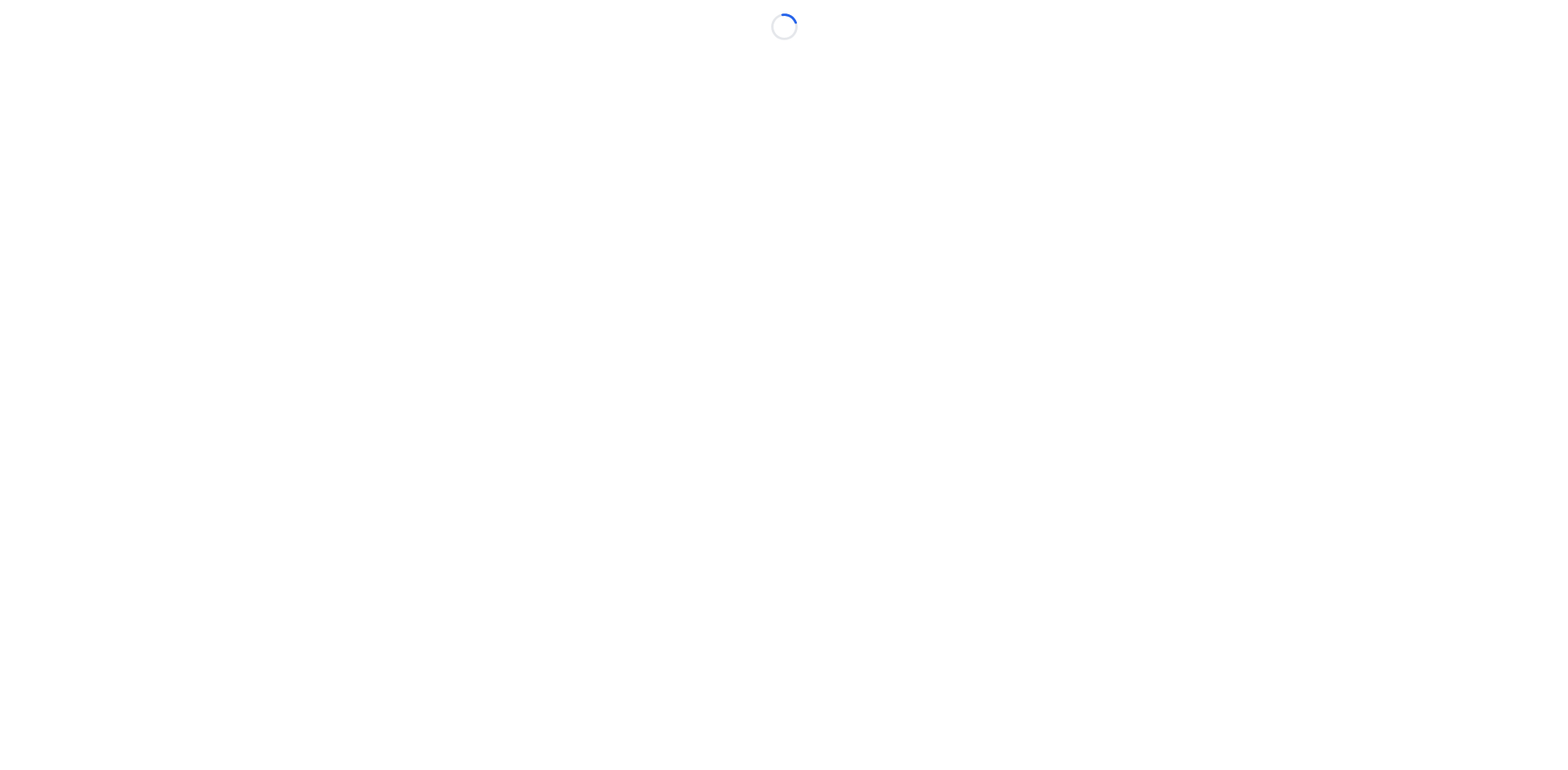
scroll to position [171, 0]
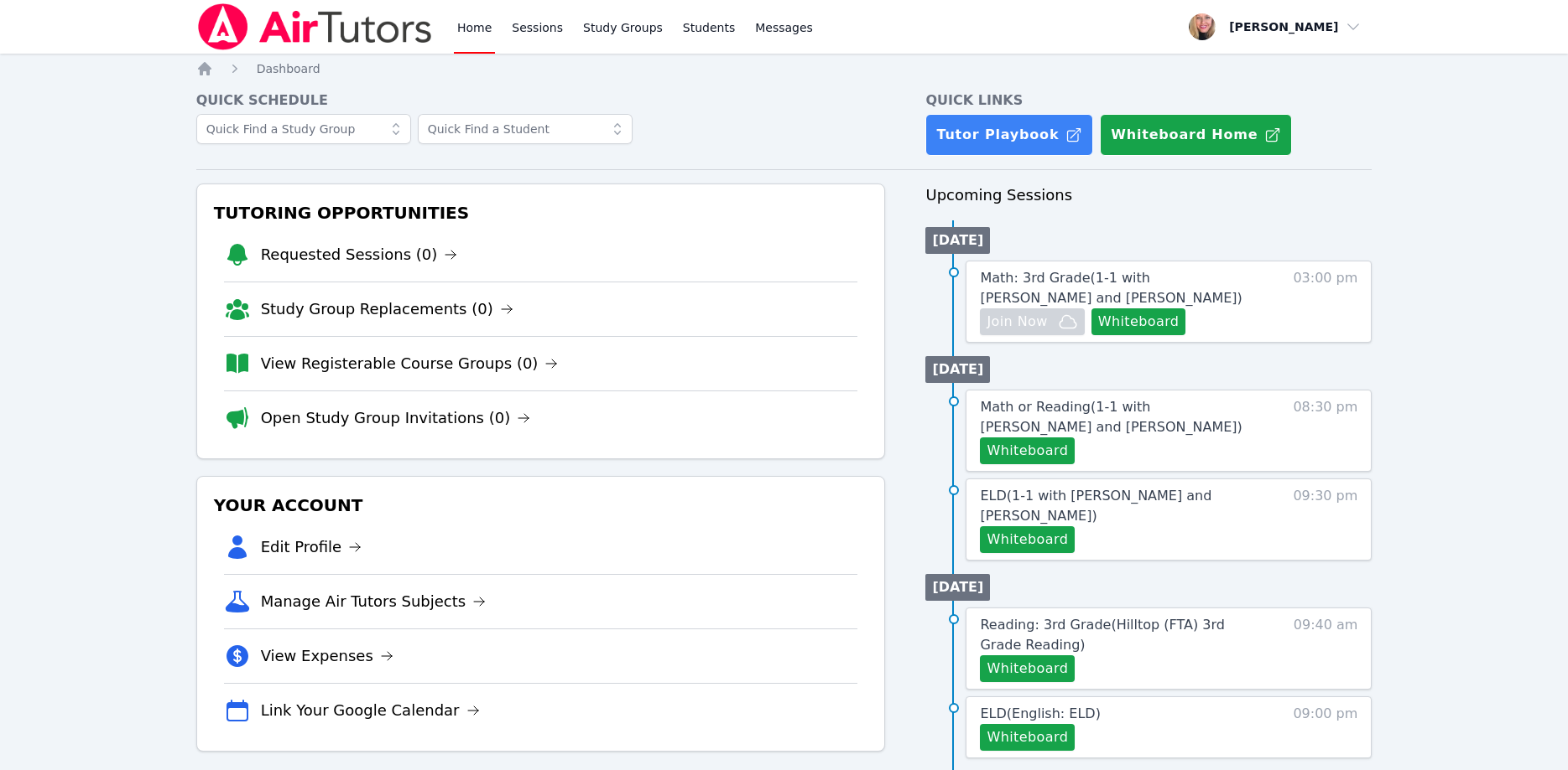
scroll to position [171, 0]
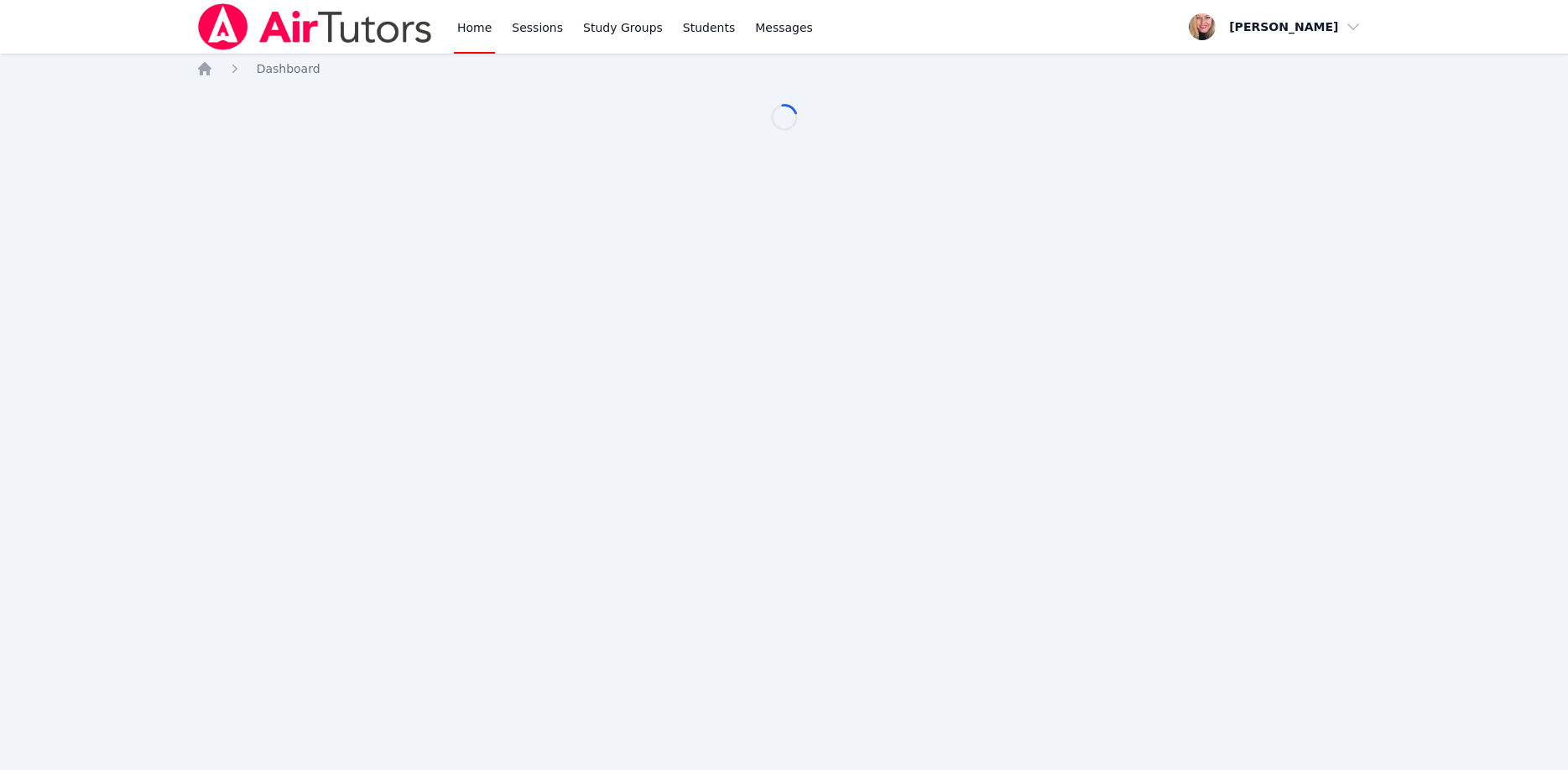
scroll to position [171, 0]
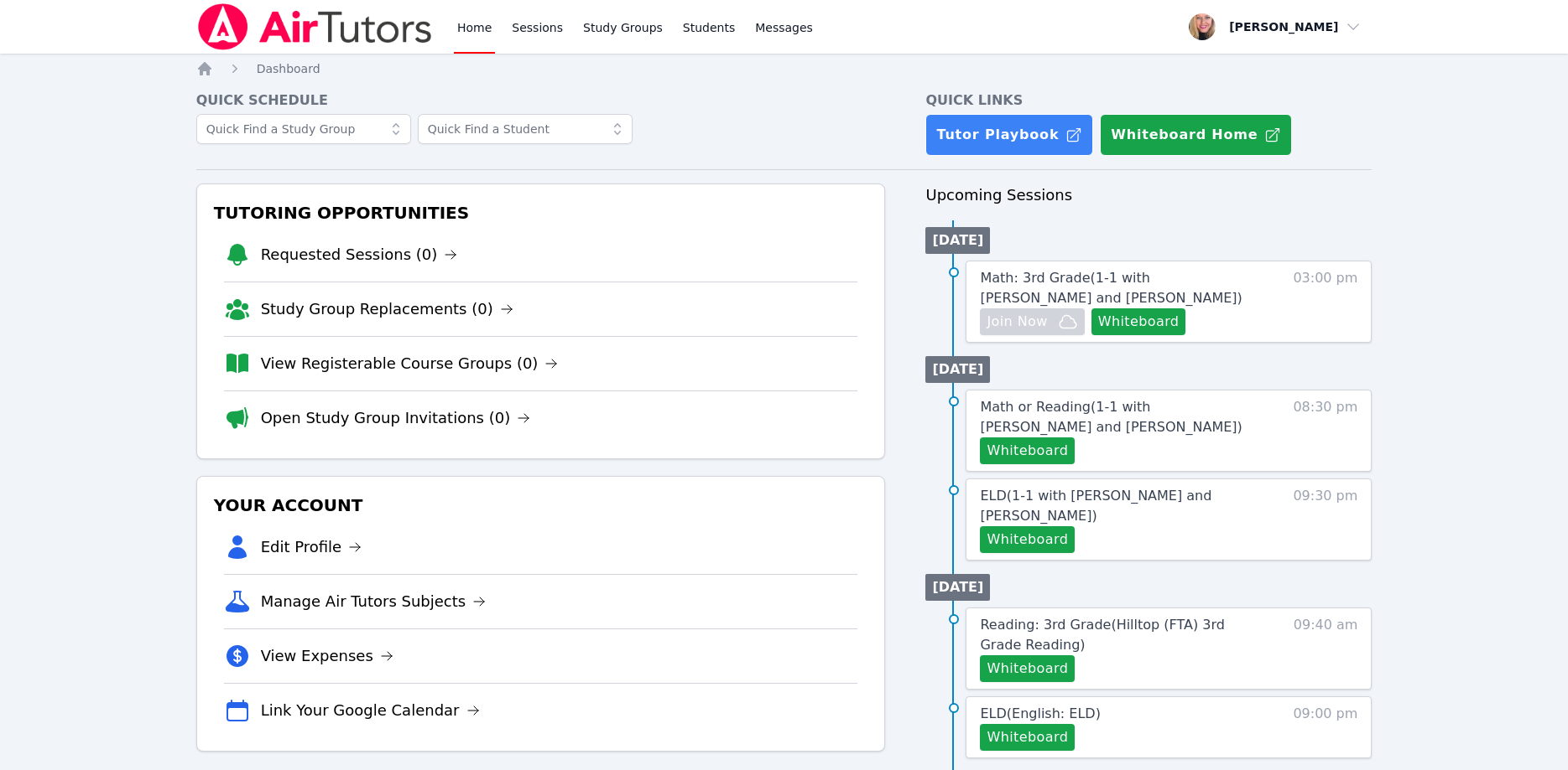
scroll to position [171, 0]
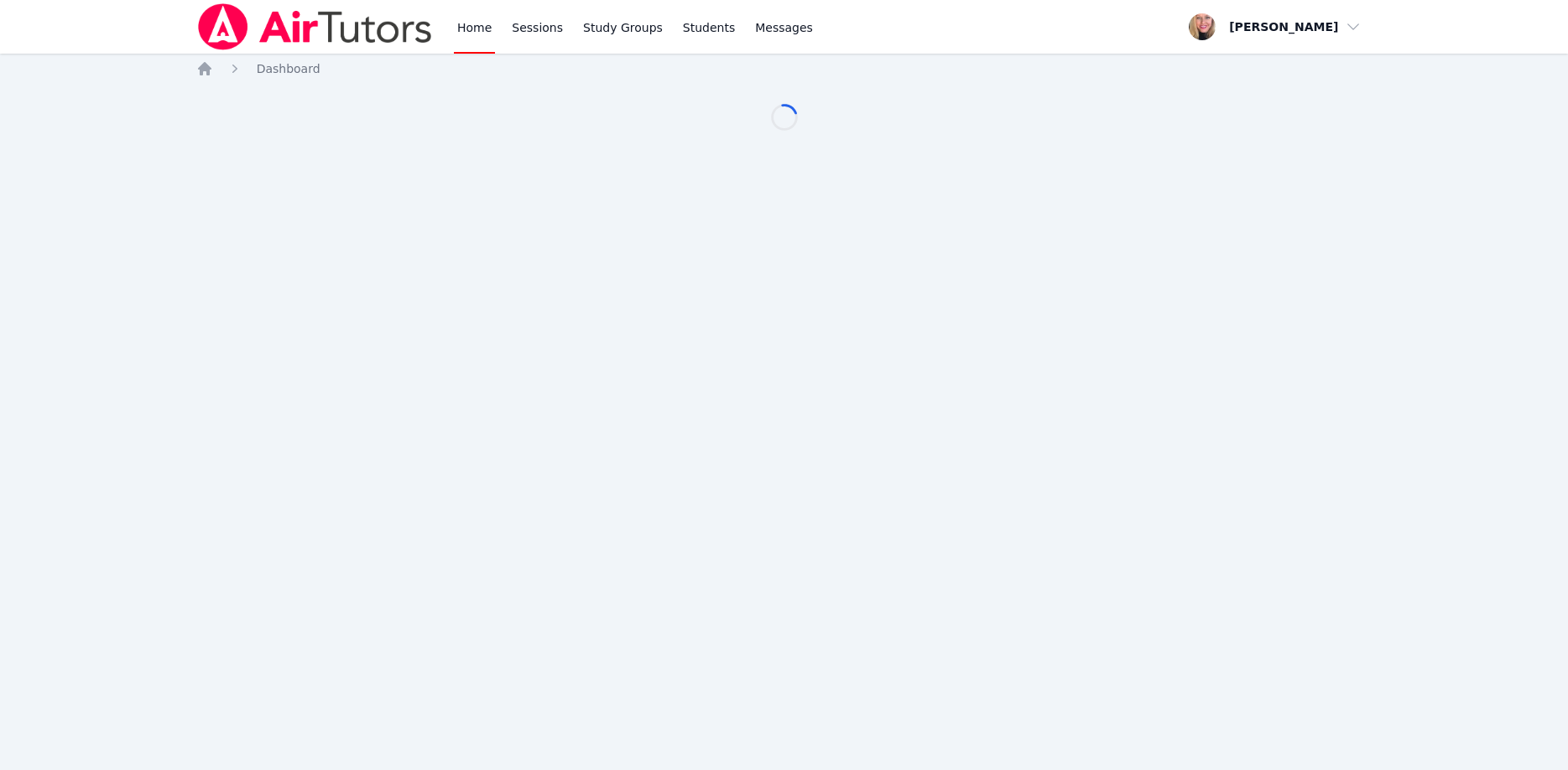
scroll to position [171, 0]
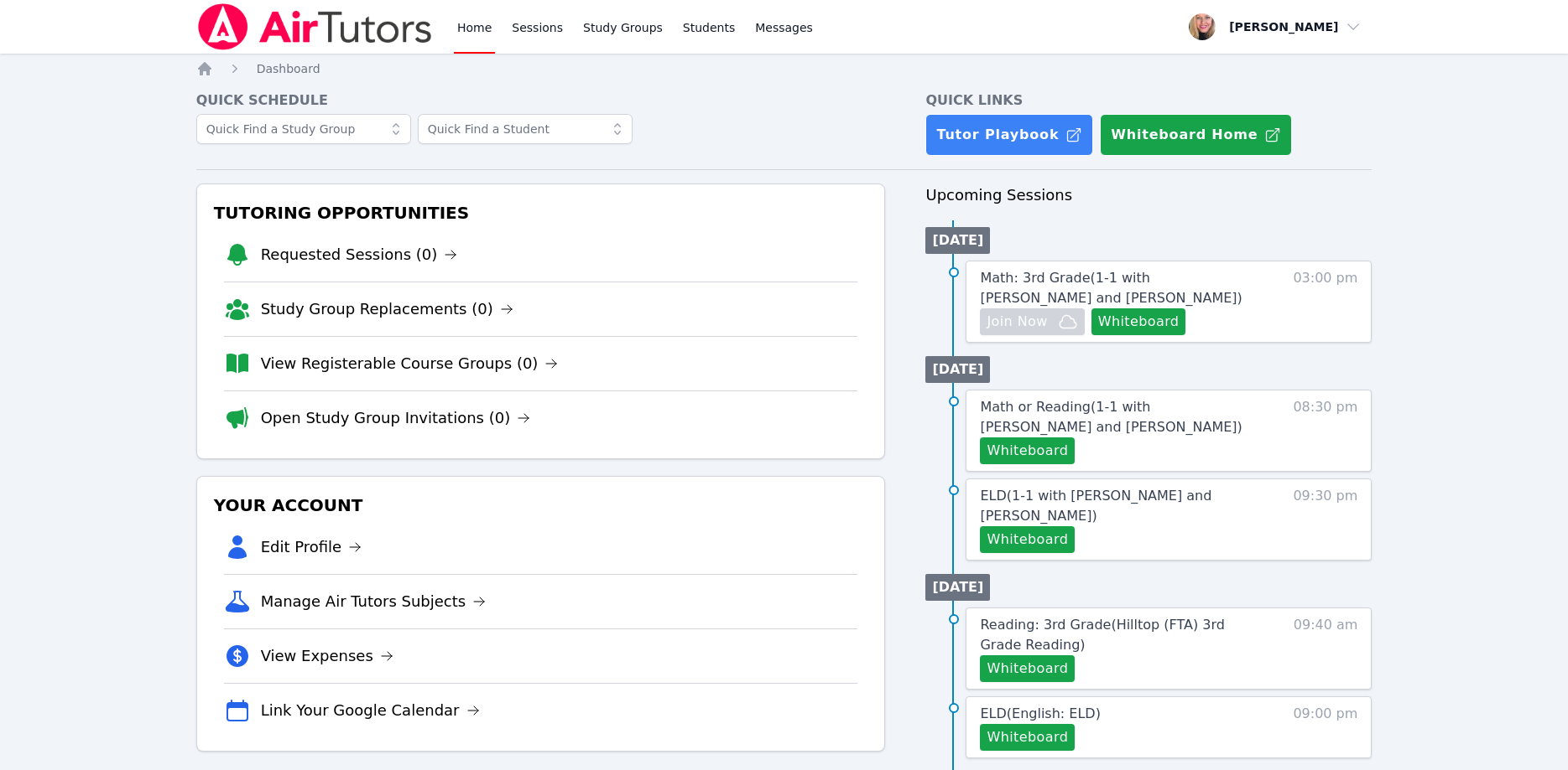
scroll to position [171, 0]
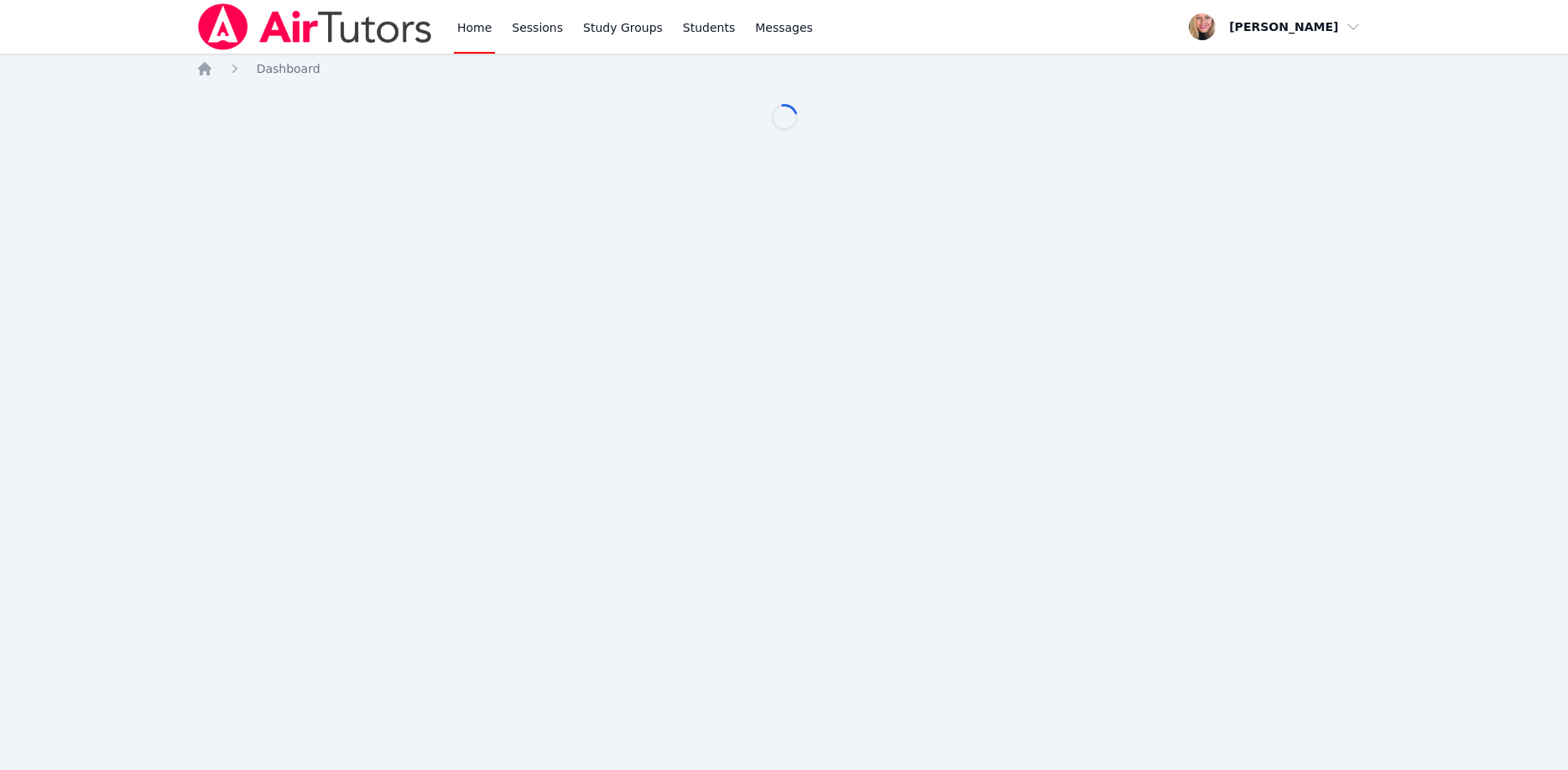
scroll to position [171, 0]
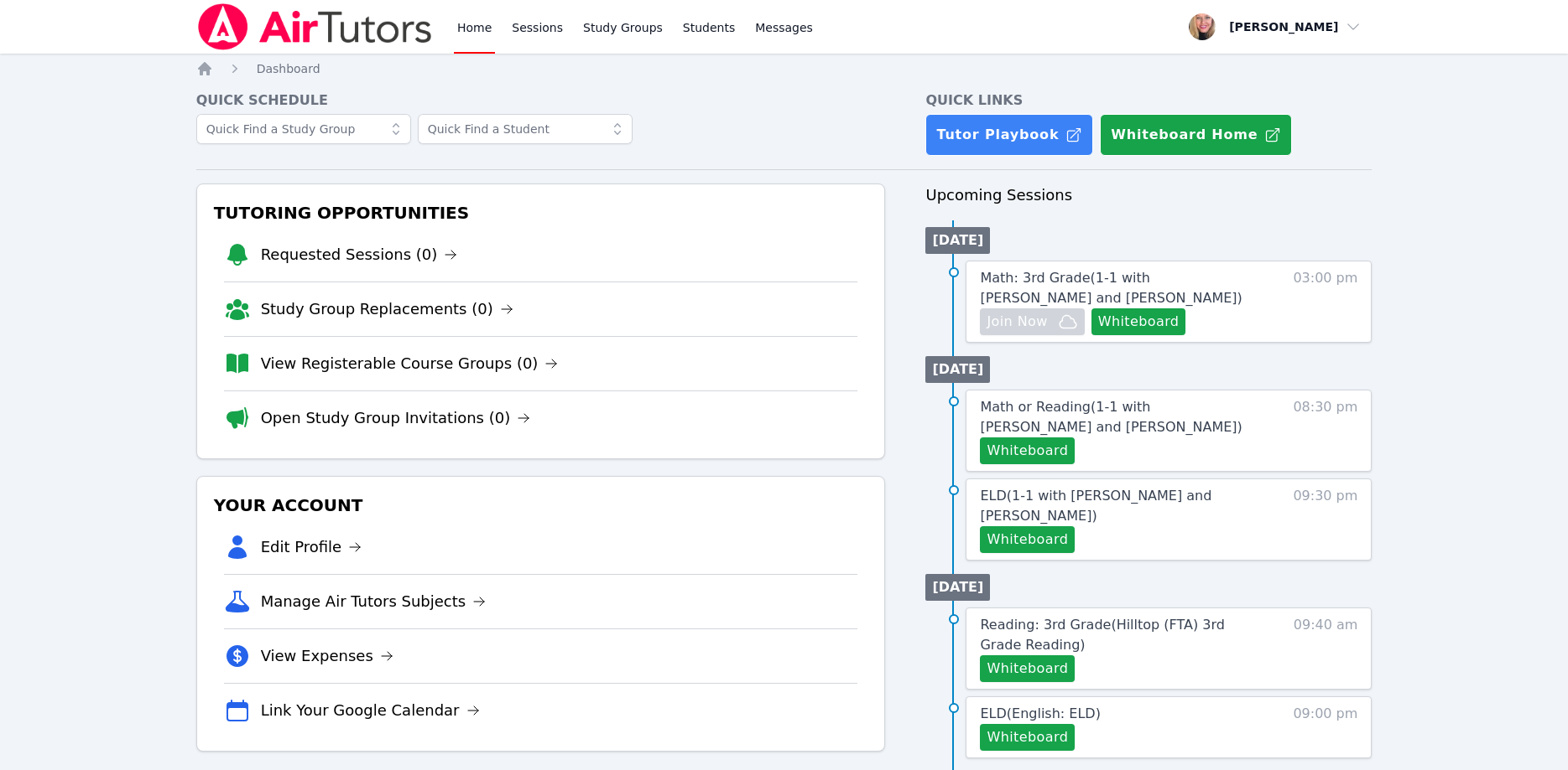
scroll to position [171, 0]
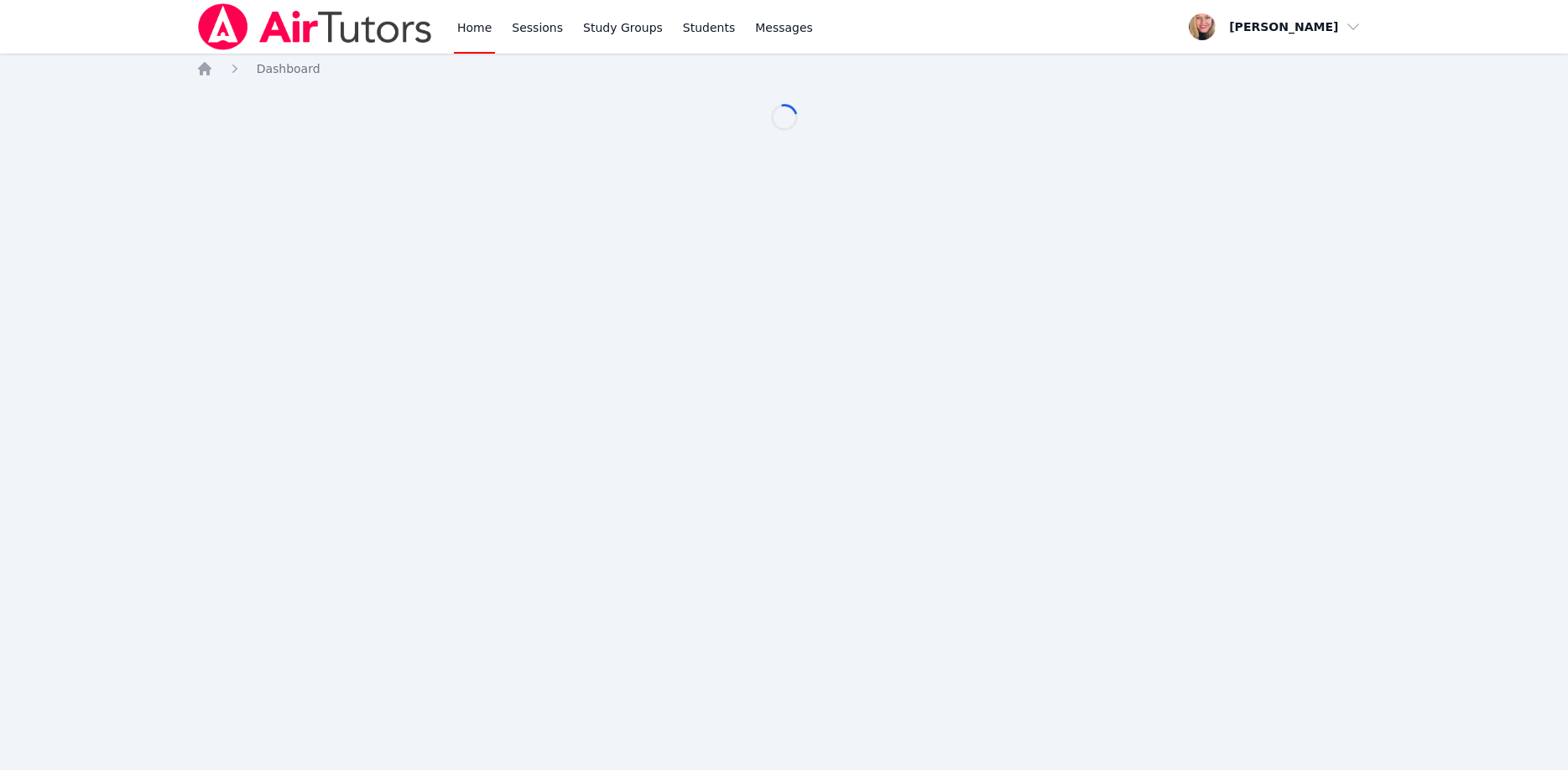
scroll to position [171, 0]
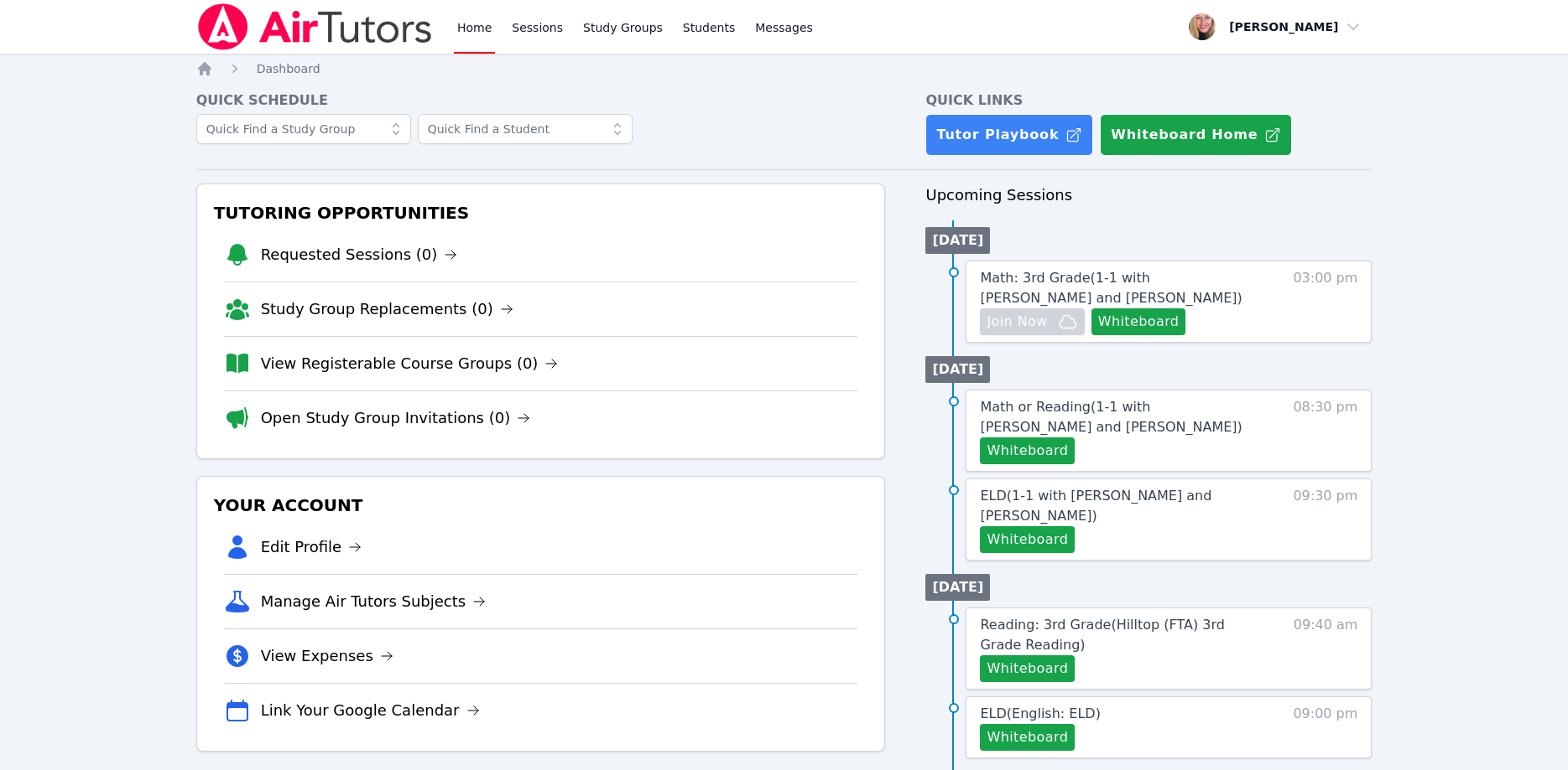
scroll to position [171, 0]
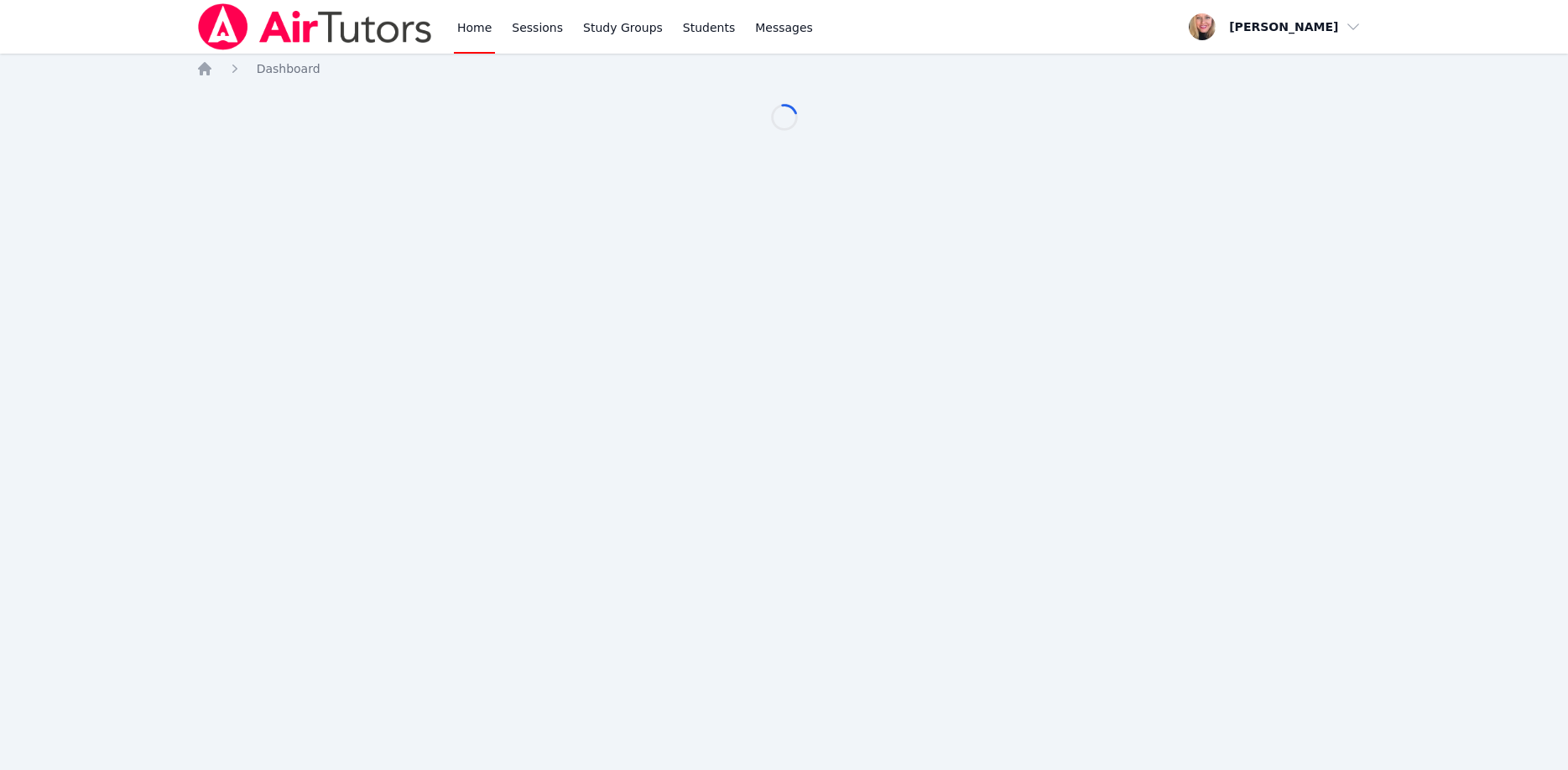
scroll to position [171, 0]
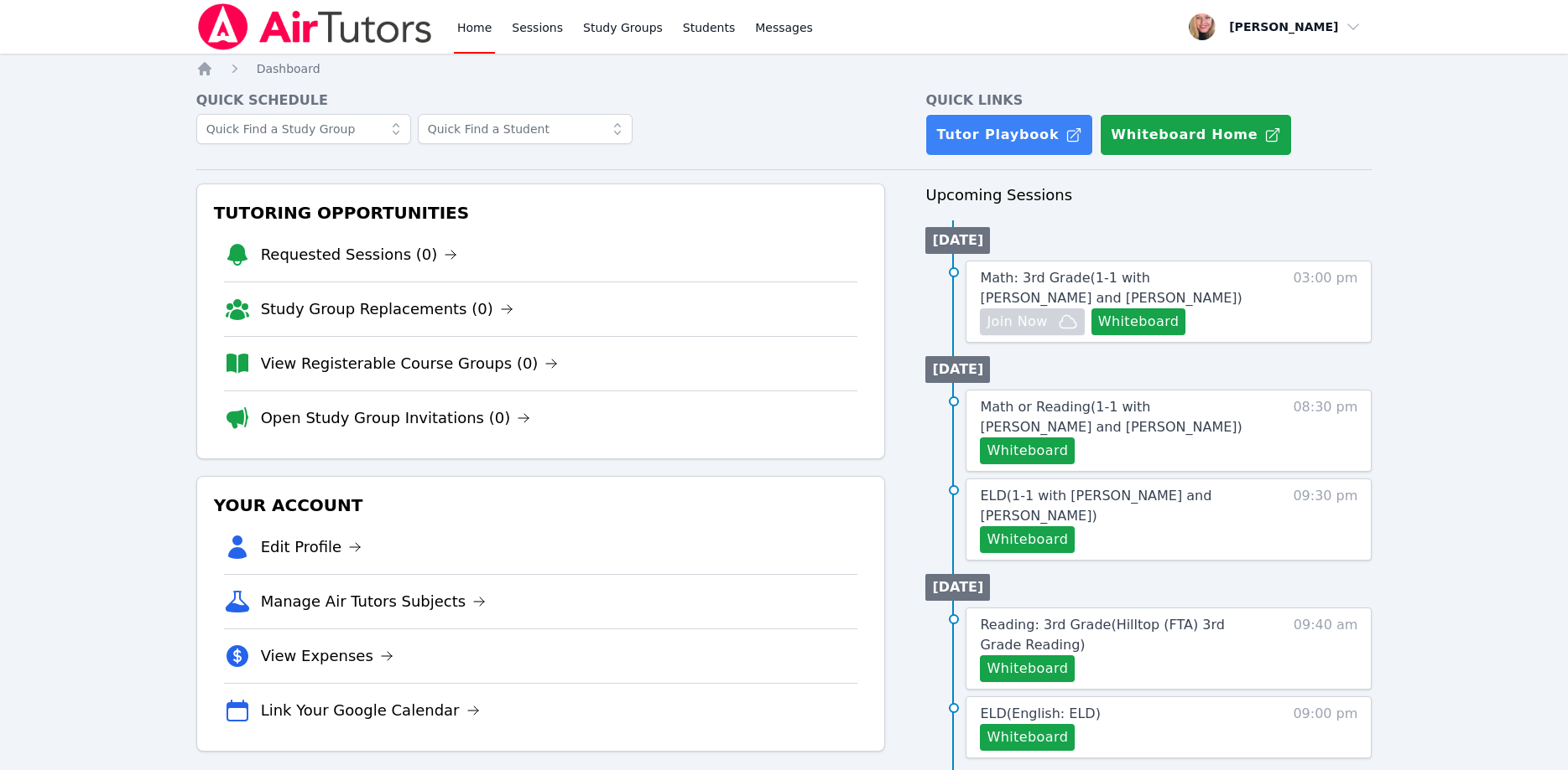
scroll to position [171, 0]
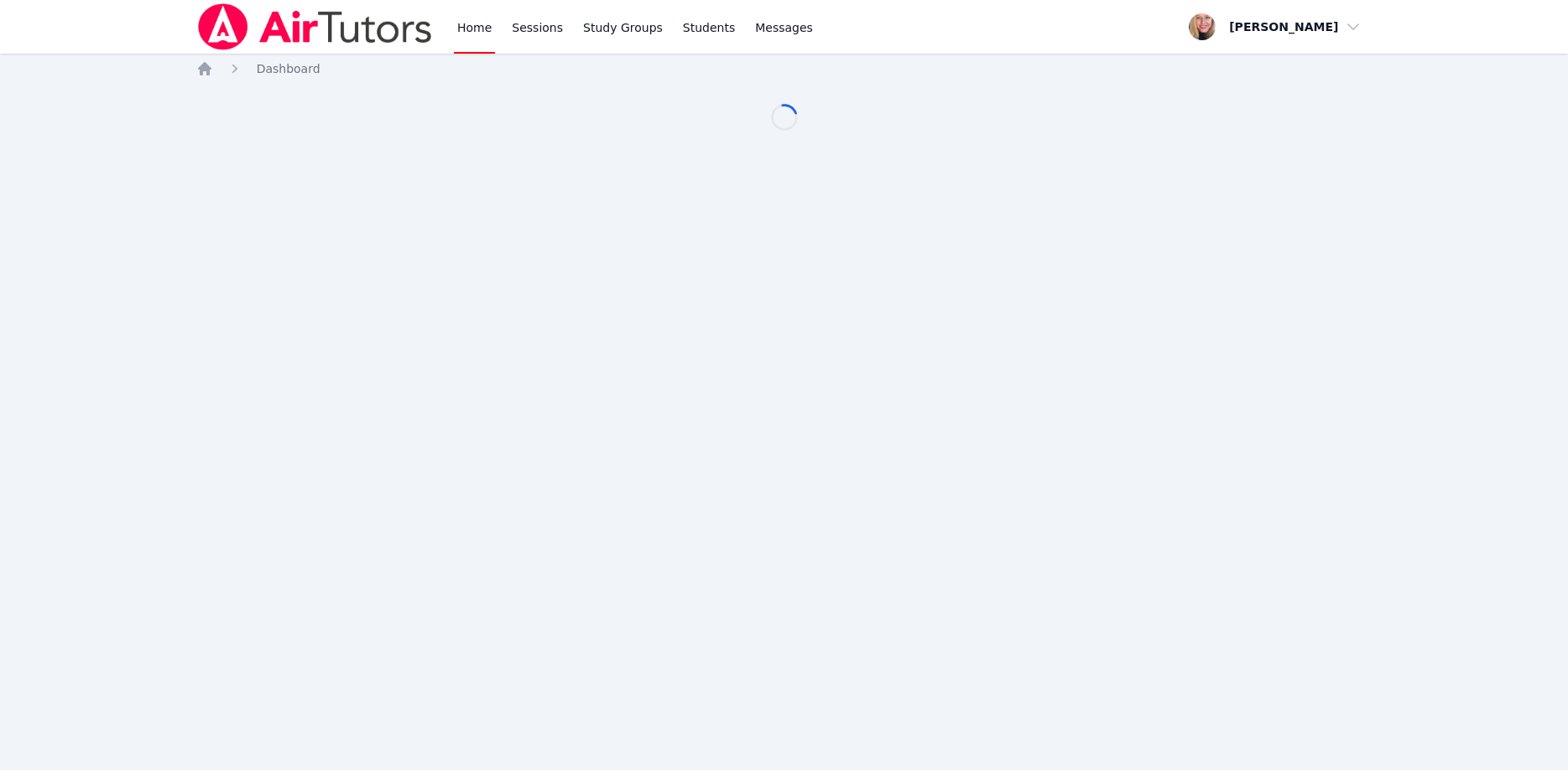
scroll to position [171, 0]
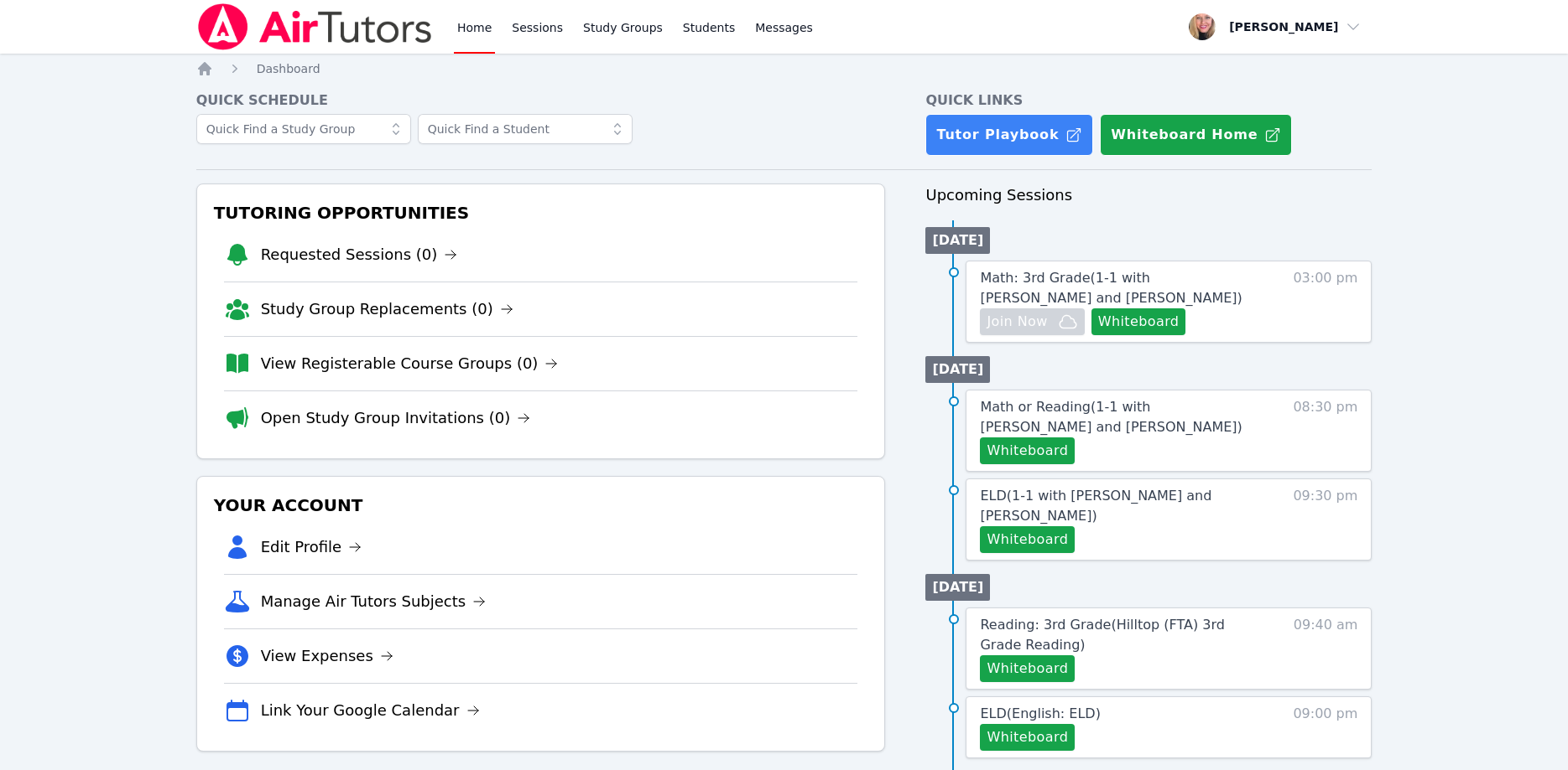
scroll to position [171, 0]
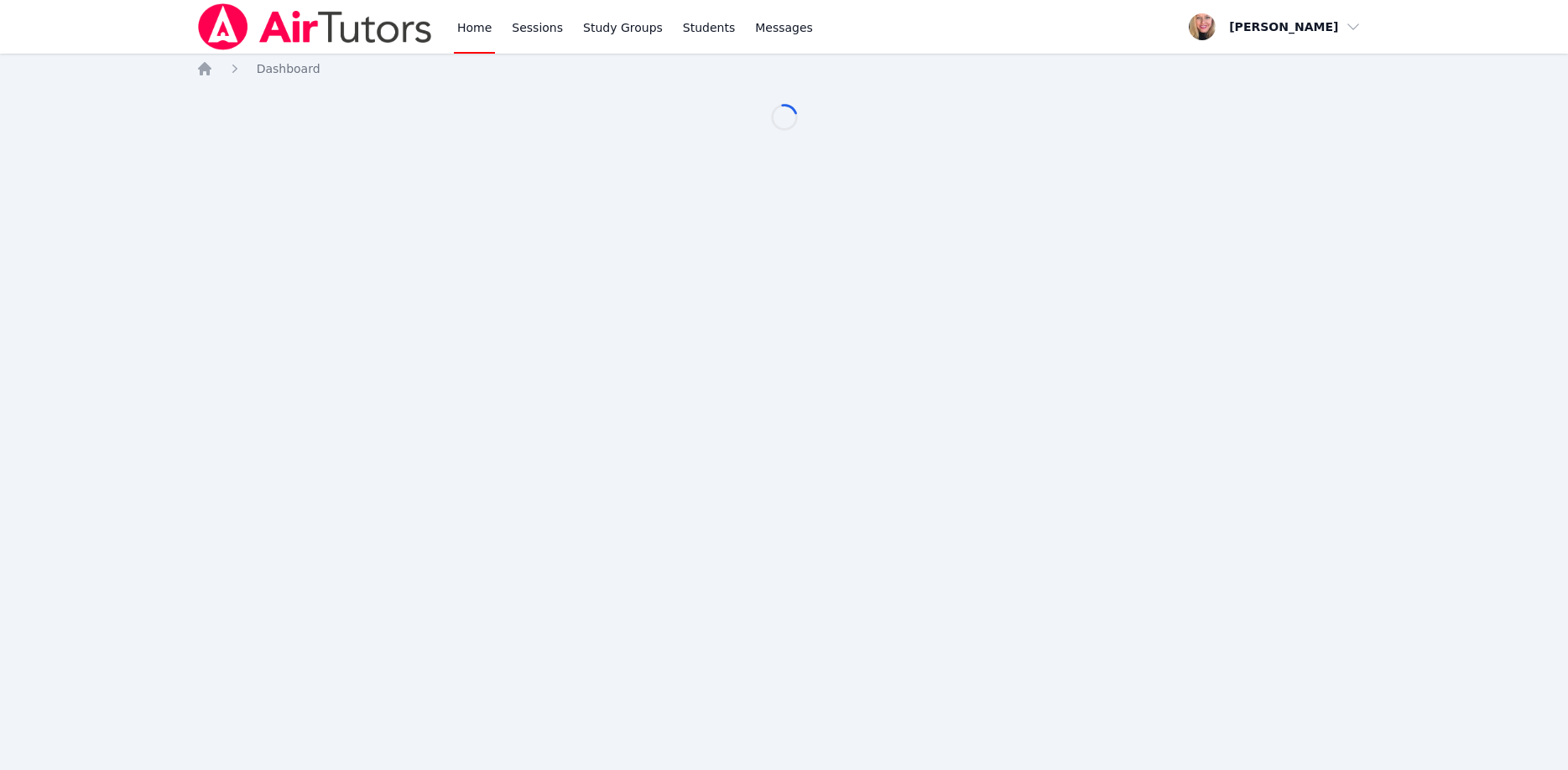
scroll to position [171, 0]
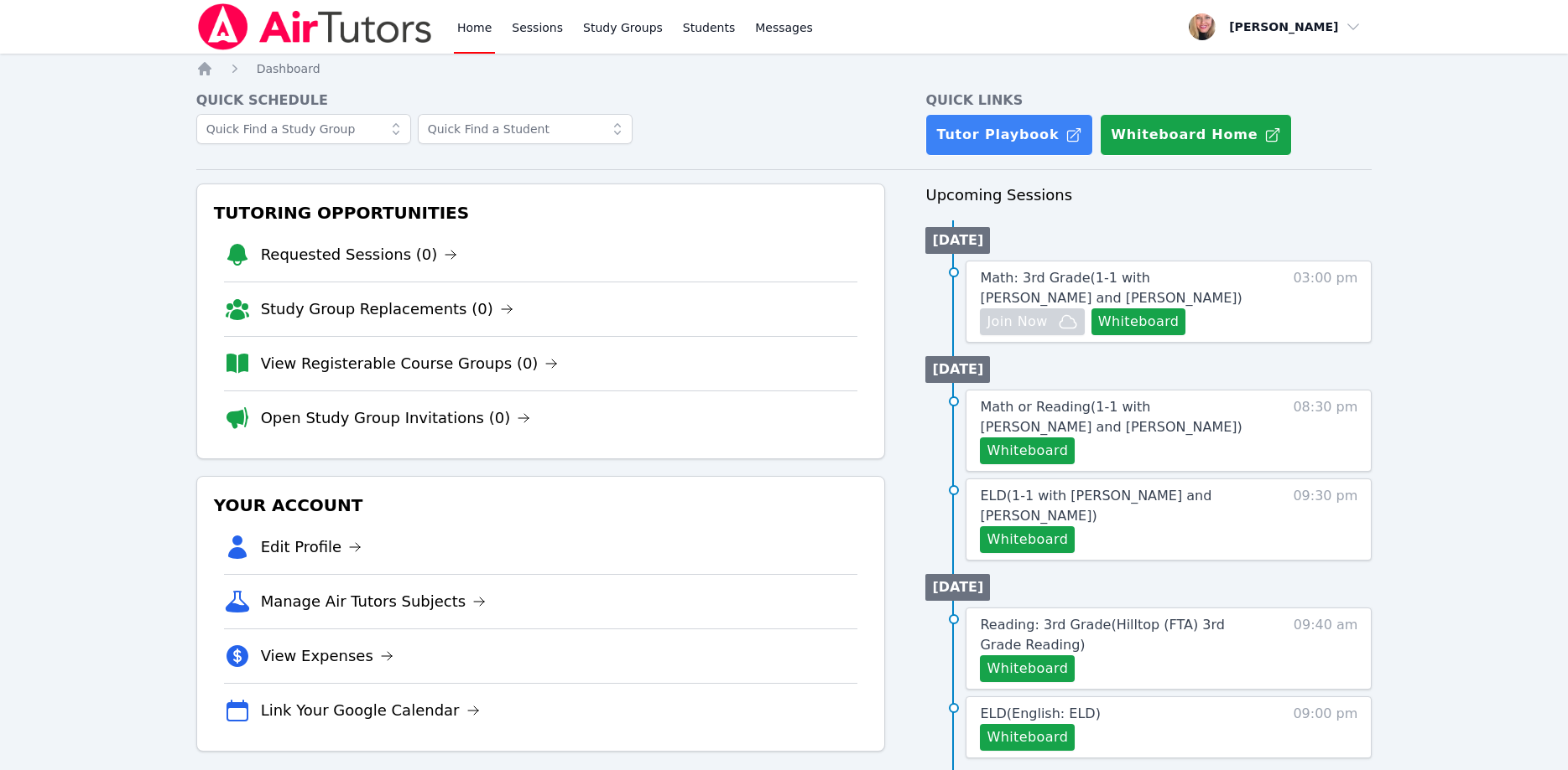
scroll to position [171, 0]
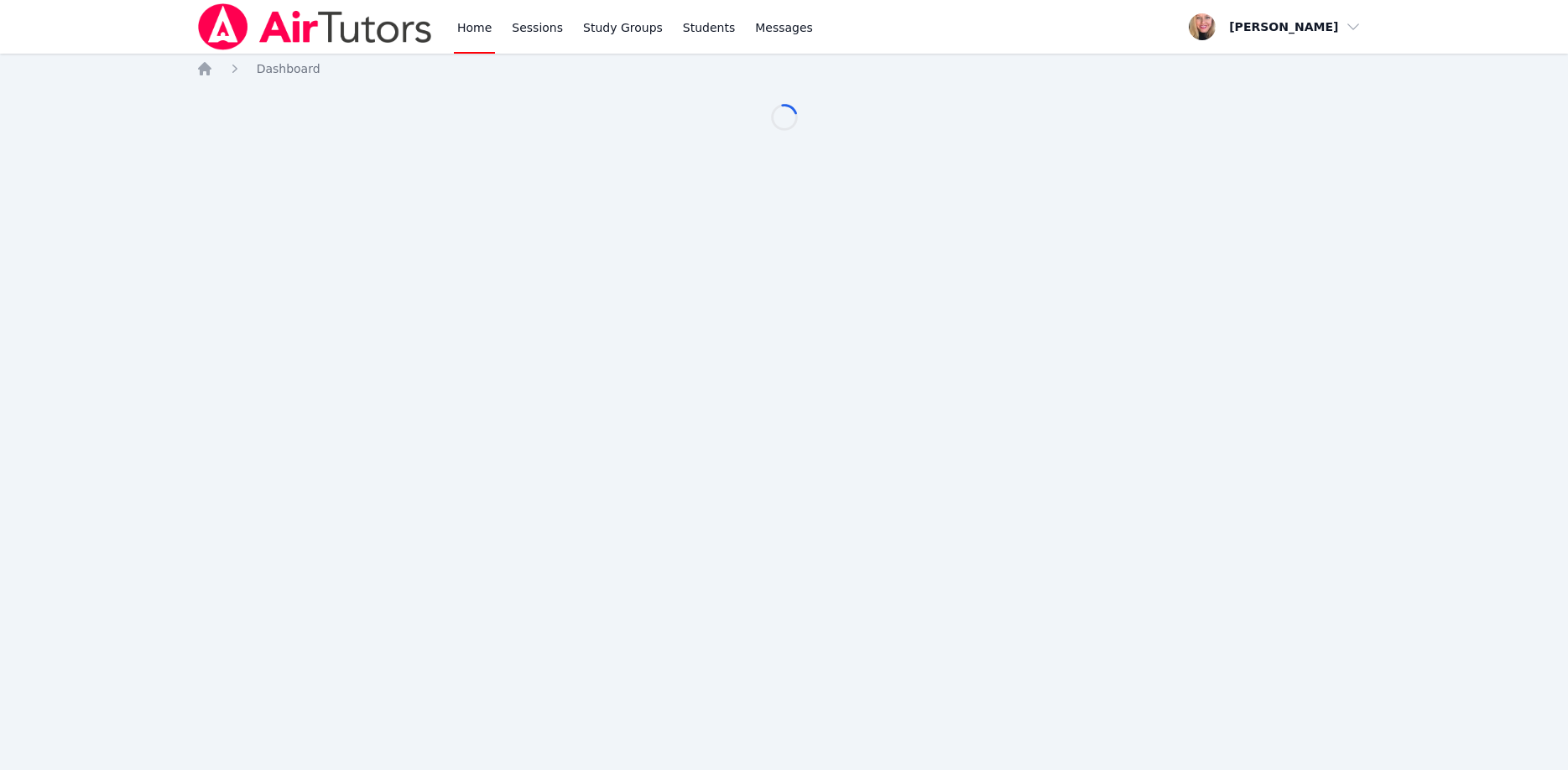
scroll to position [171, 0]
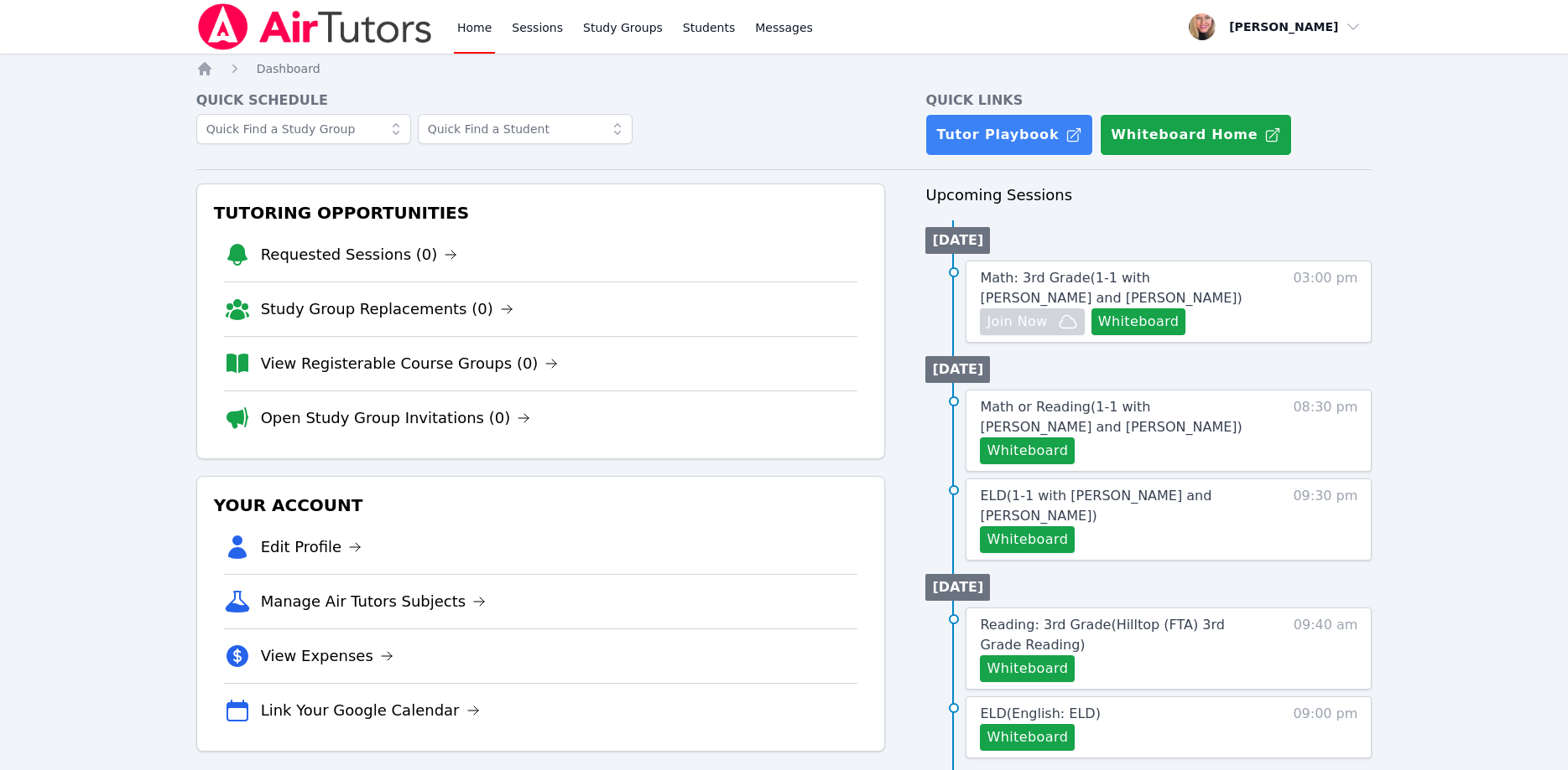
scroll to position [171, 0]
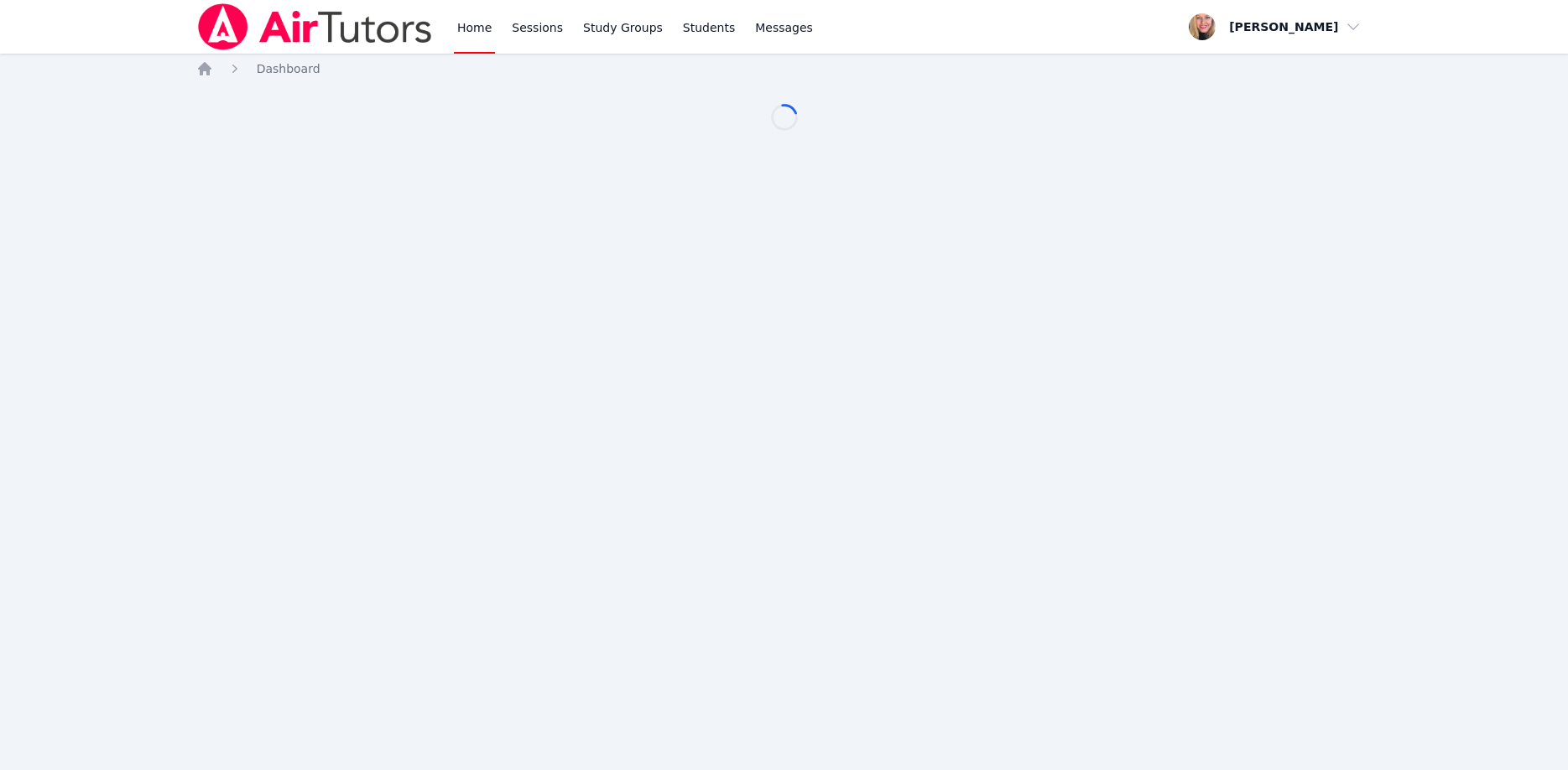
scroll to position [171, 0]
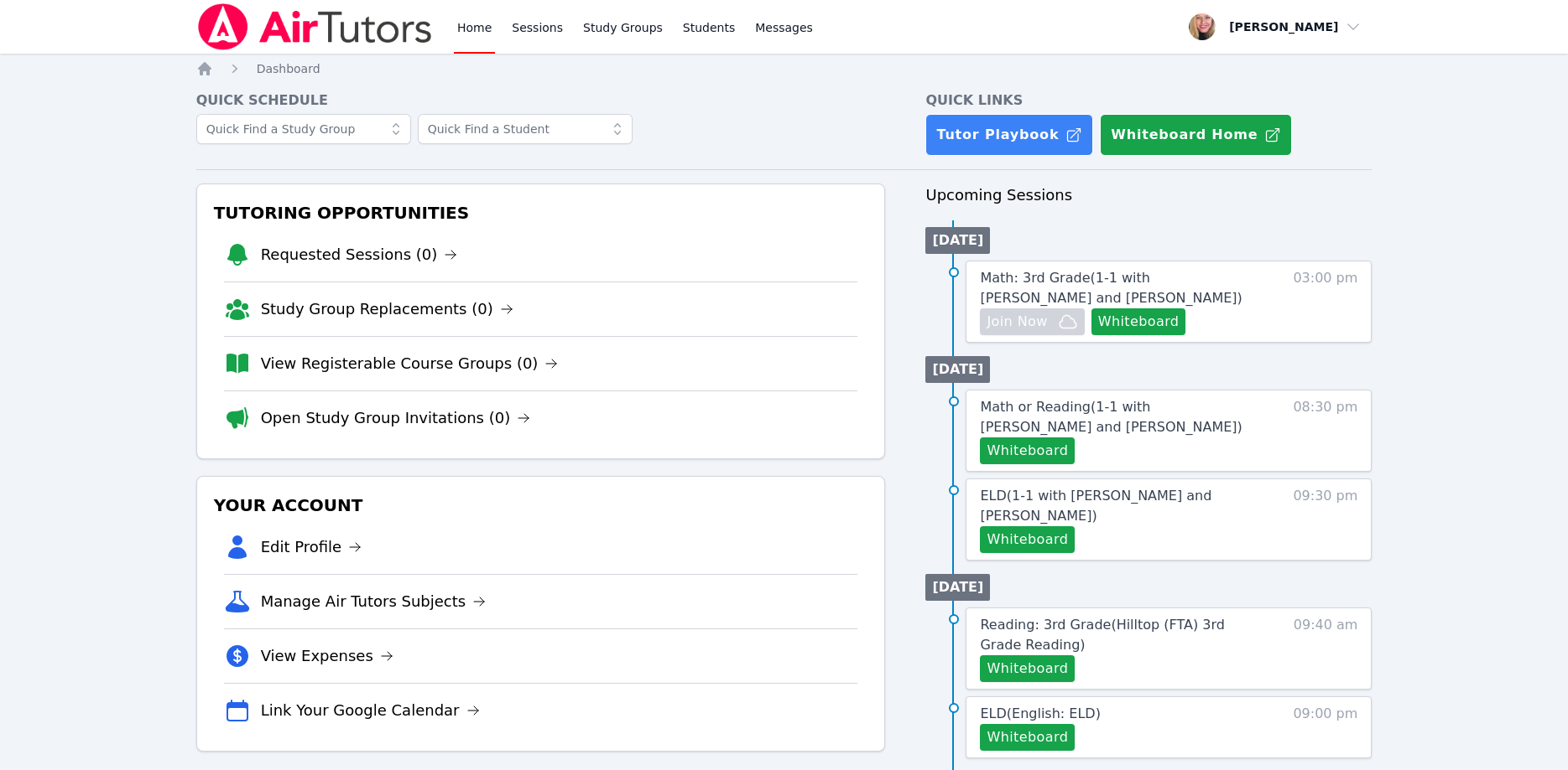
scroll to position [171, 0]
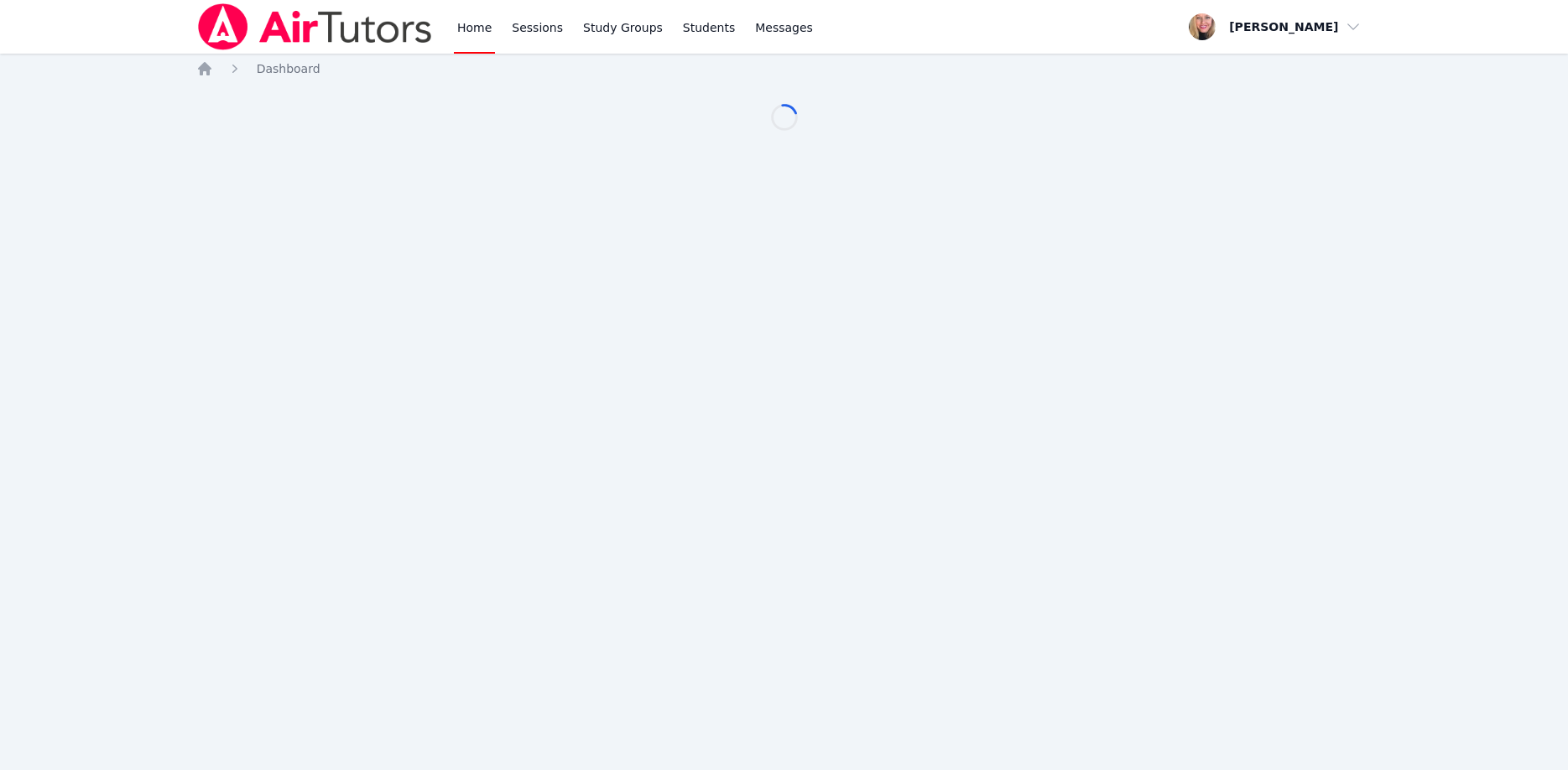
scroll to position [171, 0]
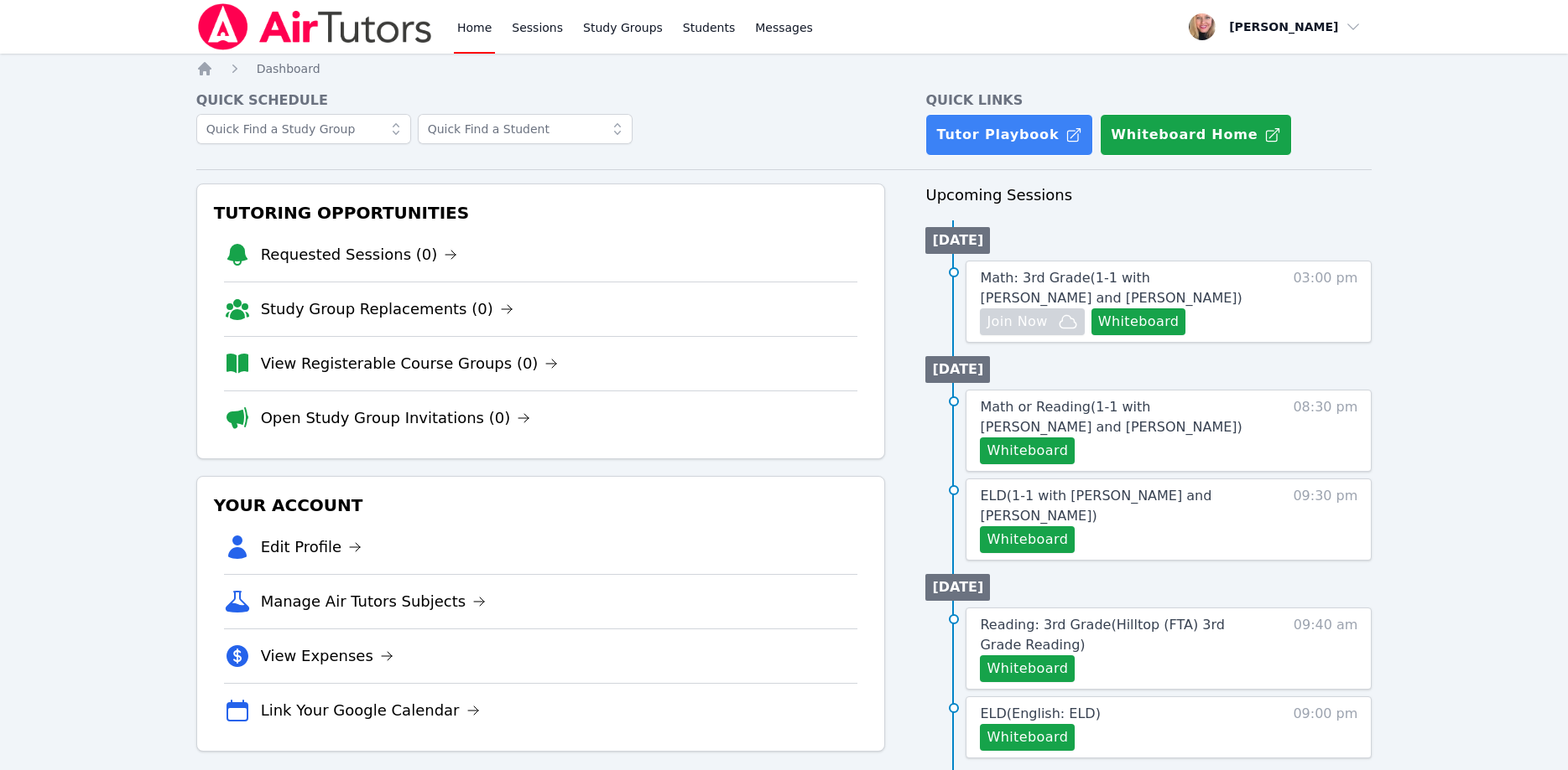
scroll to position [171, 0]
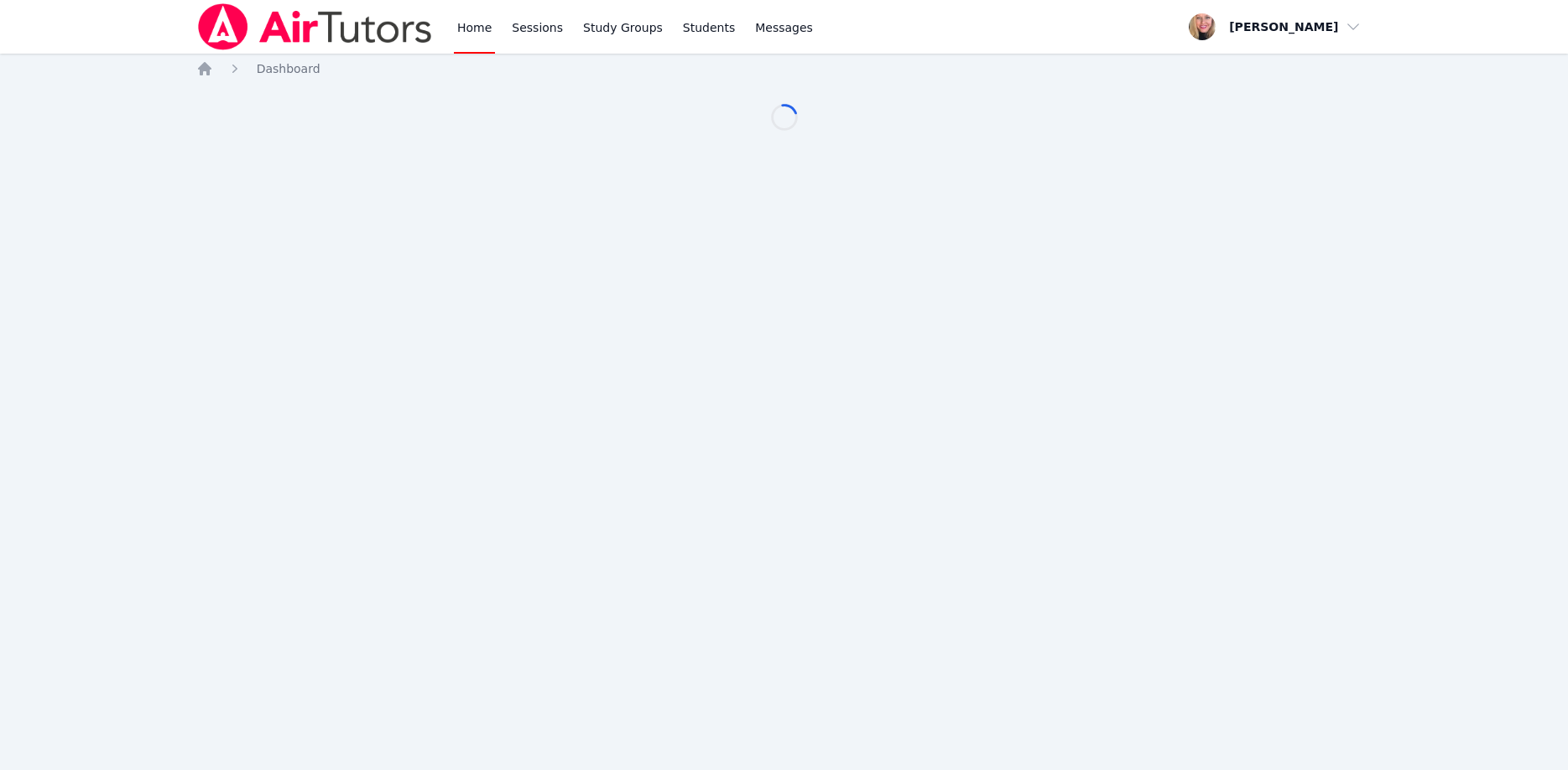
scroll to position [171, 0]
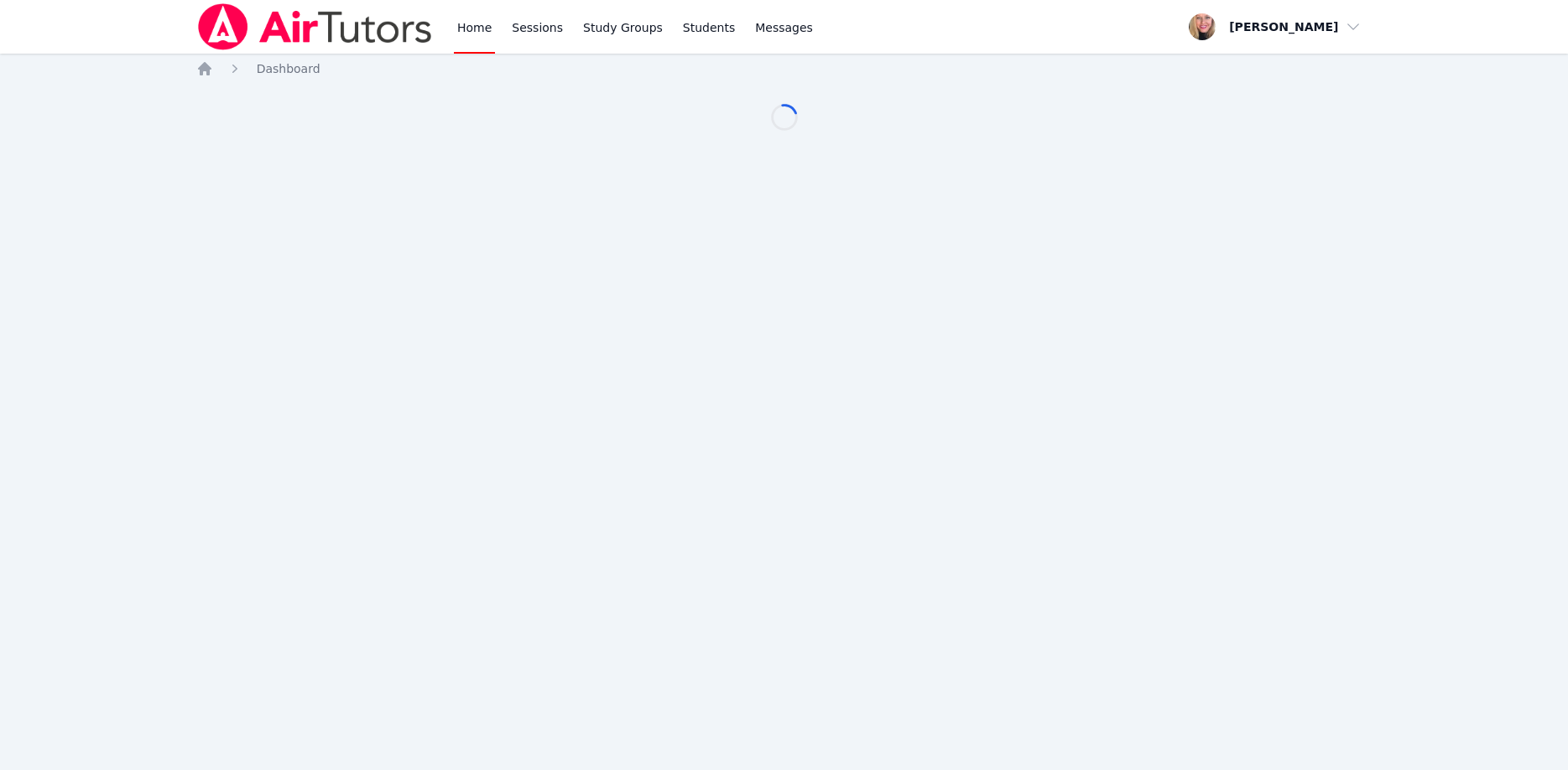
scroll to position [171, 0]
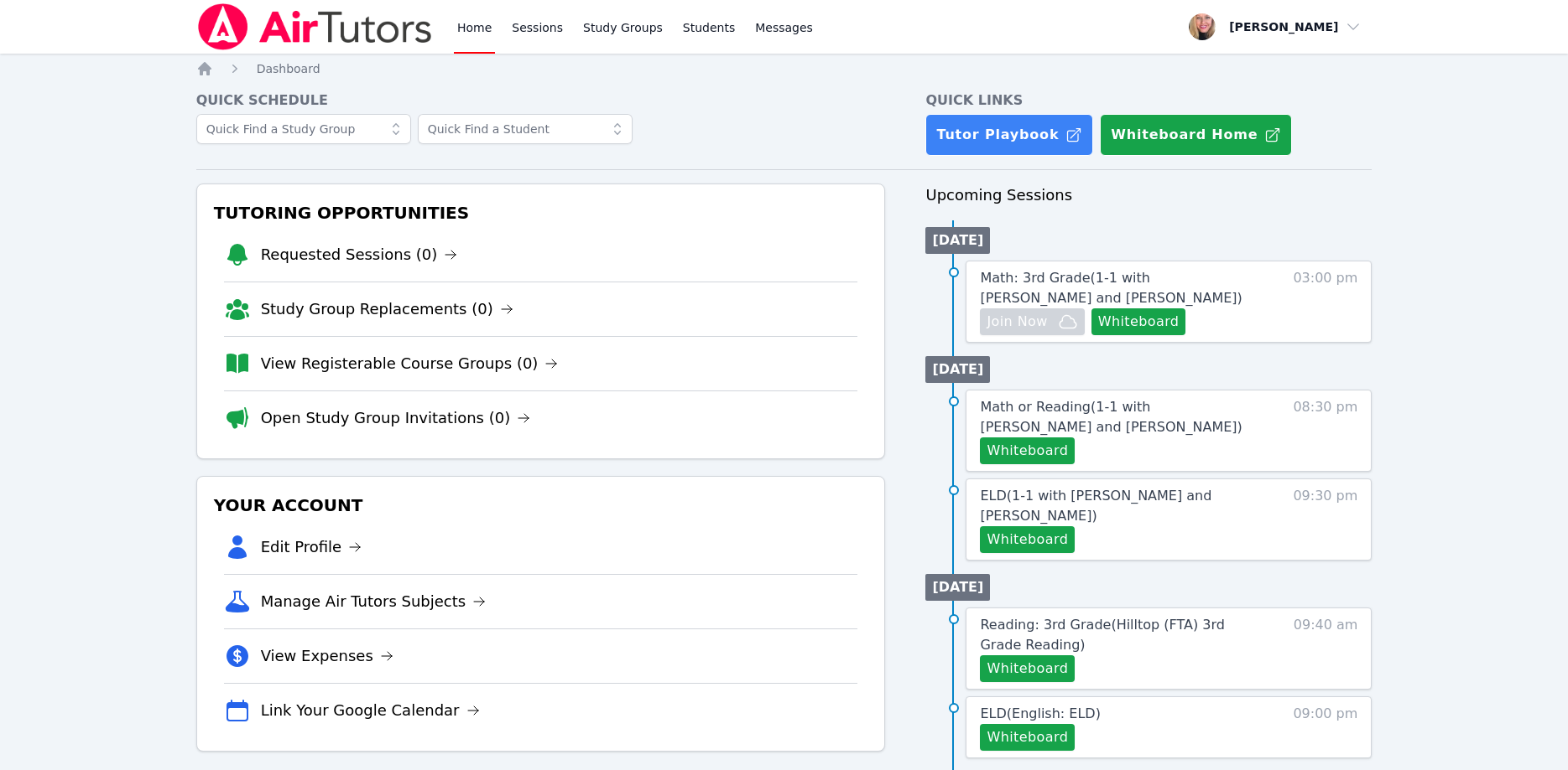
scroll to position [171, 0]
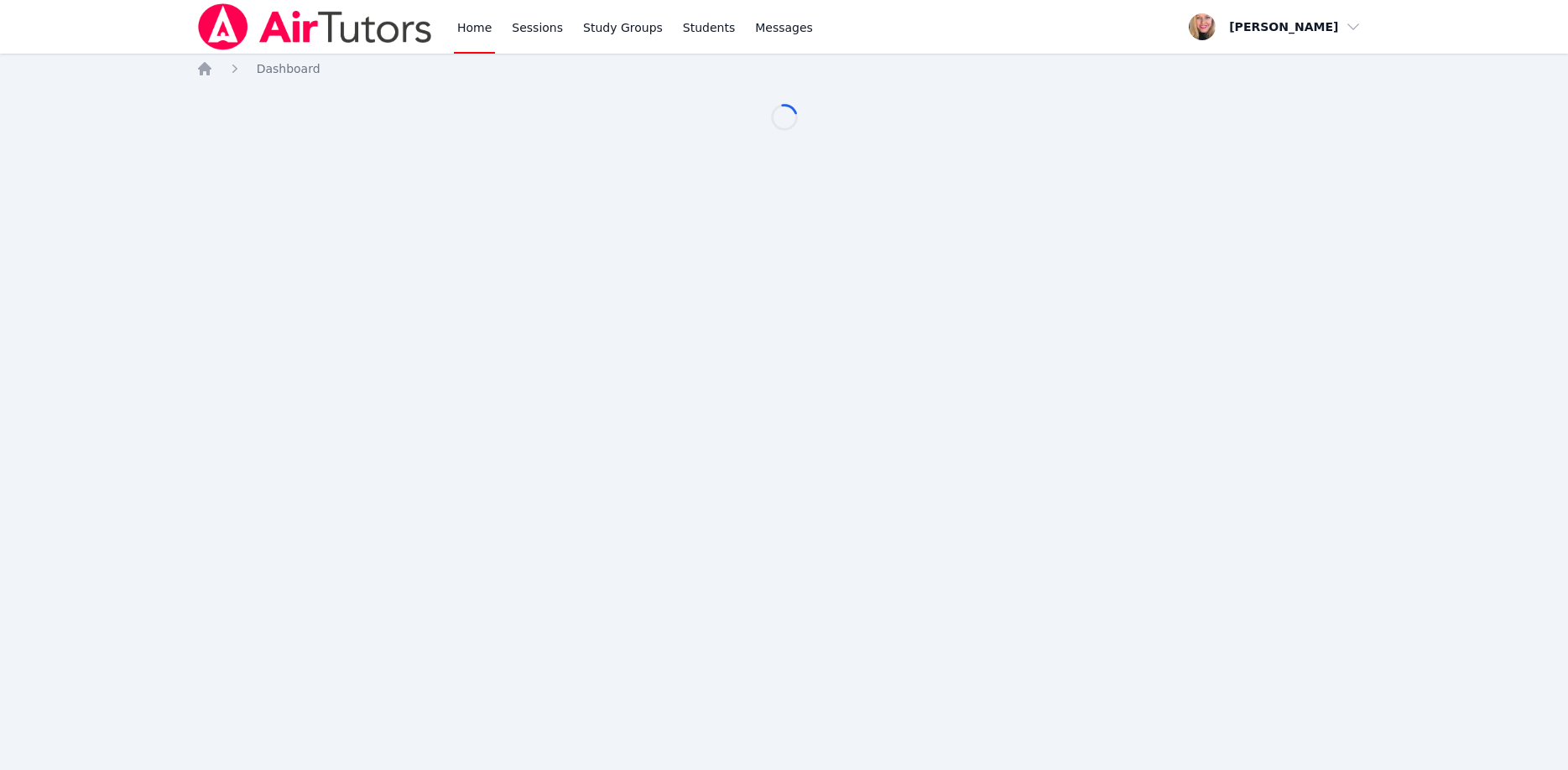
scroll to position [171, 0]
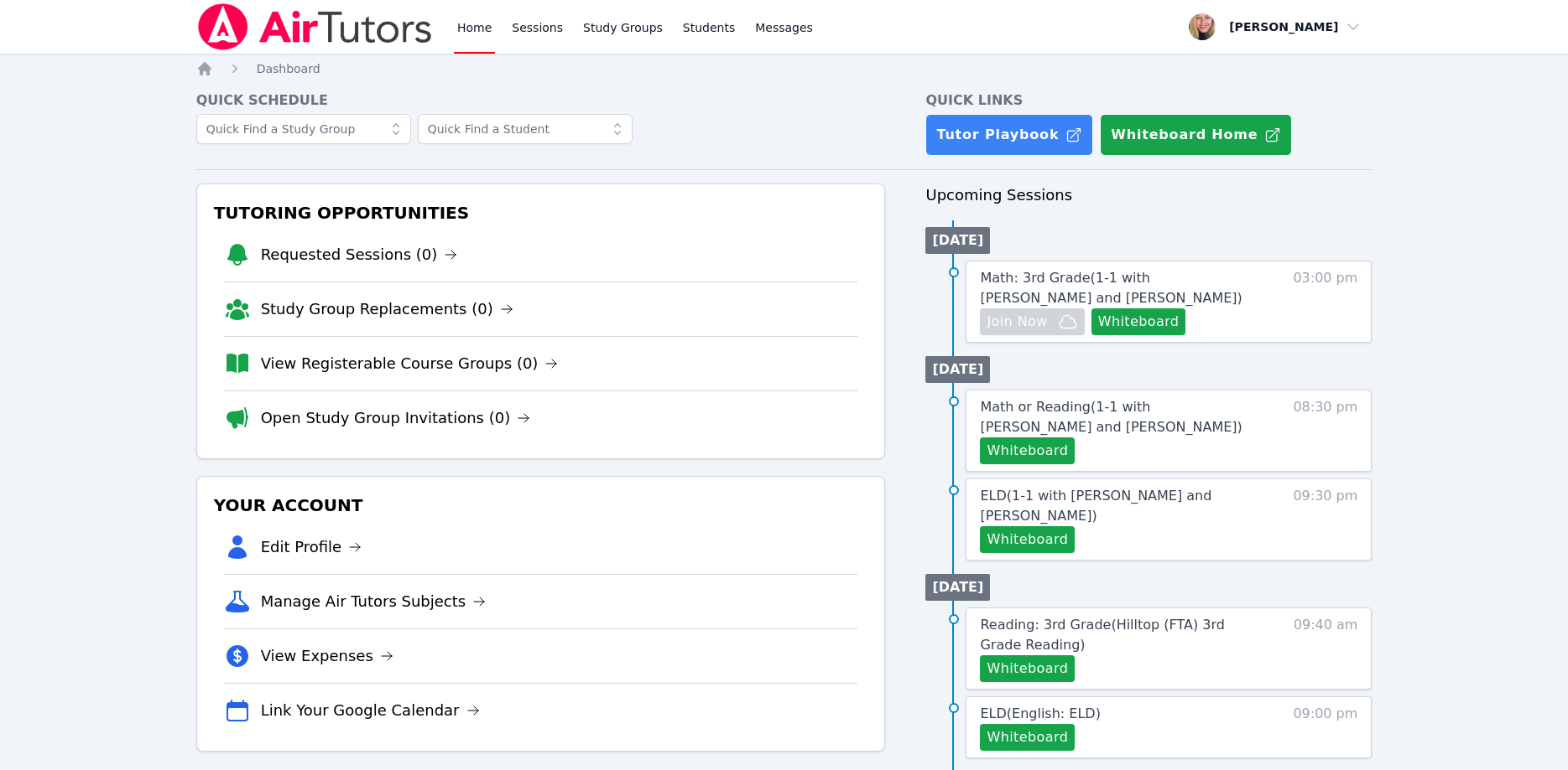
scroll to position [171, 0]
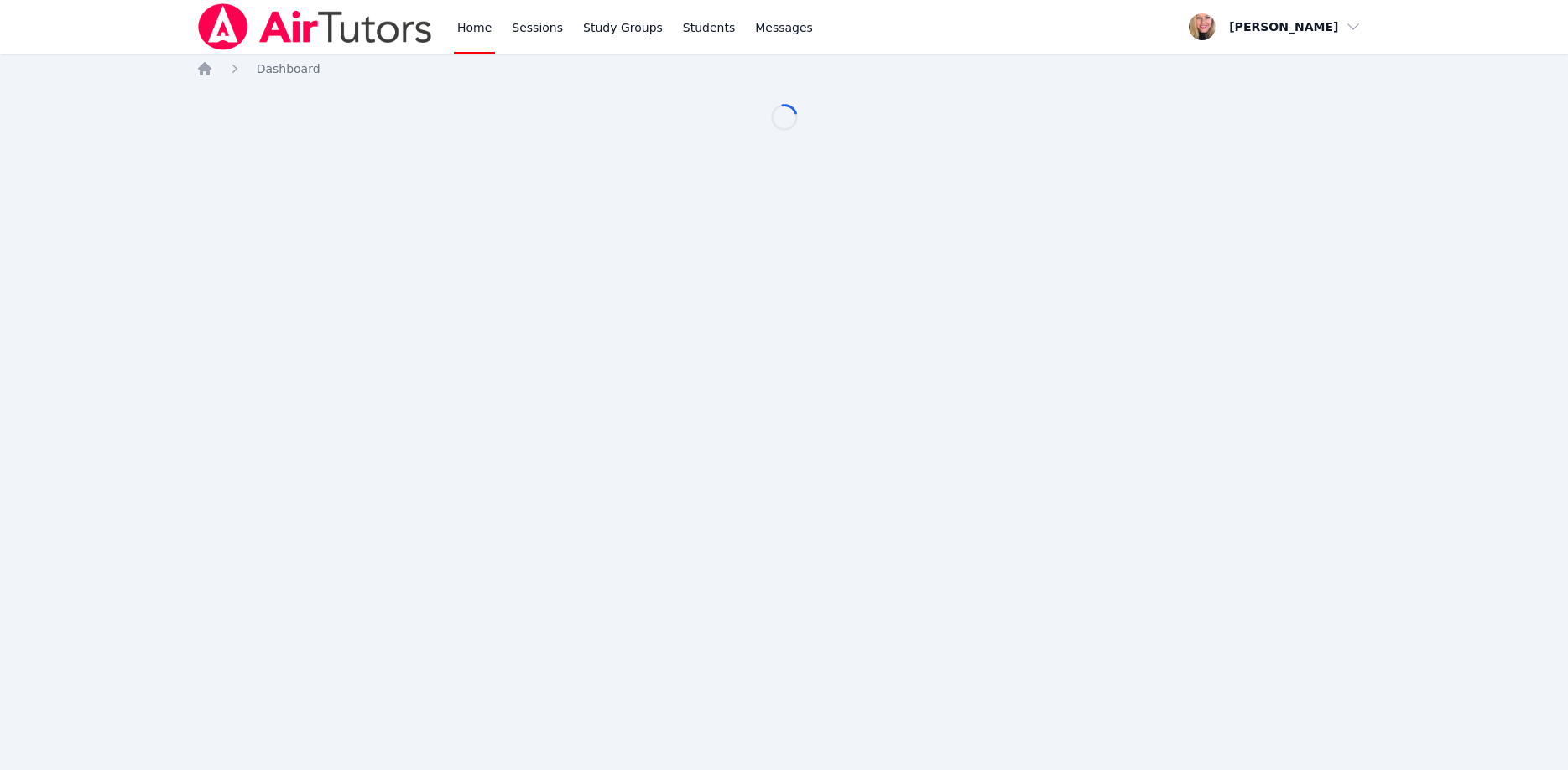
scroll to position [171, 0]
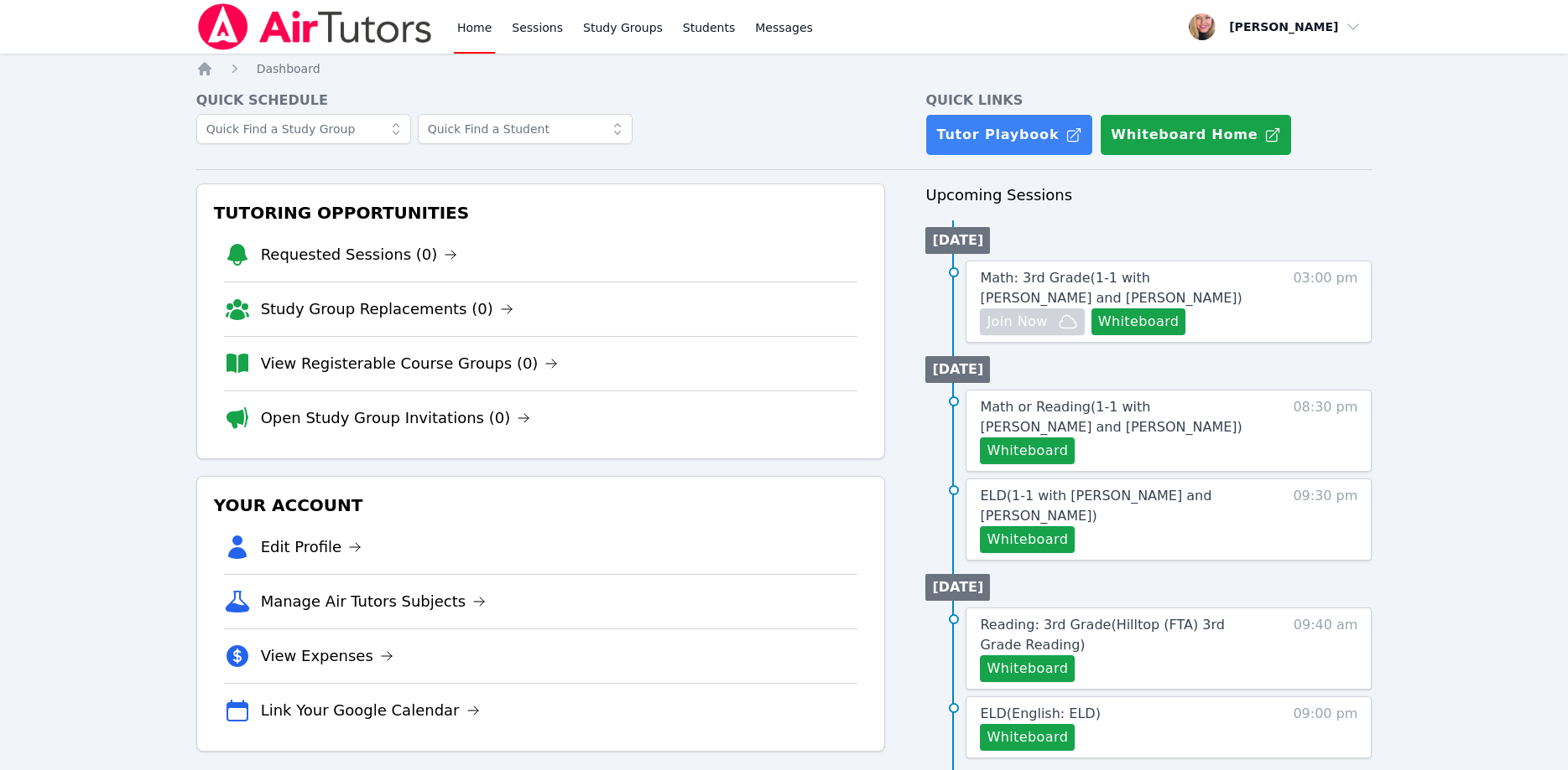
scroll to position [171, 0]
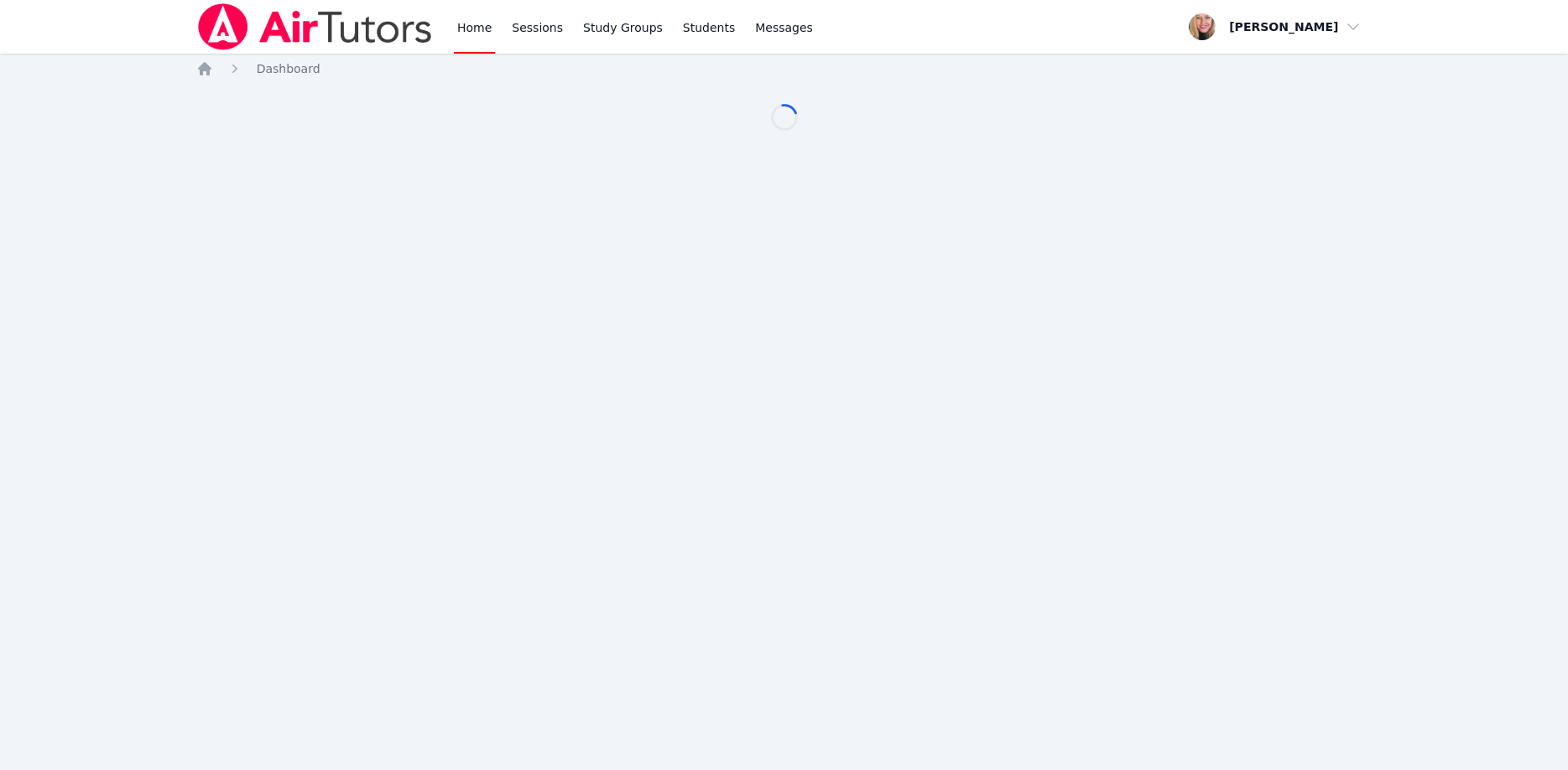
scroll to position [171, 0]
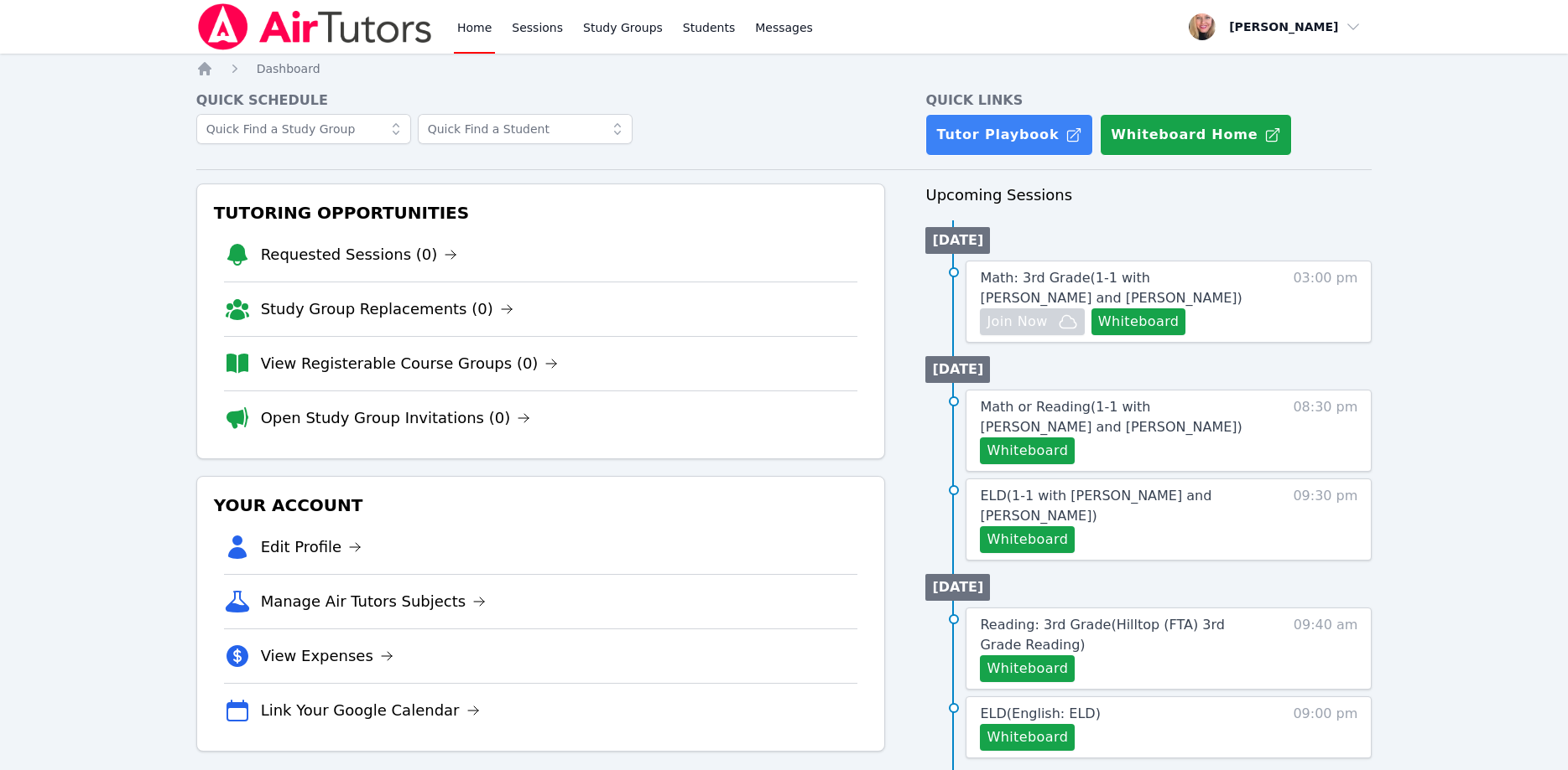
scroll to position [171, 0]
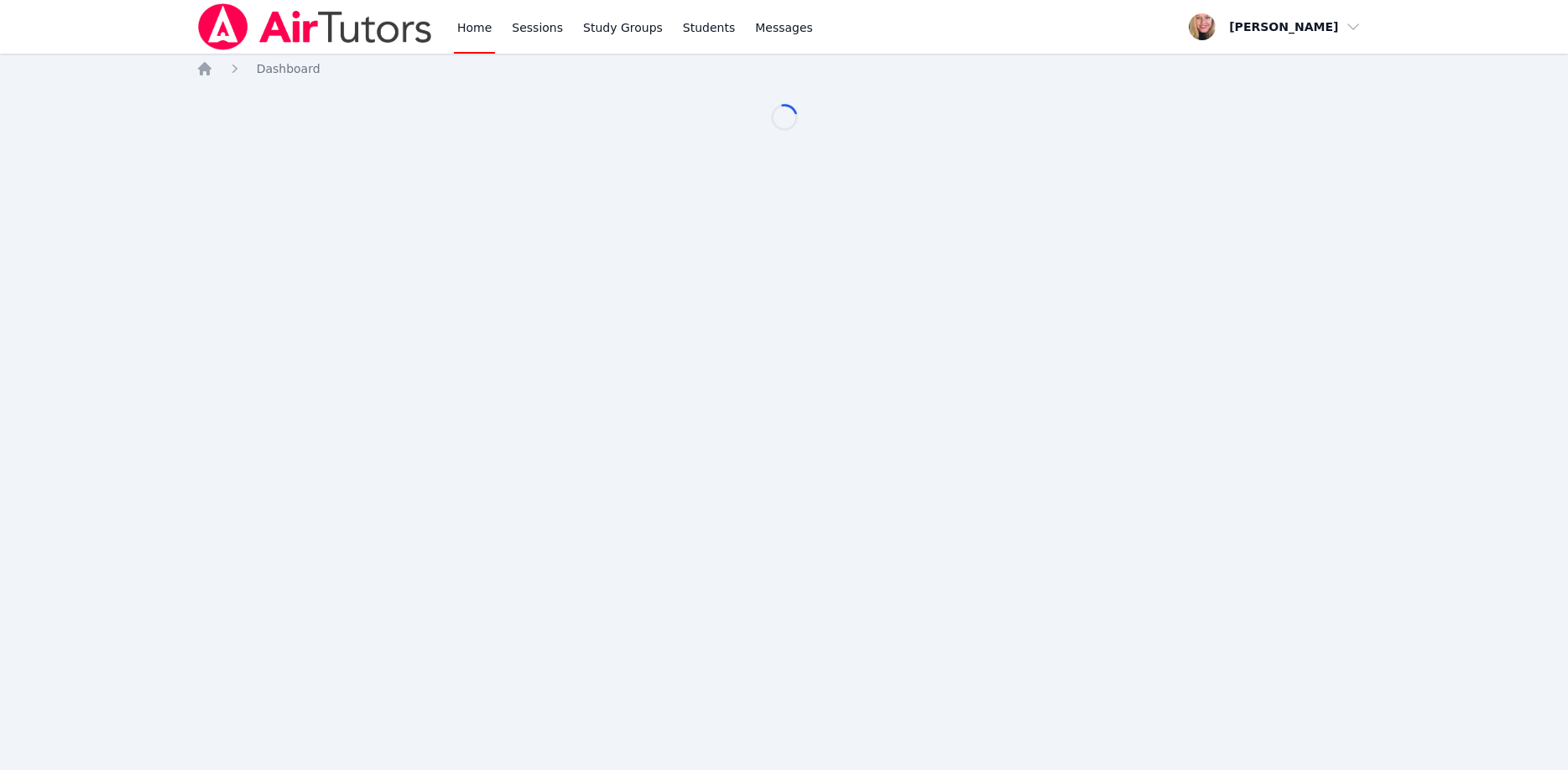
scroll to position [171, 0]
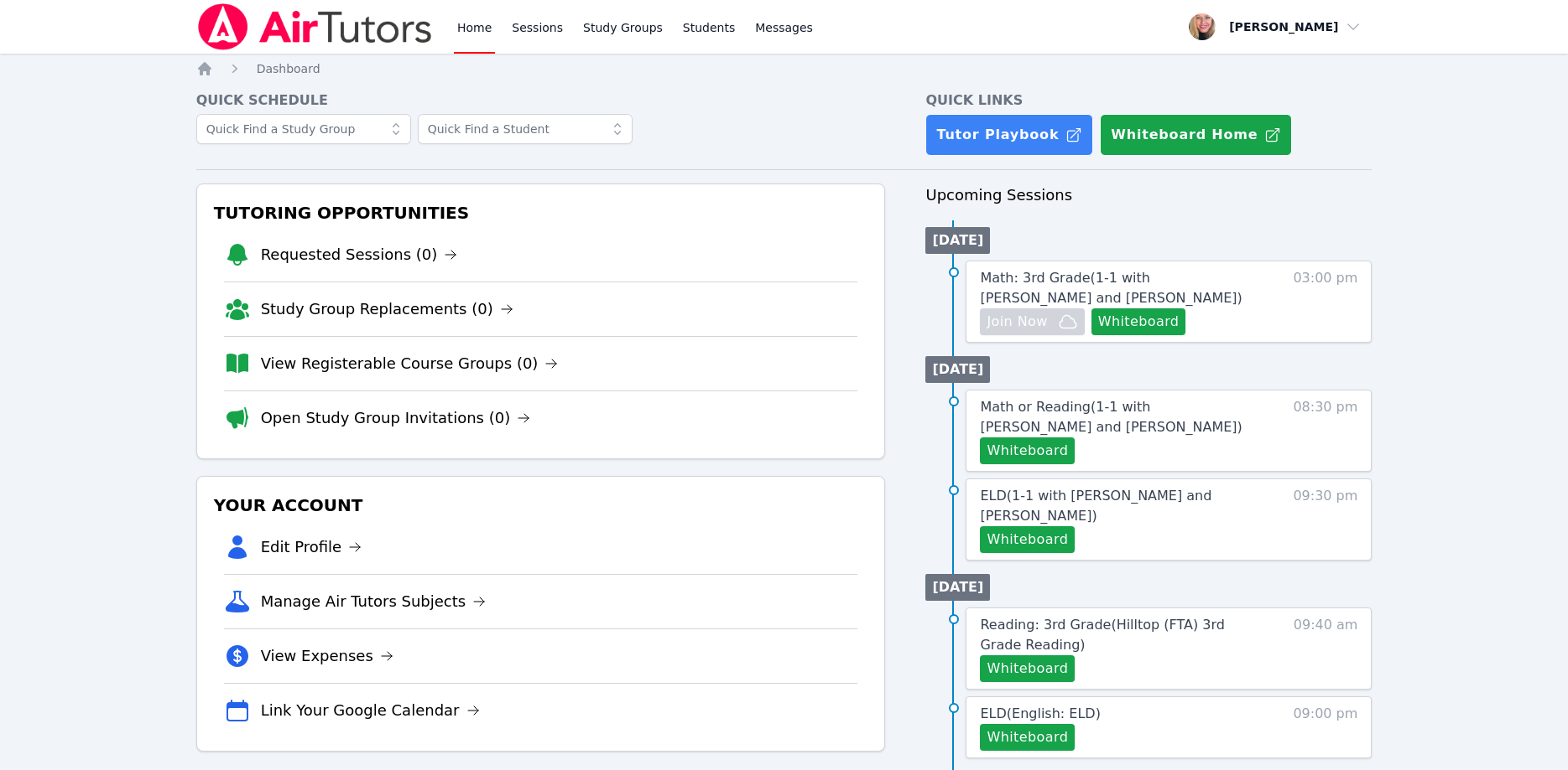
scroll to position [171, 0]
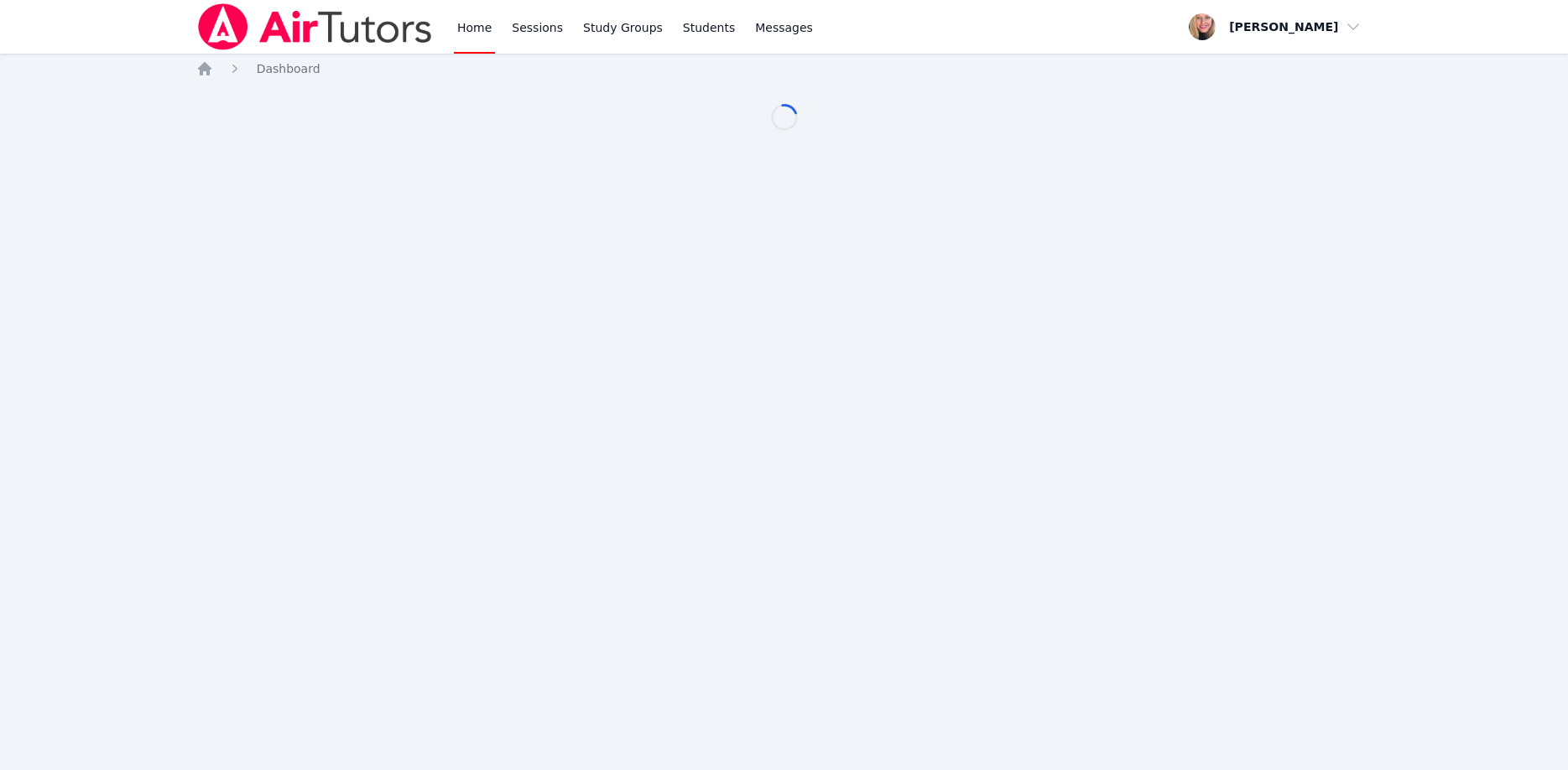
scroll to position [171, 0]
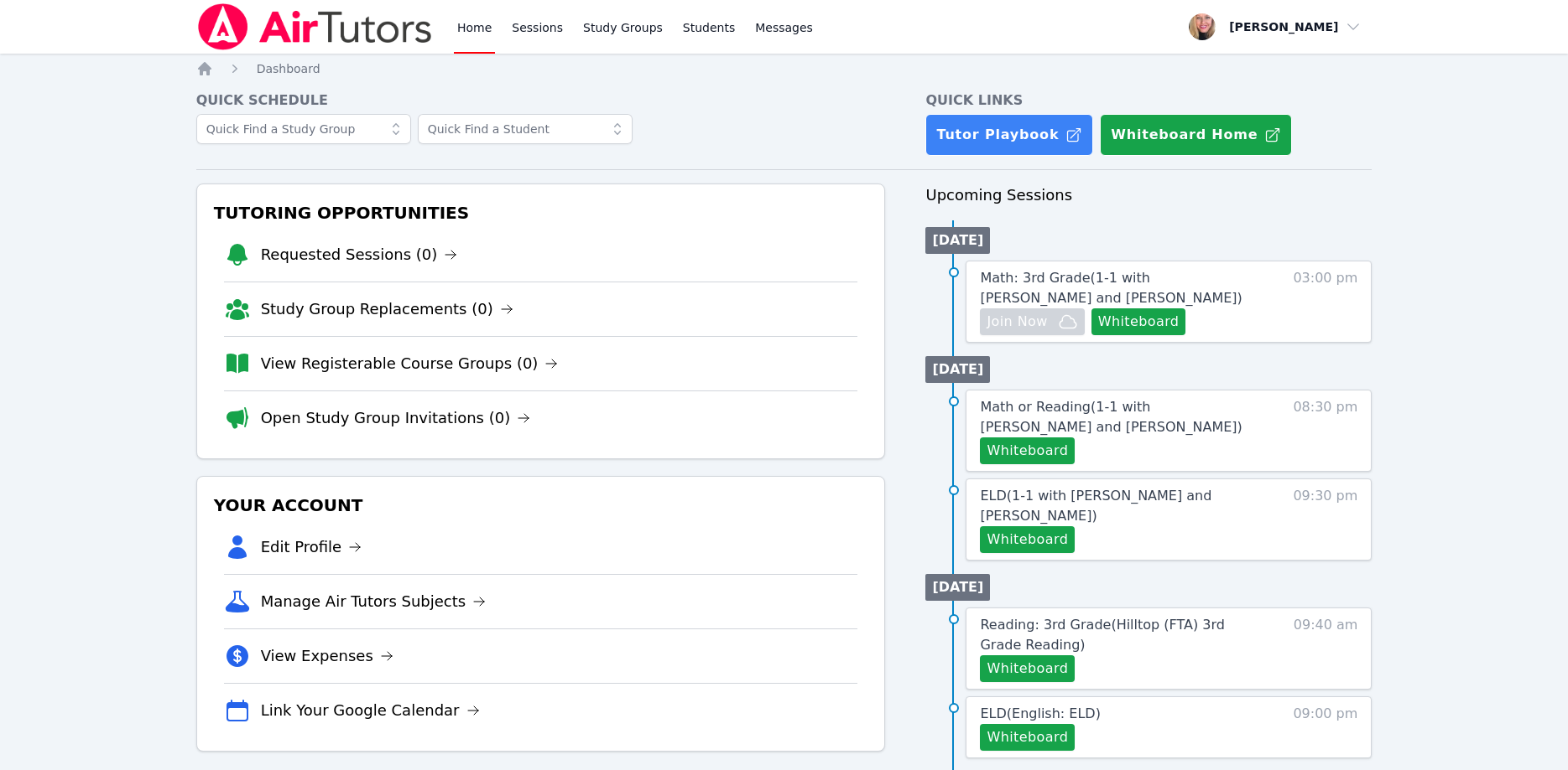
scroll to position [171, 0]
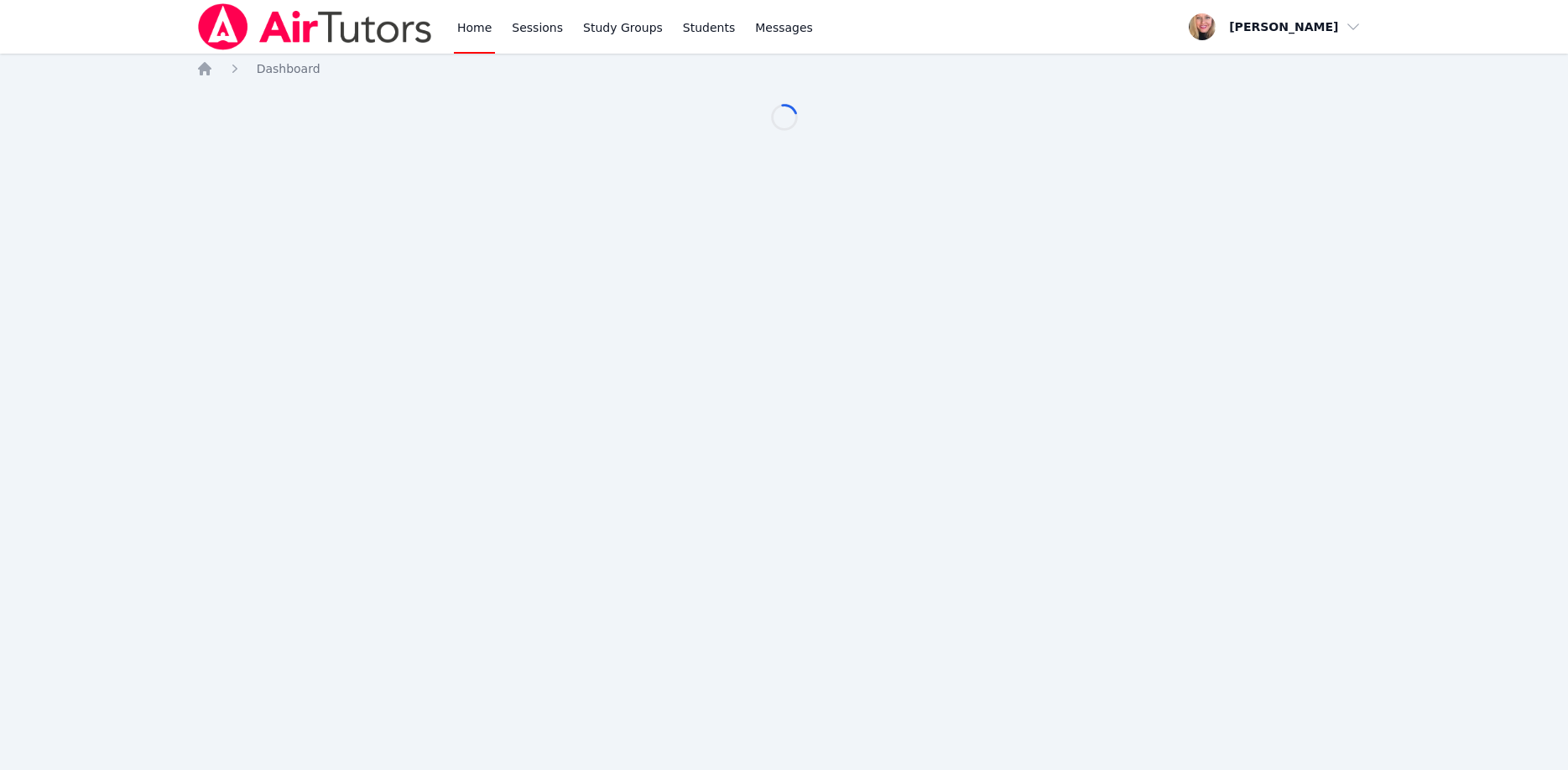
scroll to position [171, 0]
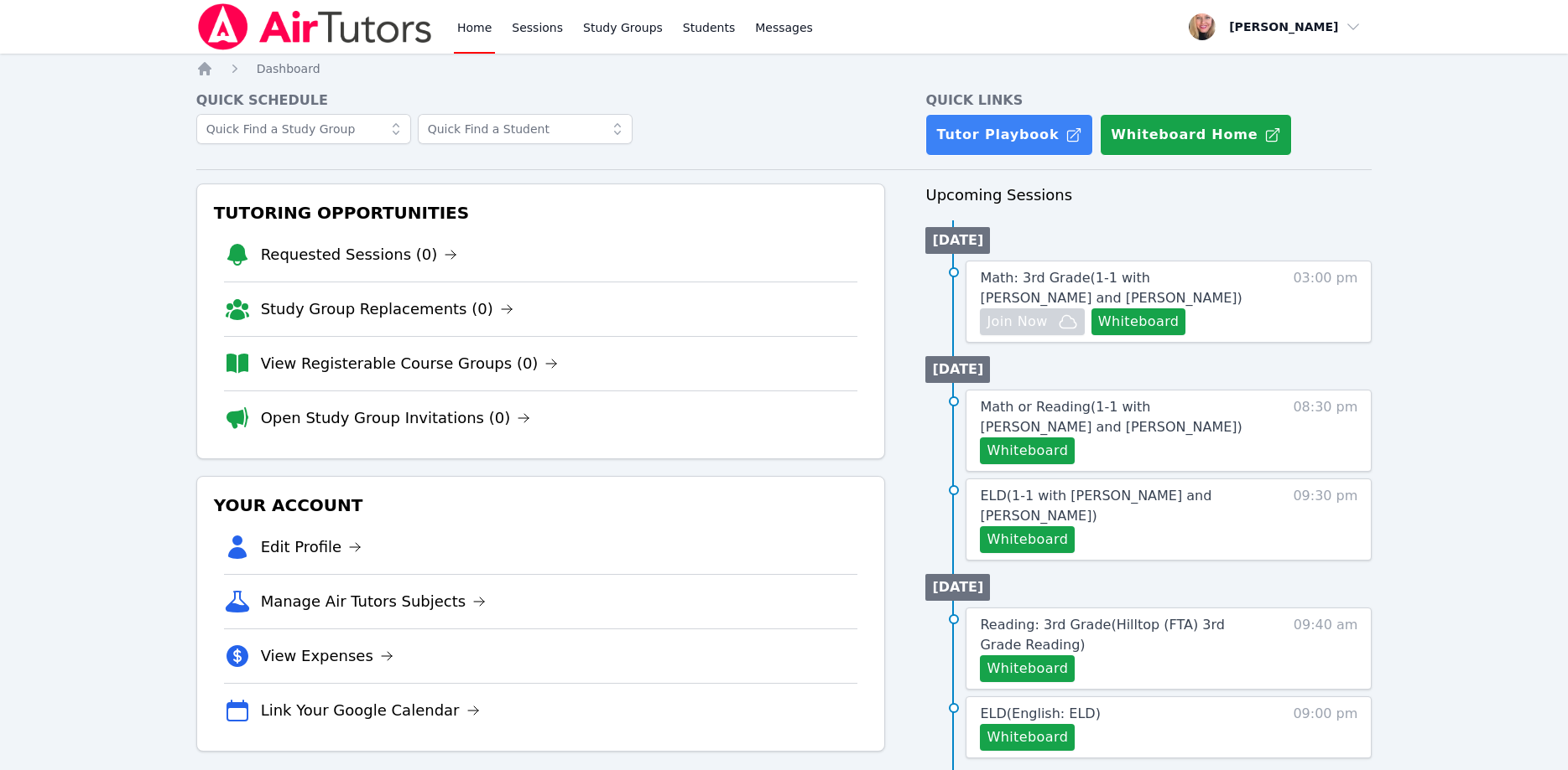
scroll to position [171, 0]
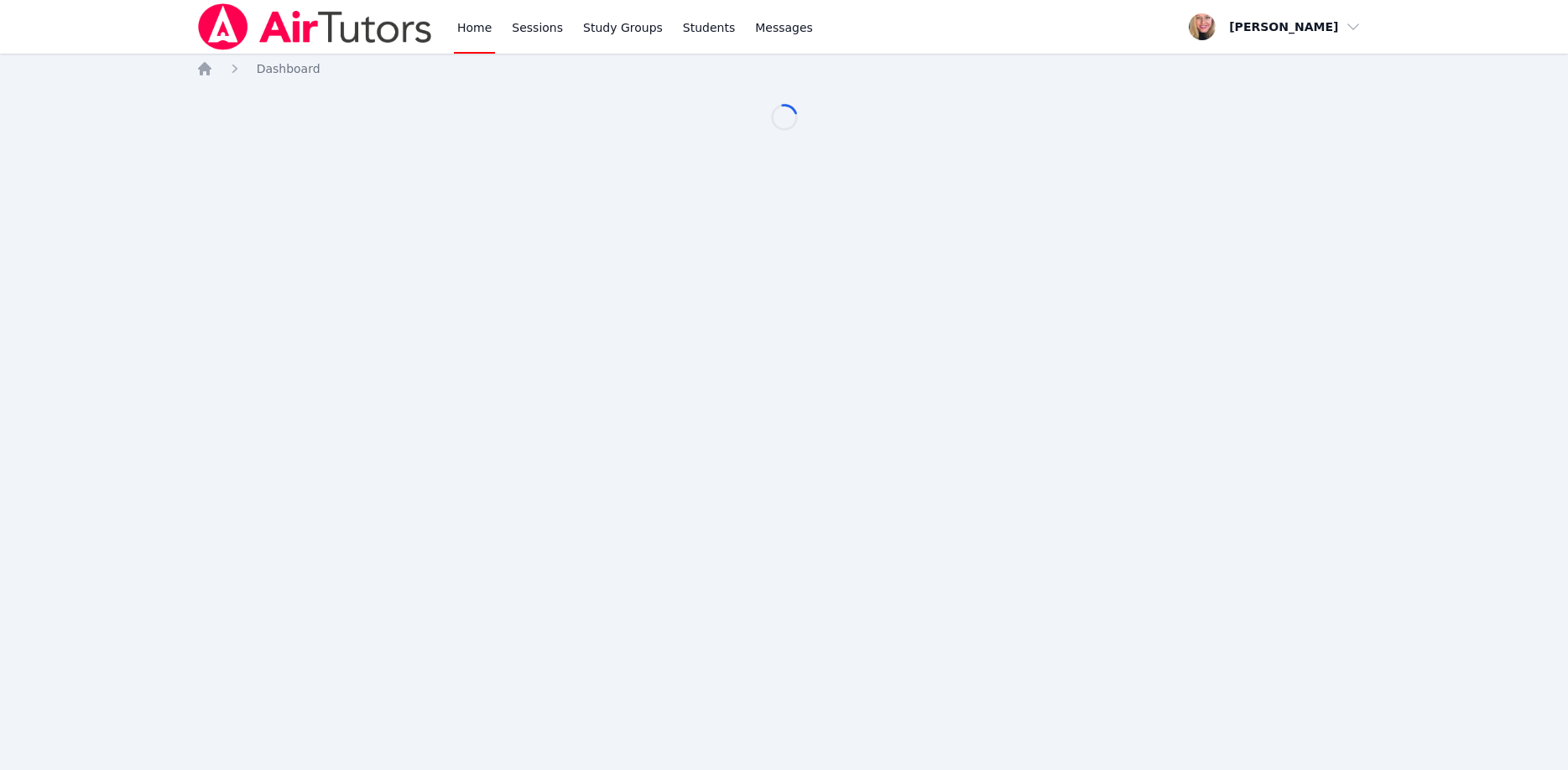
scroll to position [171, 0]
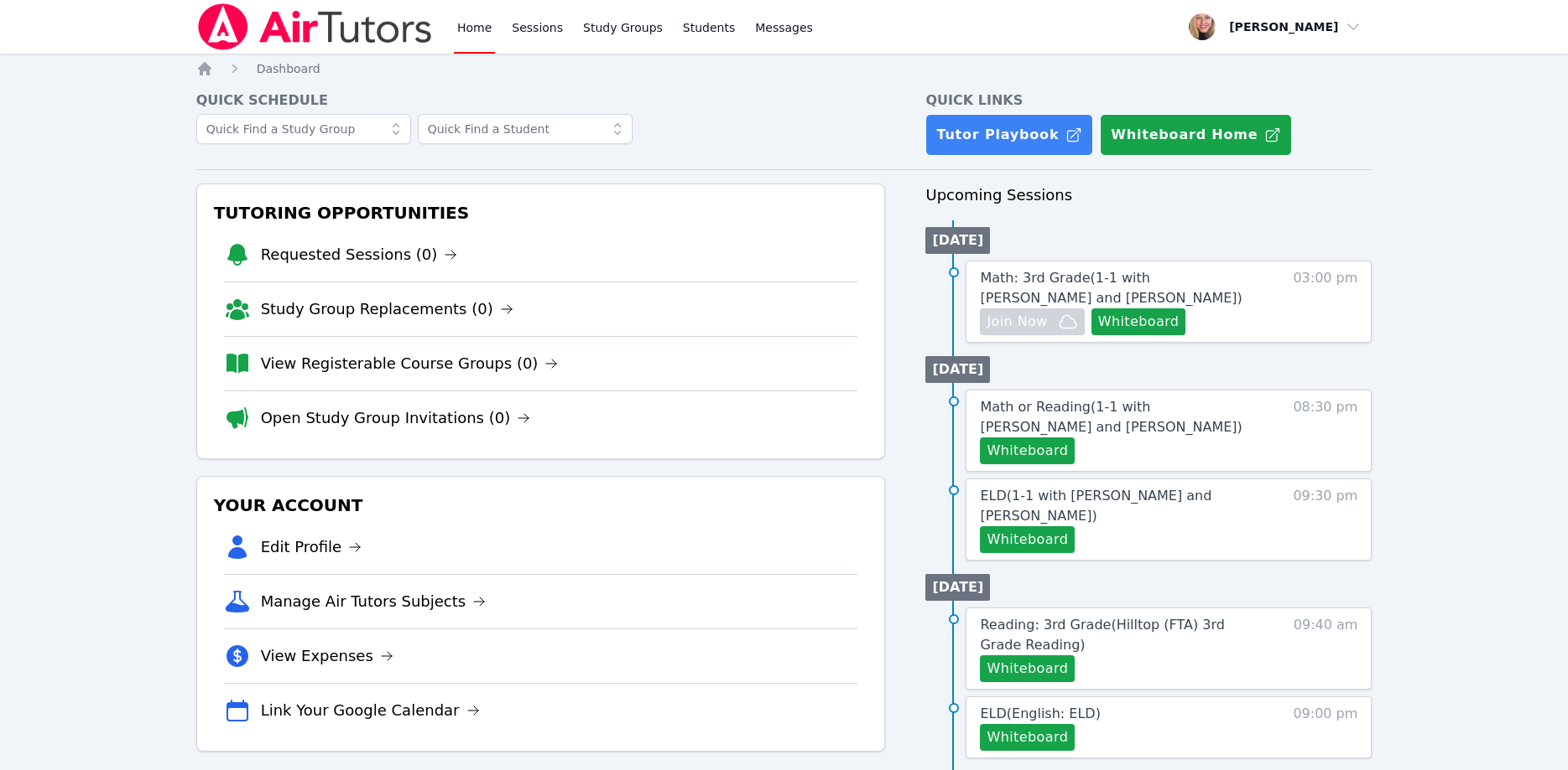
scroll to position [171, 0]
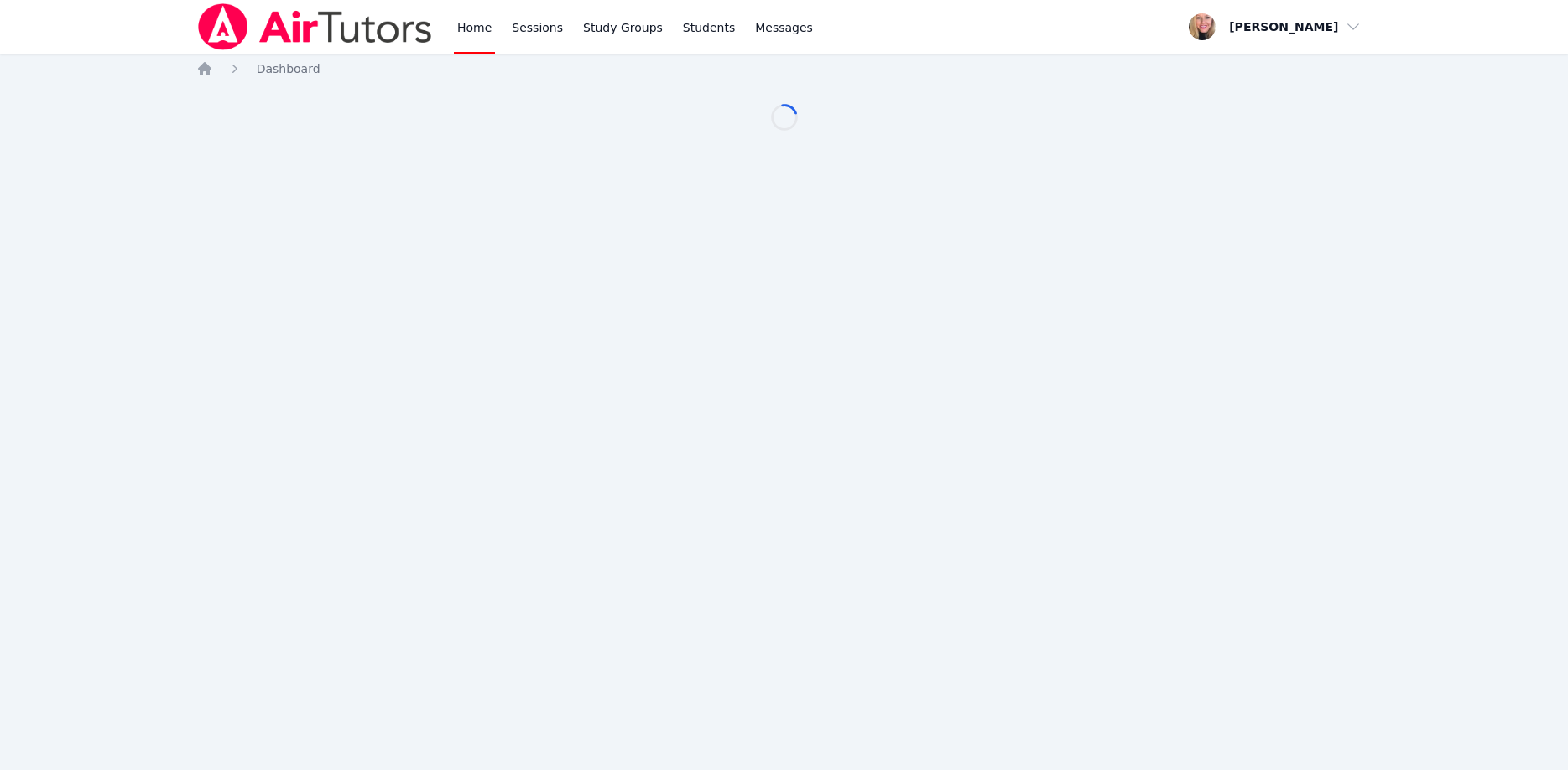
scroll to position [171, 0]
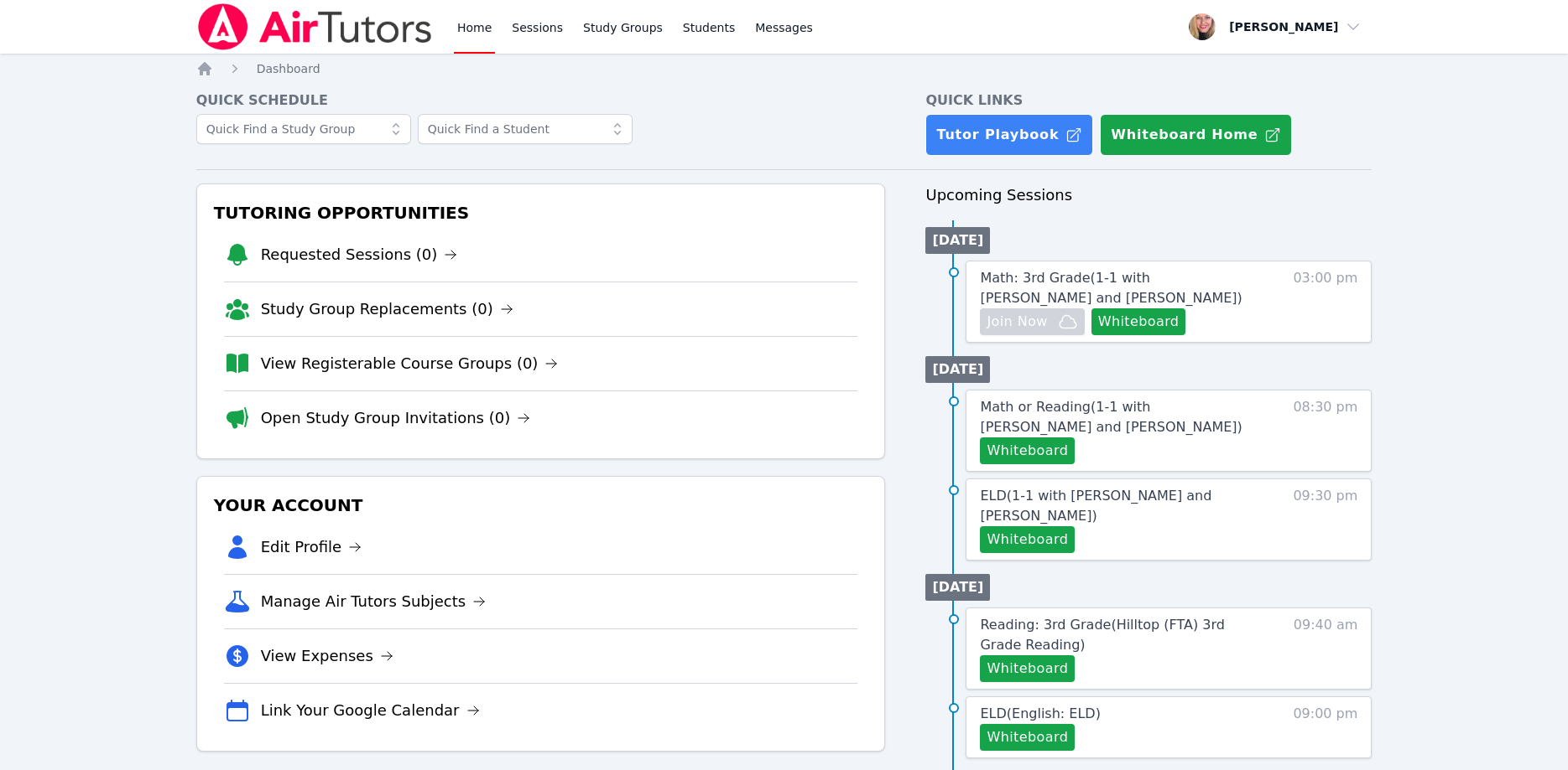
scroll to position [171, 0]
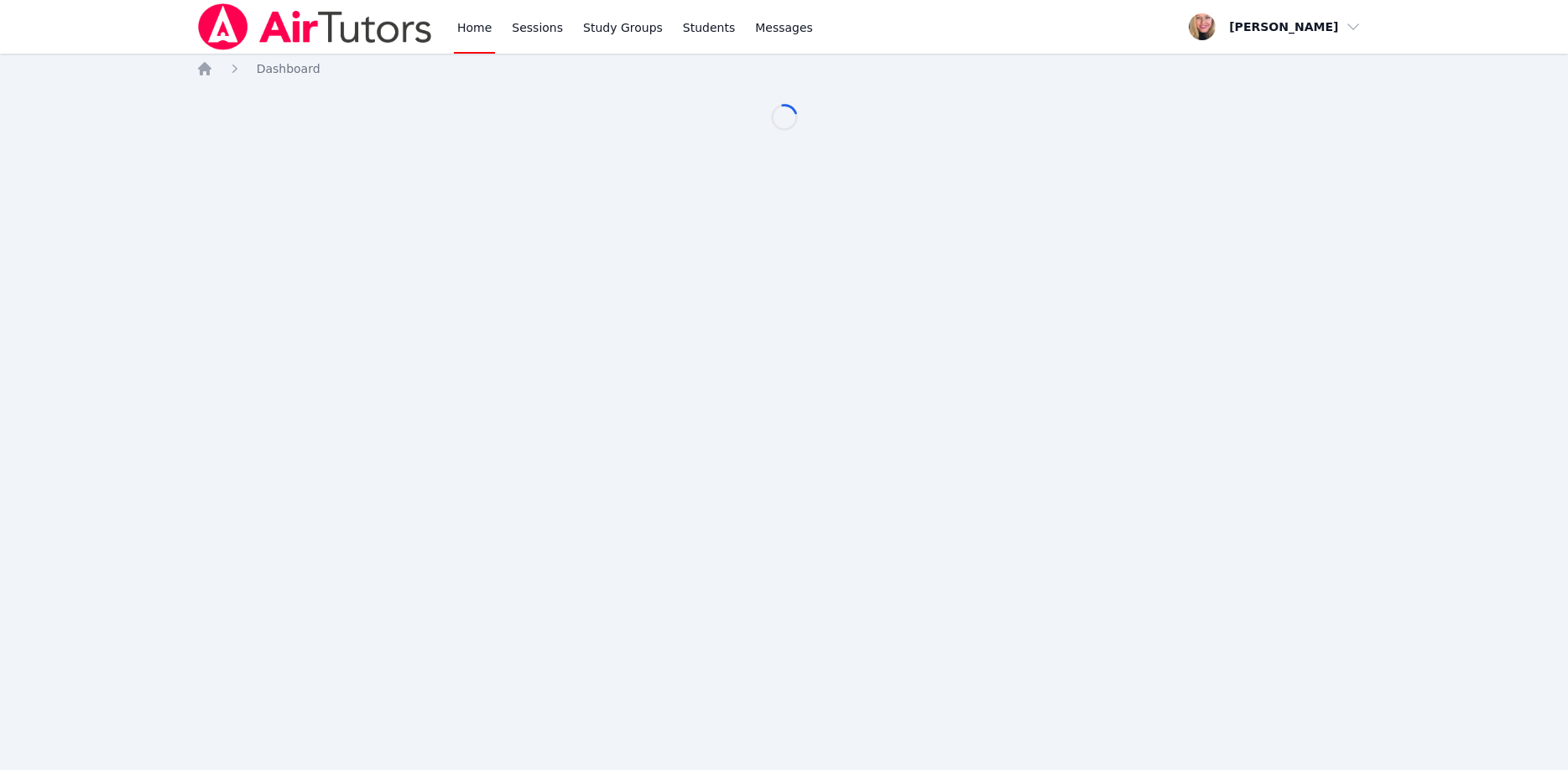
scroll to position [171, 0]
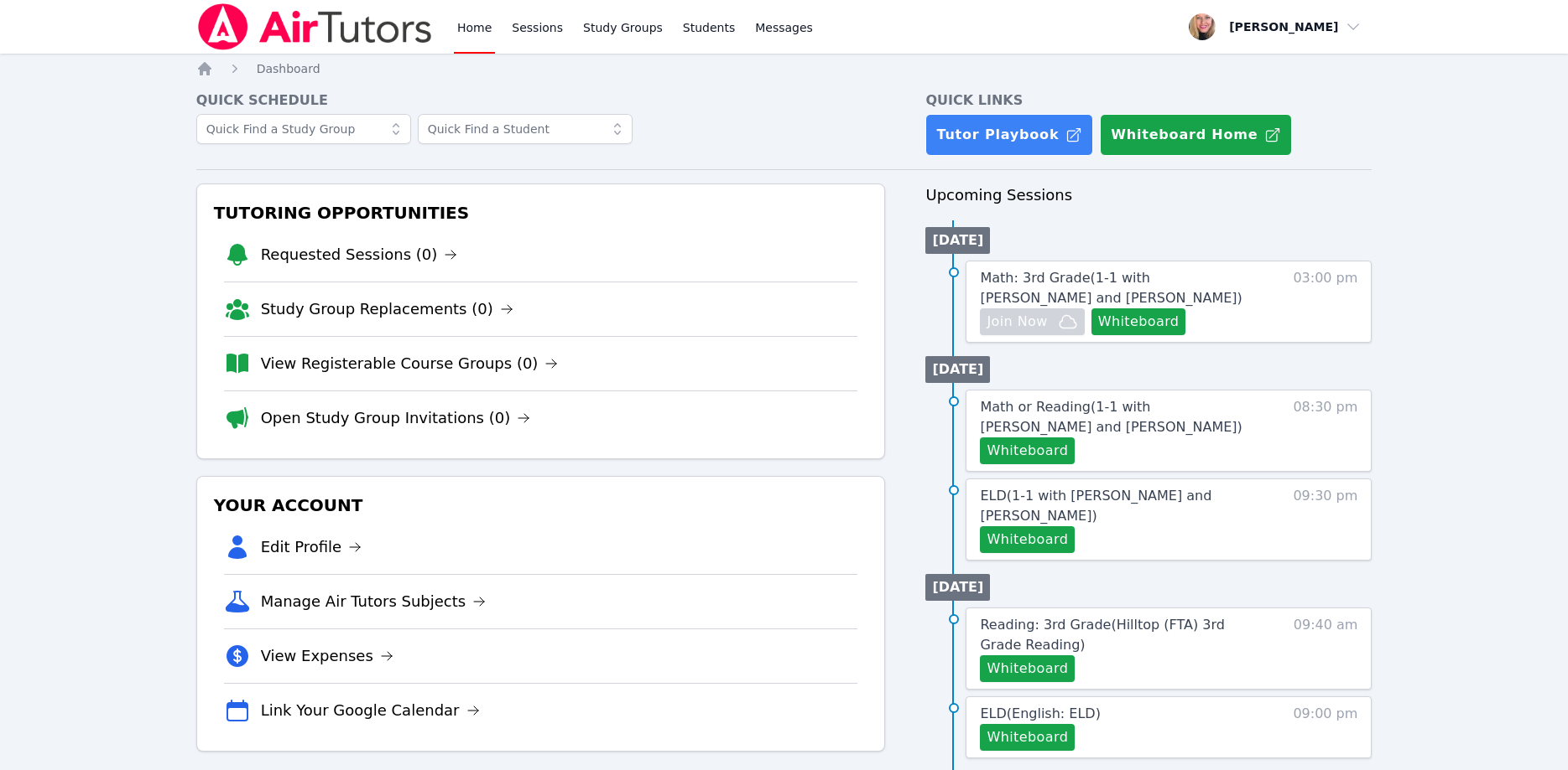
scroll to position [171, 0]
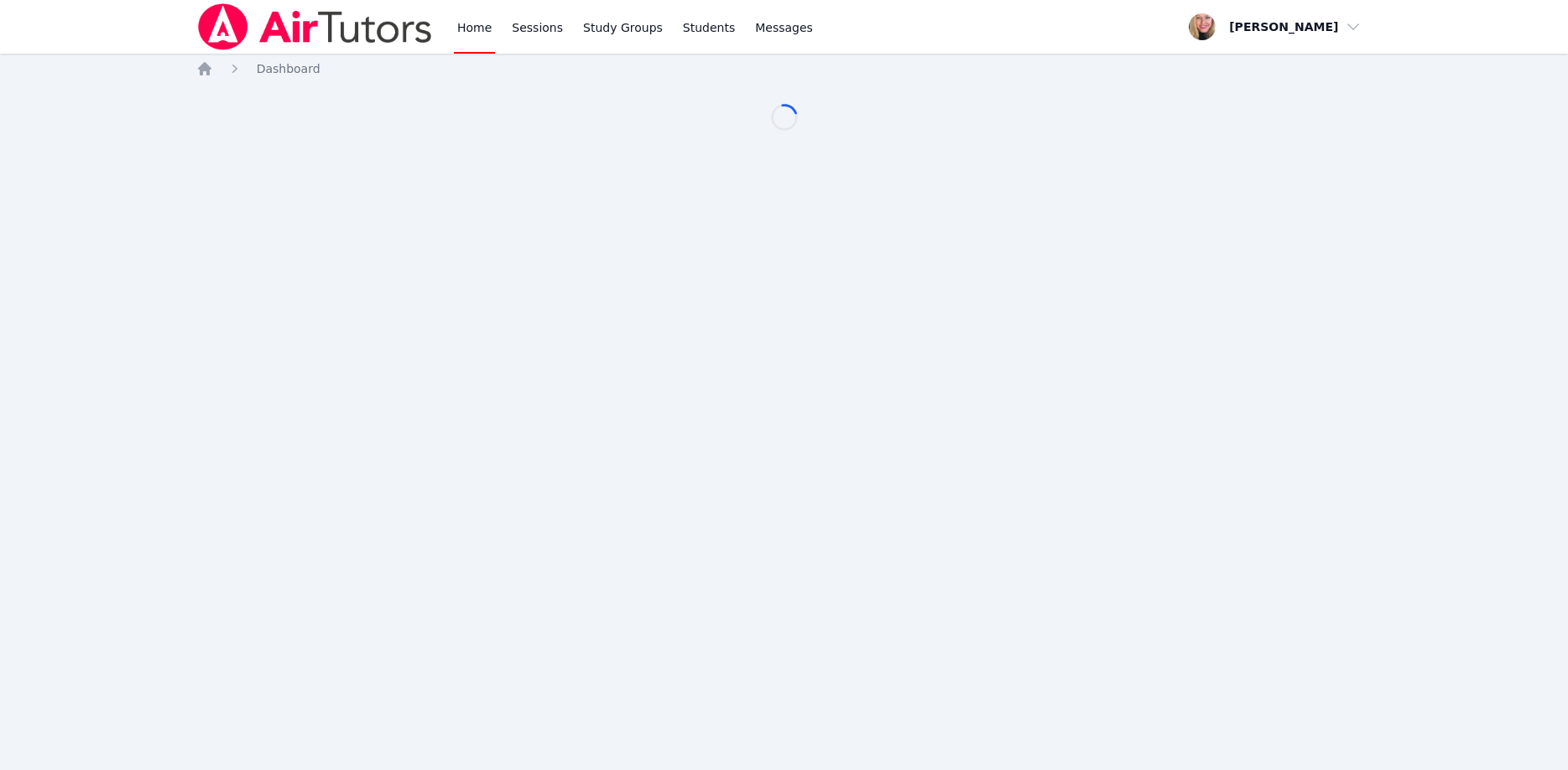
scroll to position [171, 0]
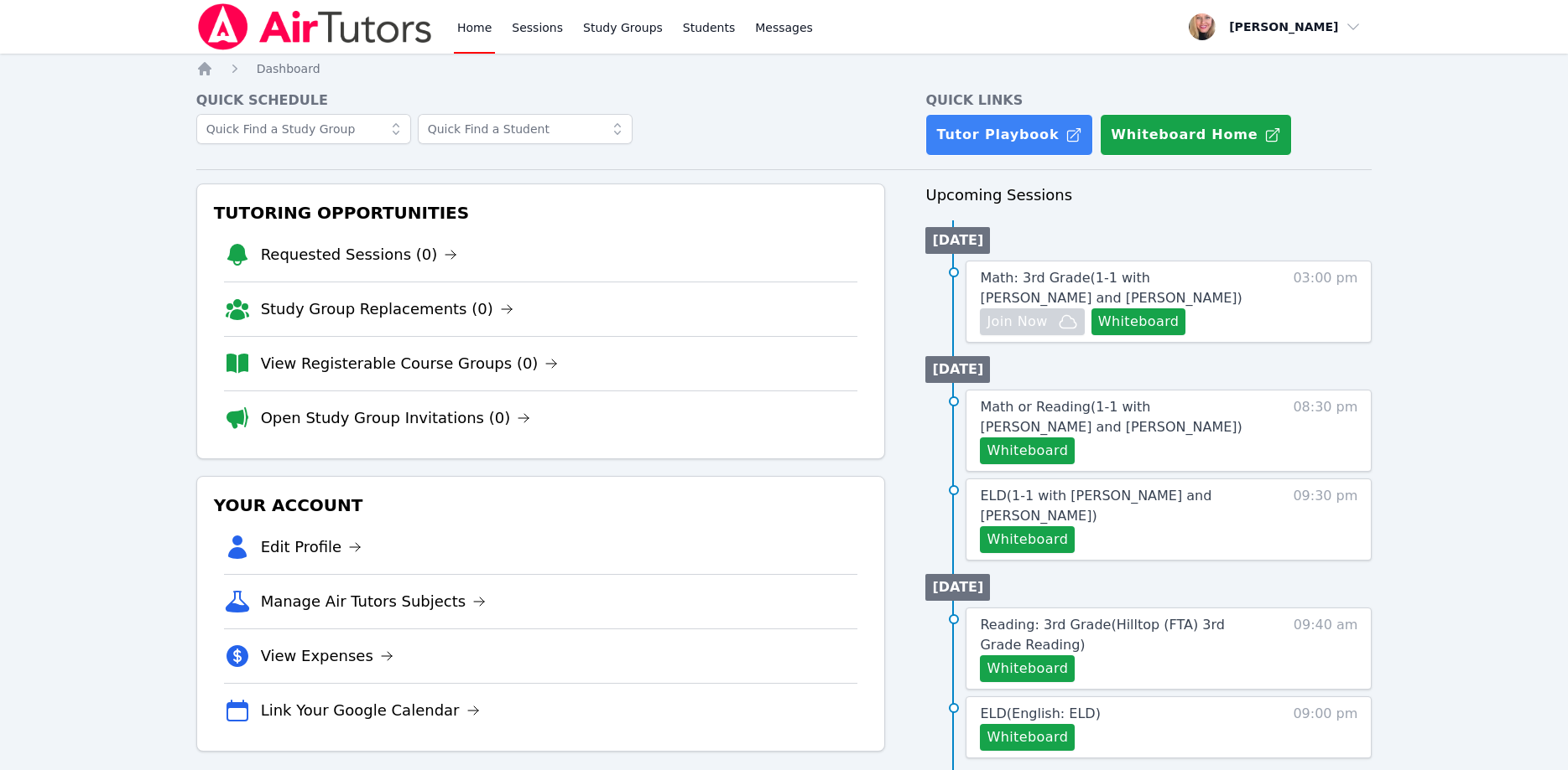
scroll to position [171, 0]
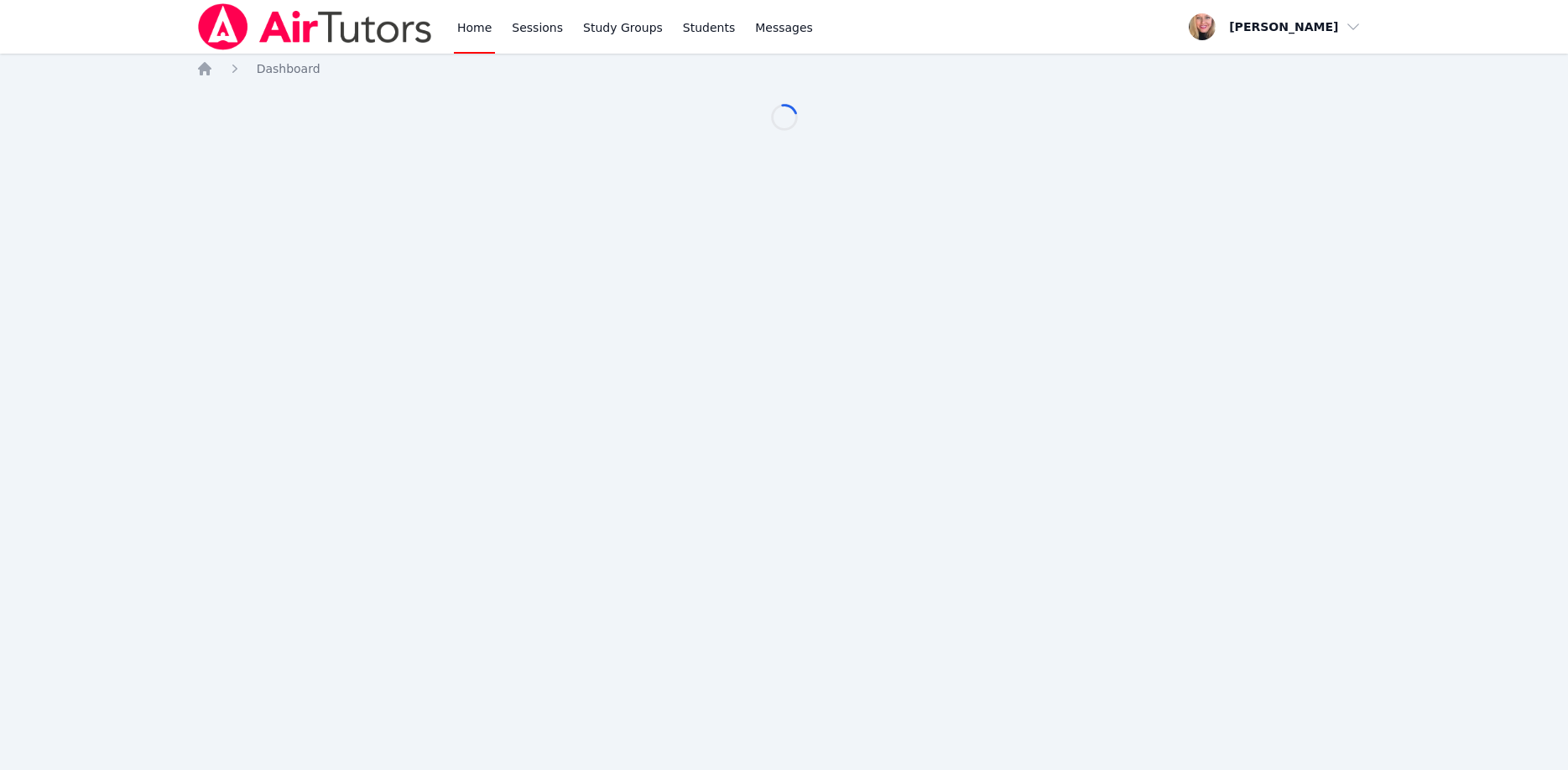
scroll to position [171, 0]
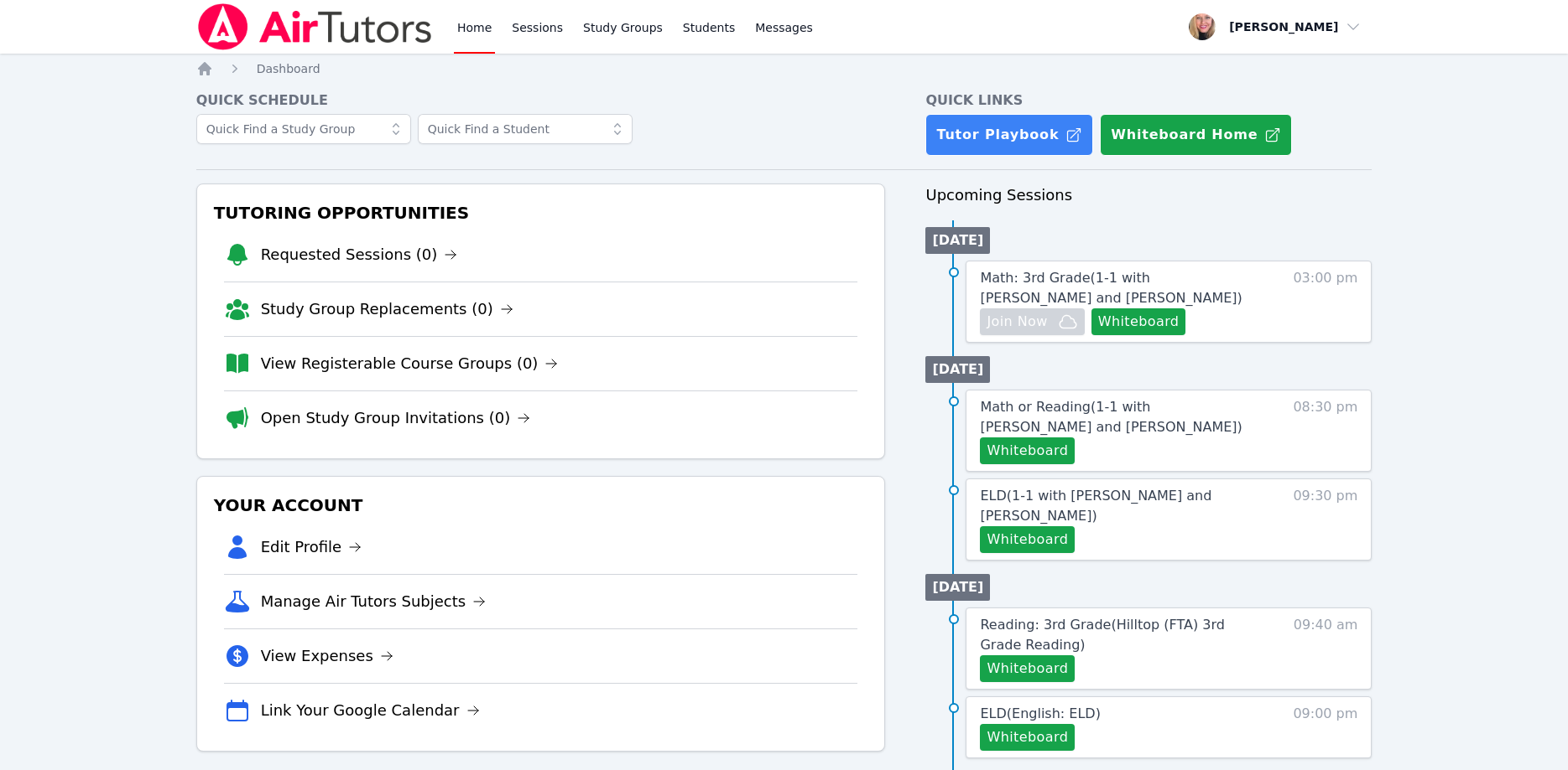
scroll to position [171, 0]
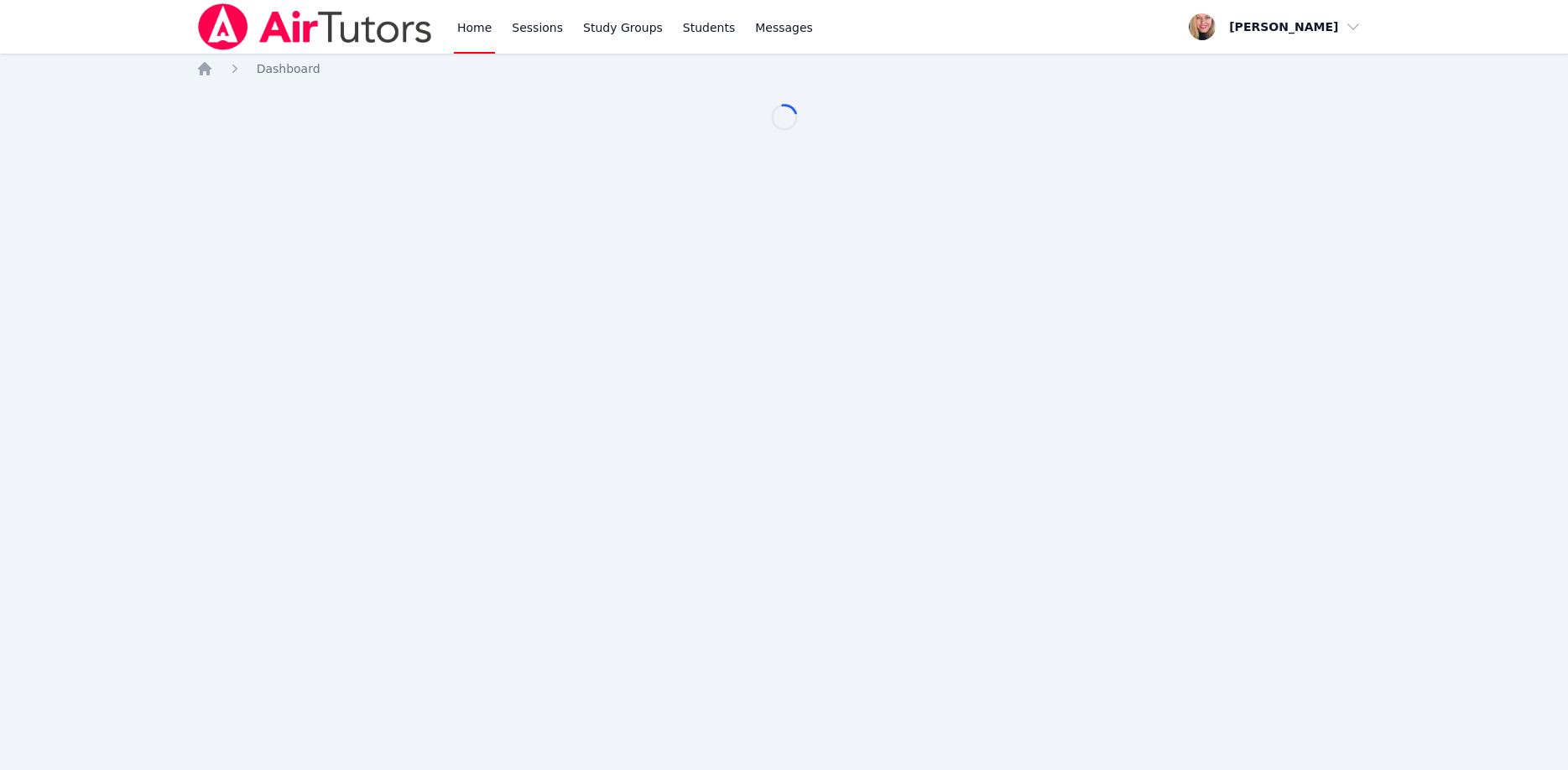
scroll to position [171, 0]
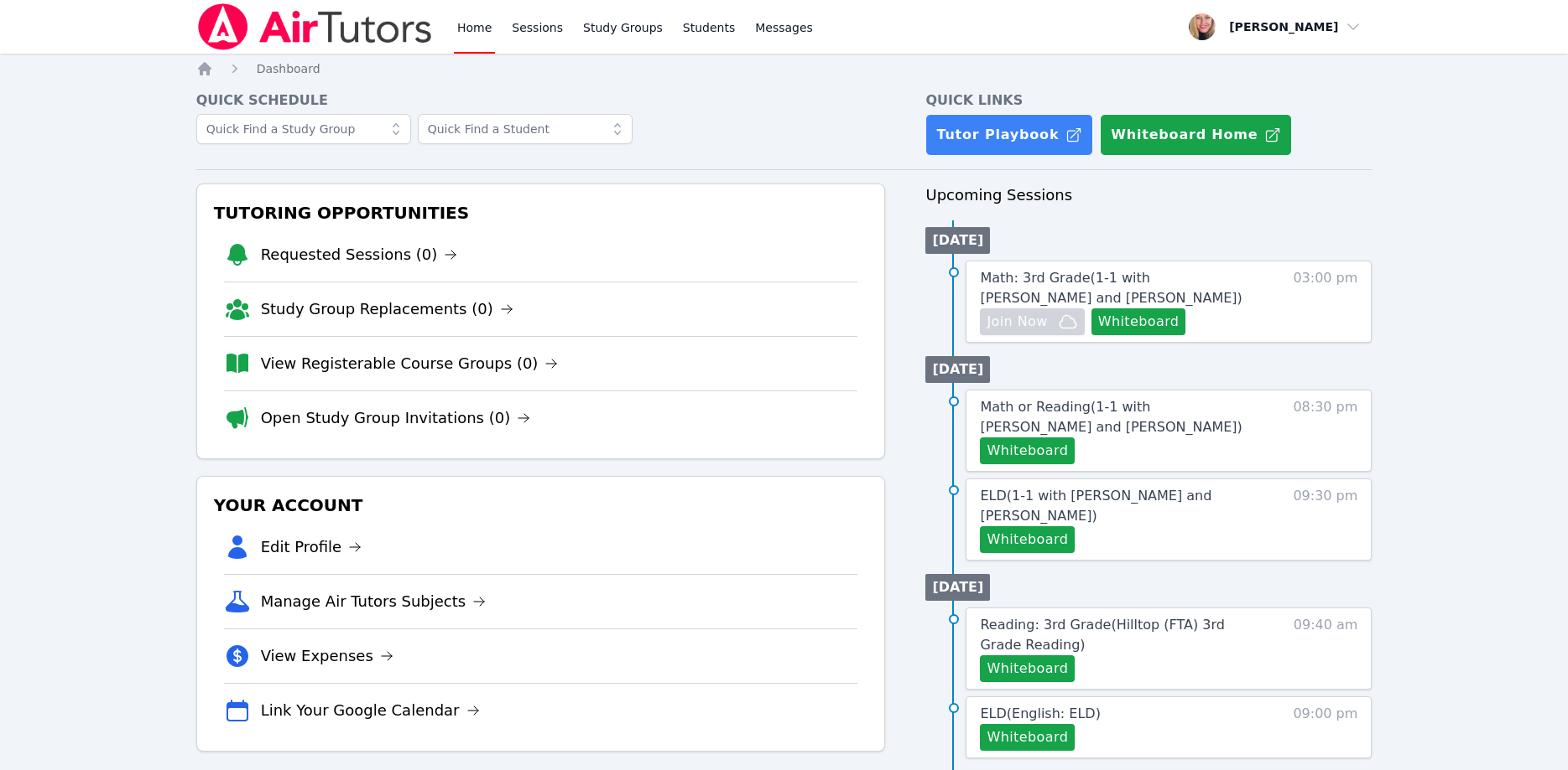
scroll to position [171, 0]
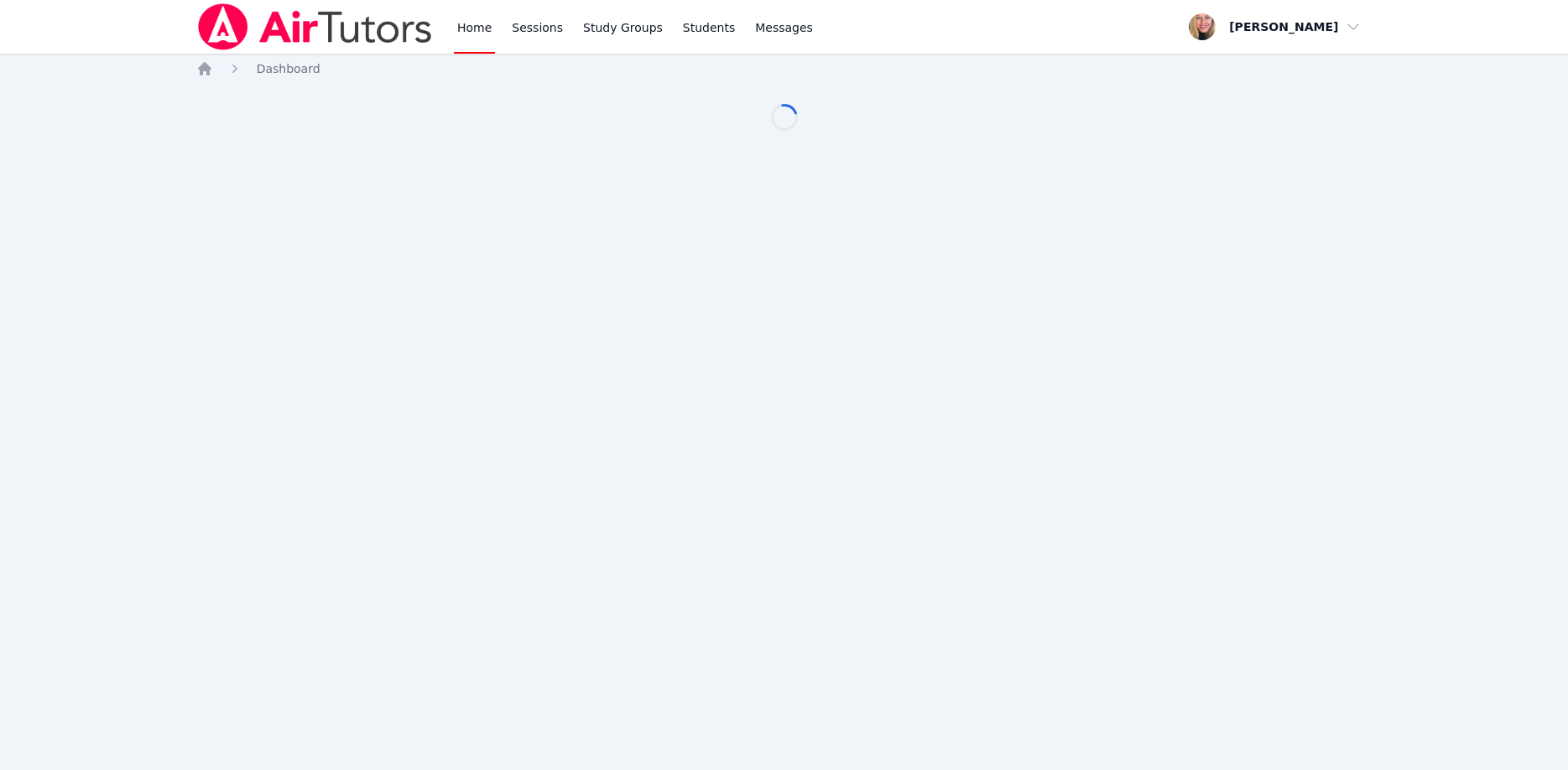
scroll to position [171, 0]
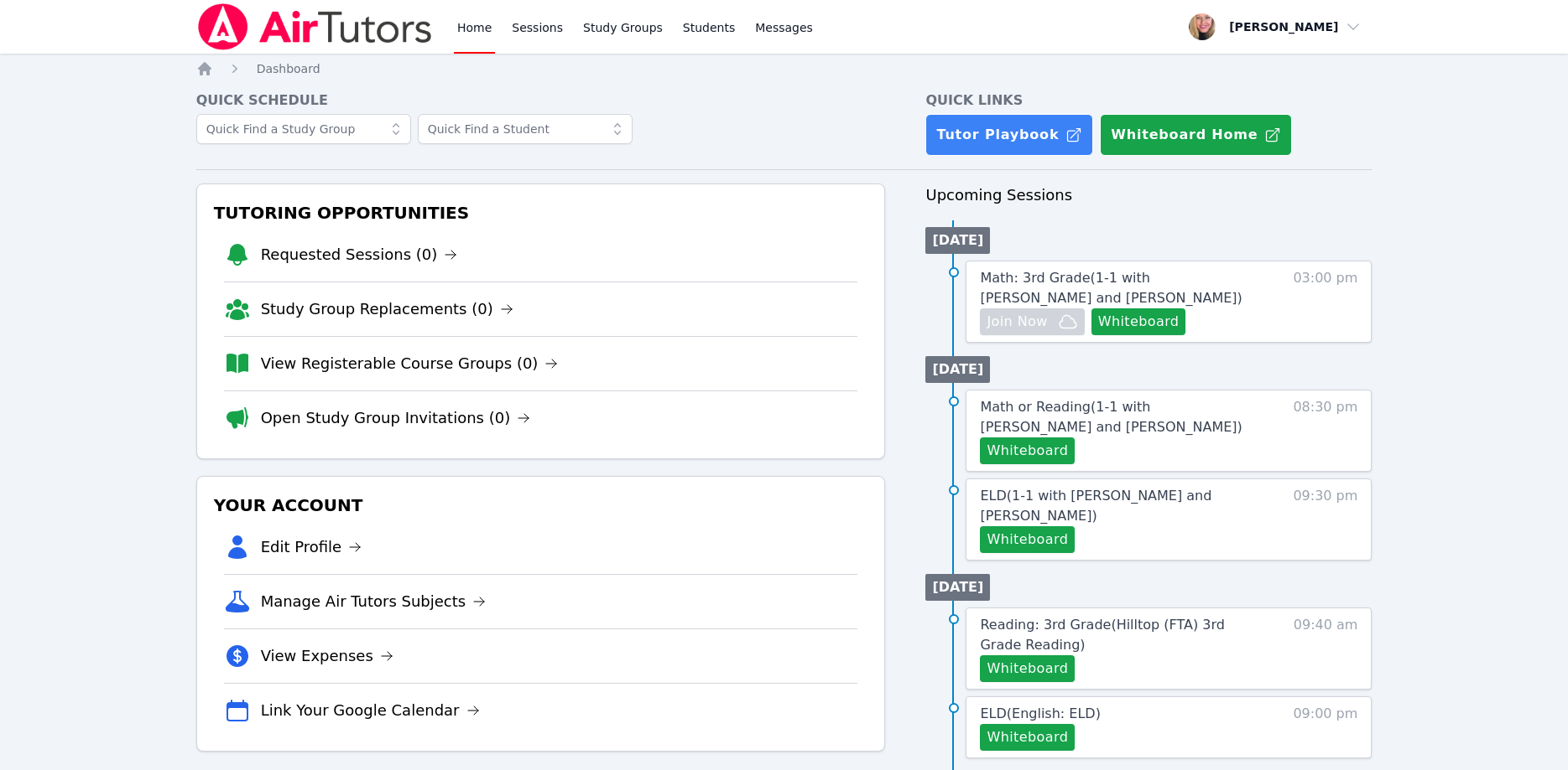
scroll to position [171, 0]
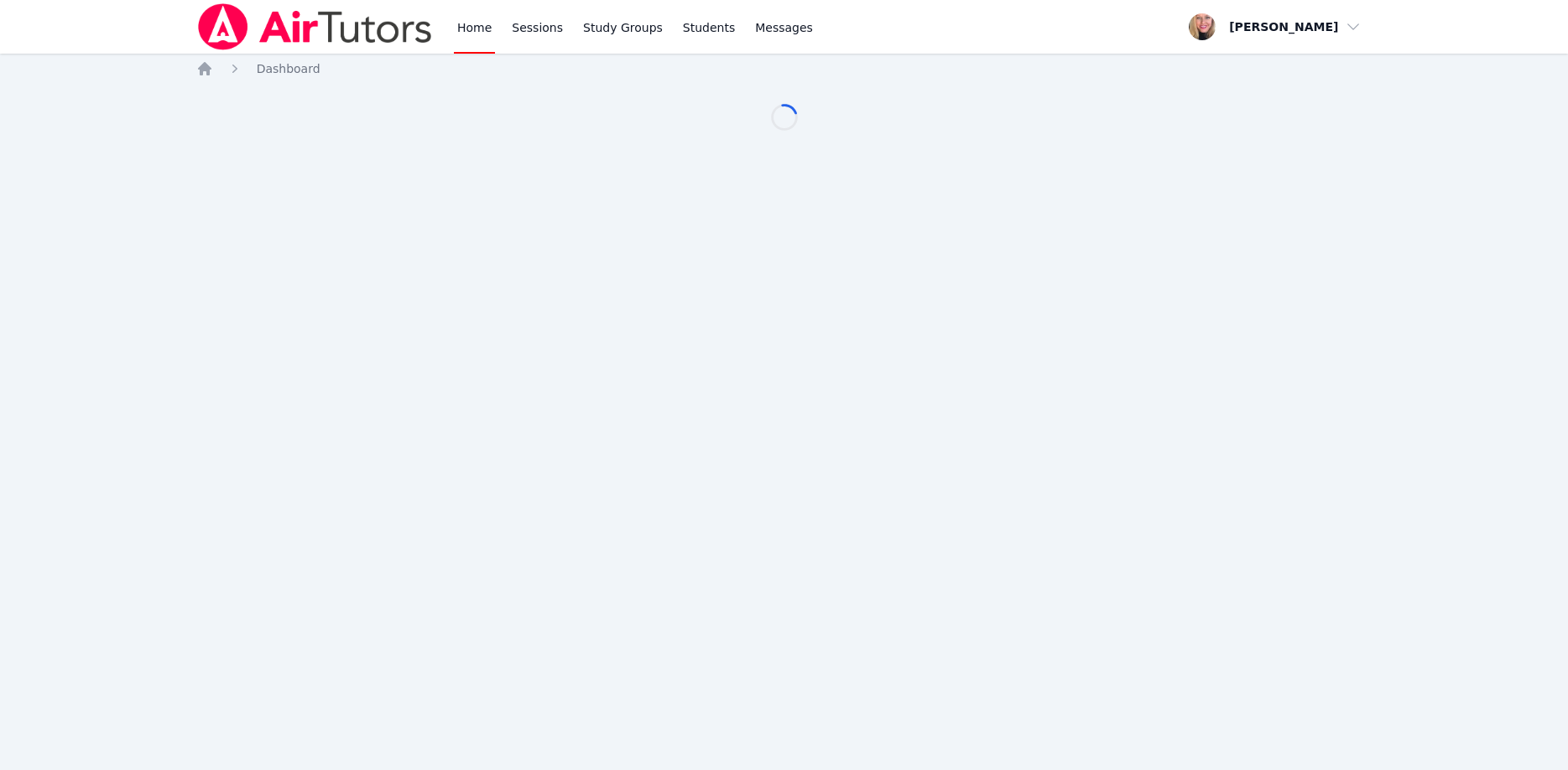
scroll to position [171, 0]
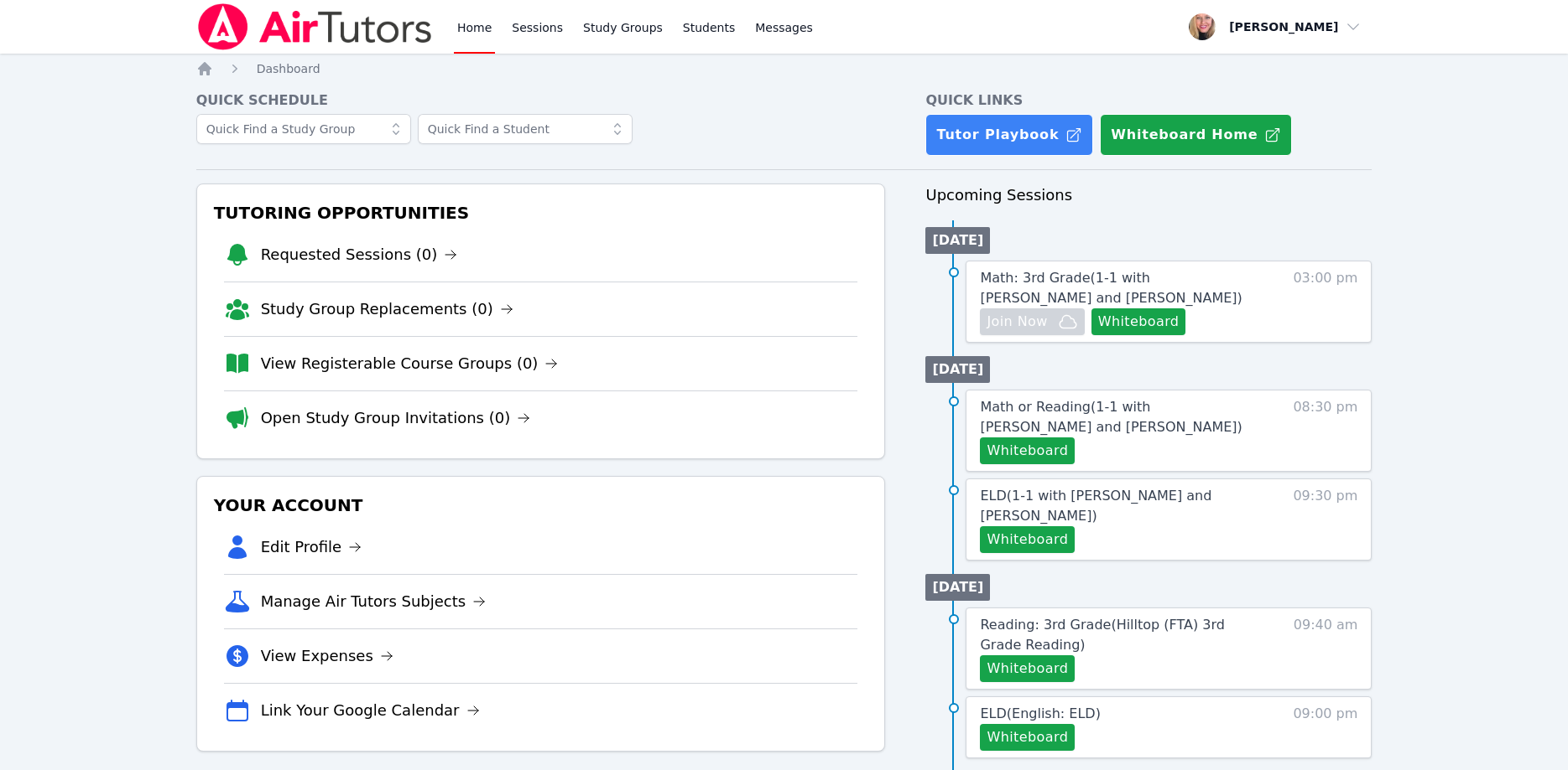
scroll to position [171, 0]
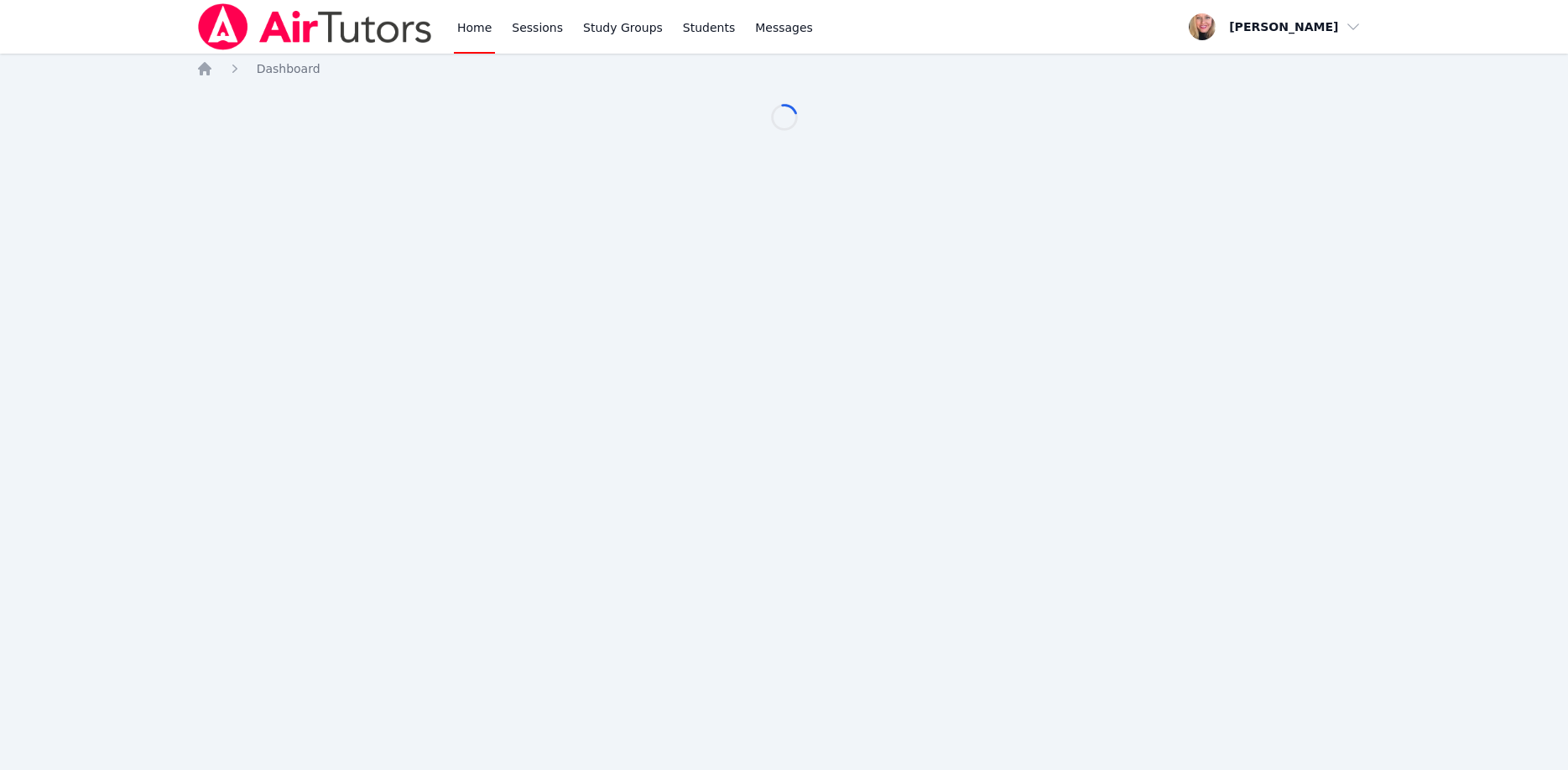
scroll to position [171, 0]
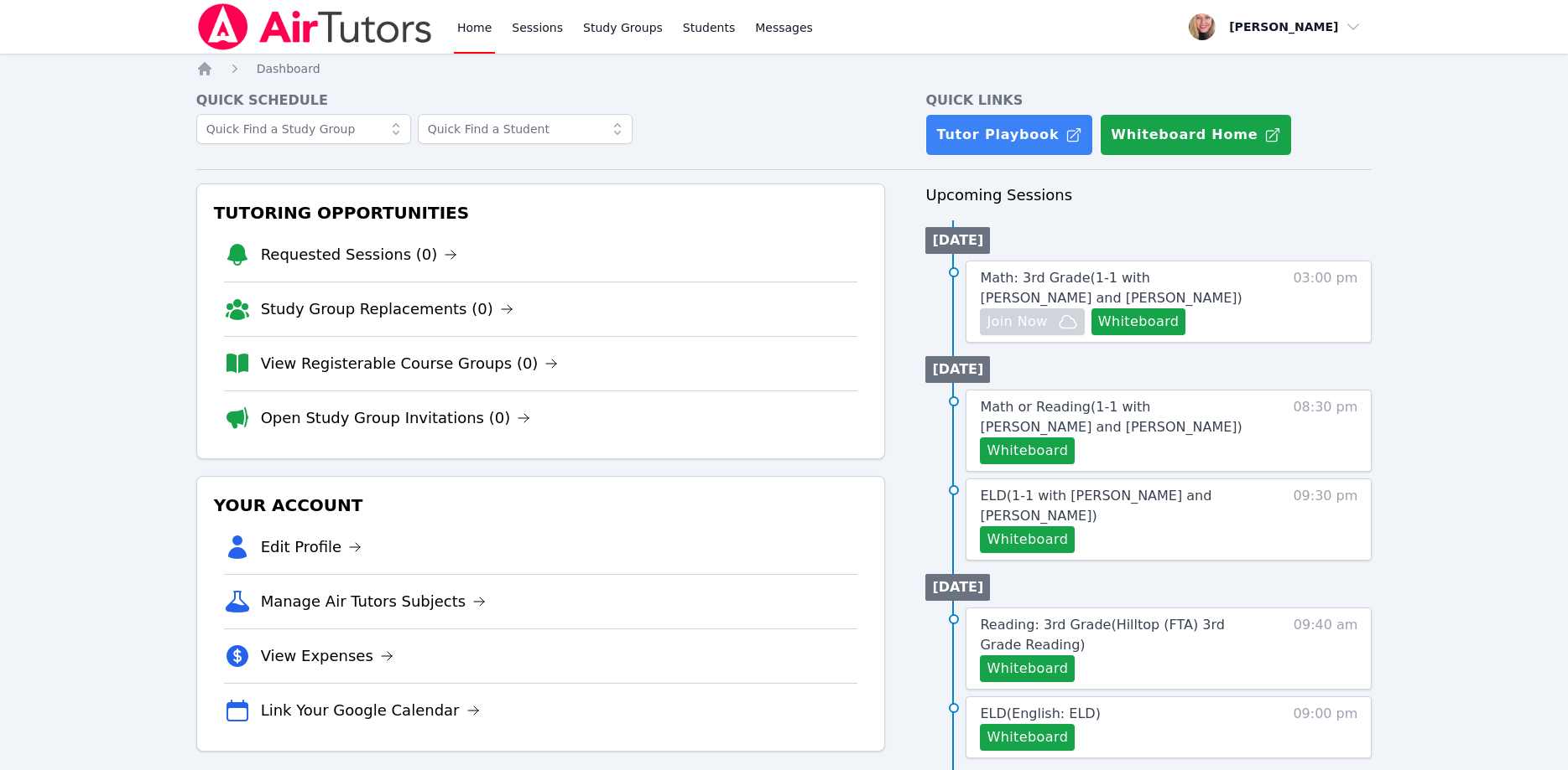
scroll to position [171, 0]
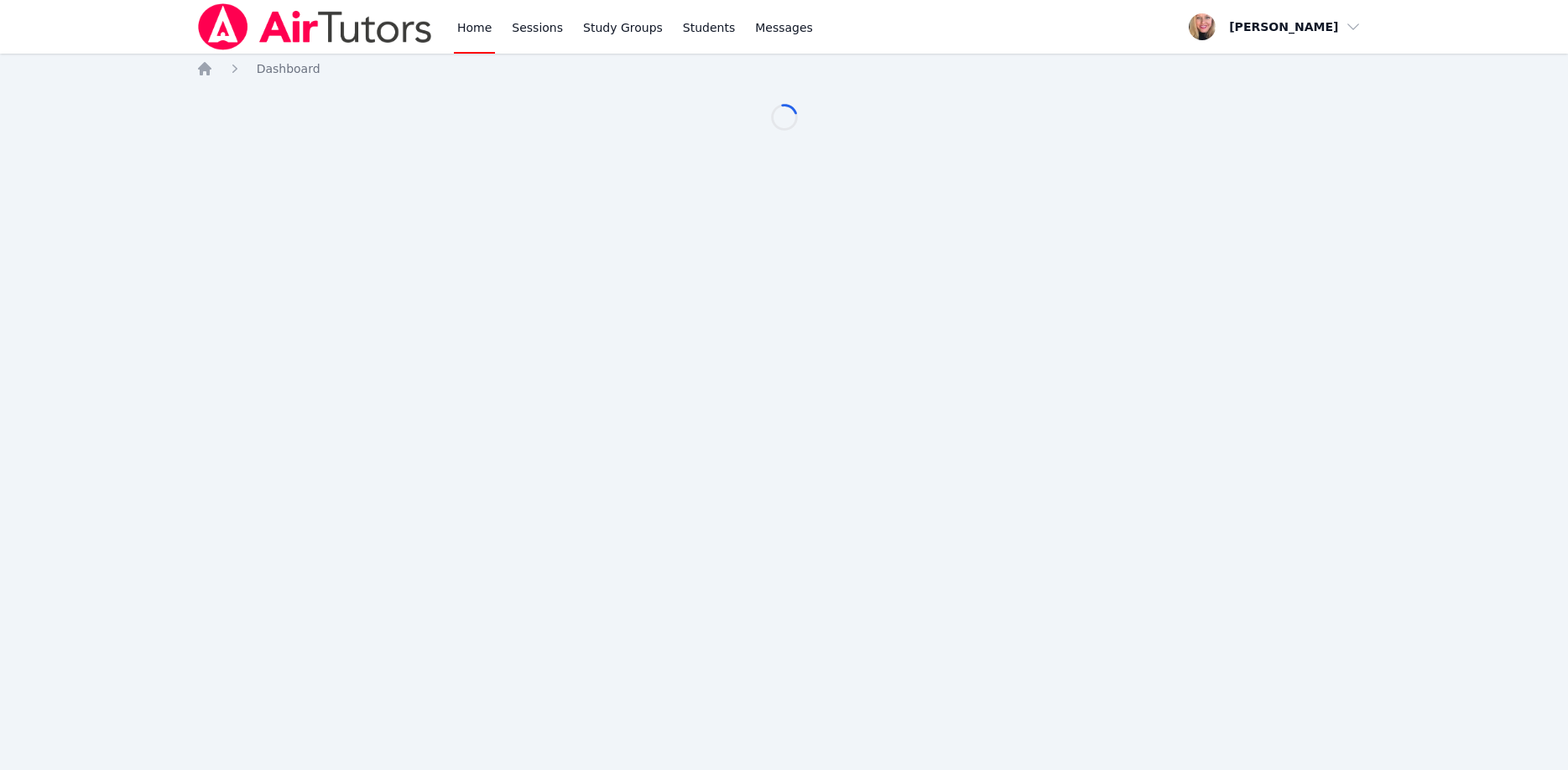
scroll to position [171, 0]
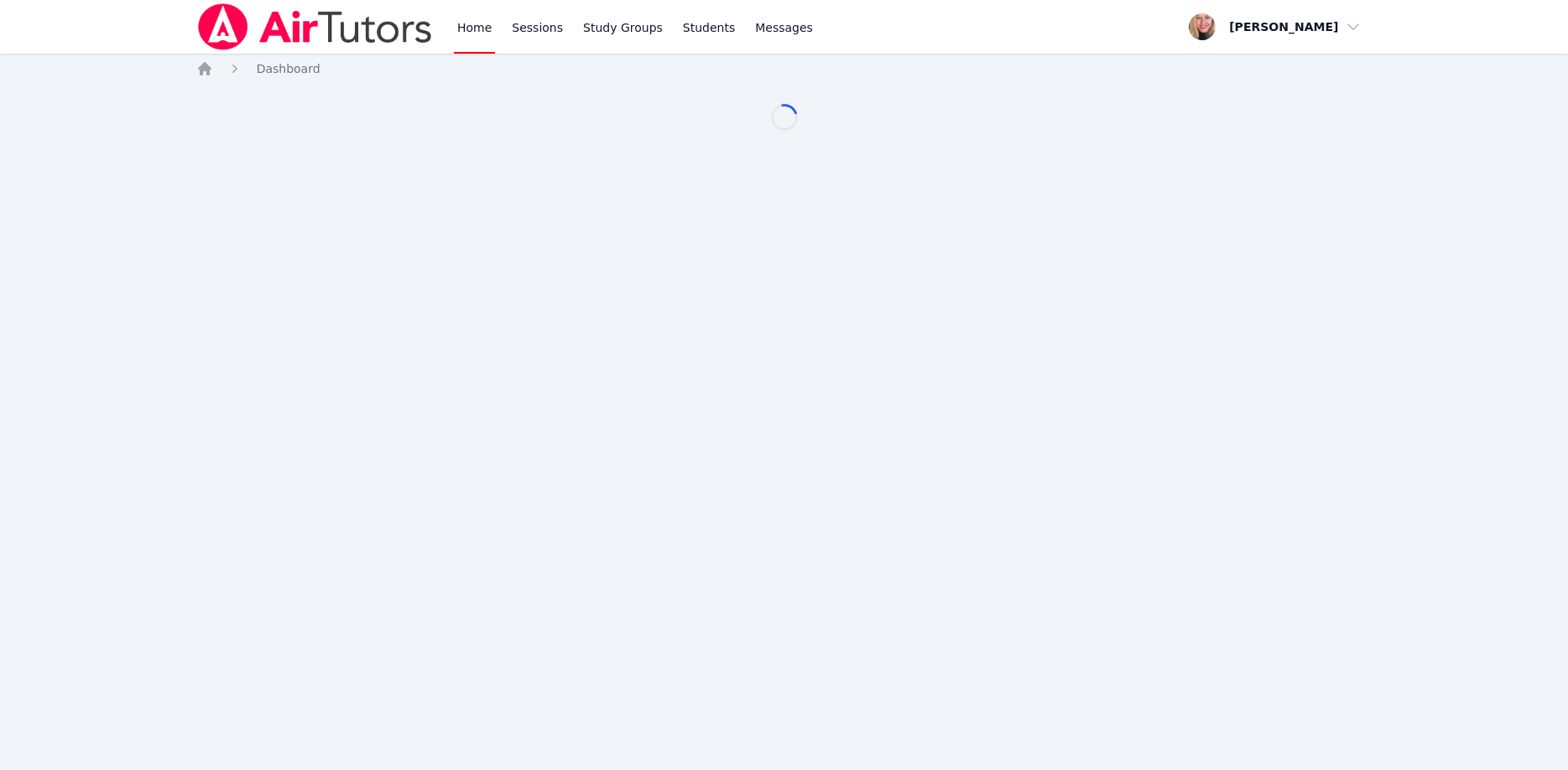
scroll to position [171, 0]
